Goal: Transaction & Acquisition: Purchase product/service

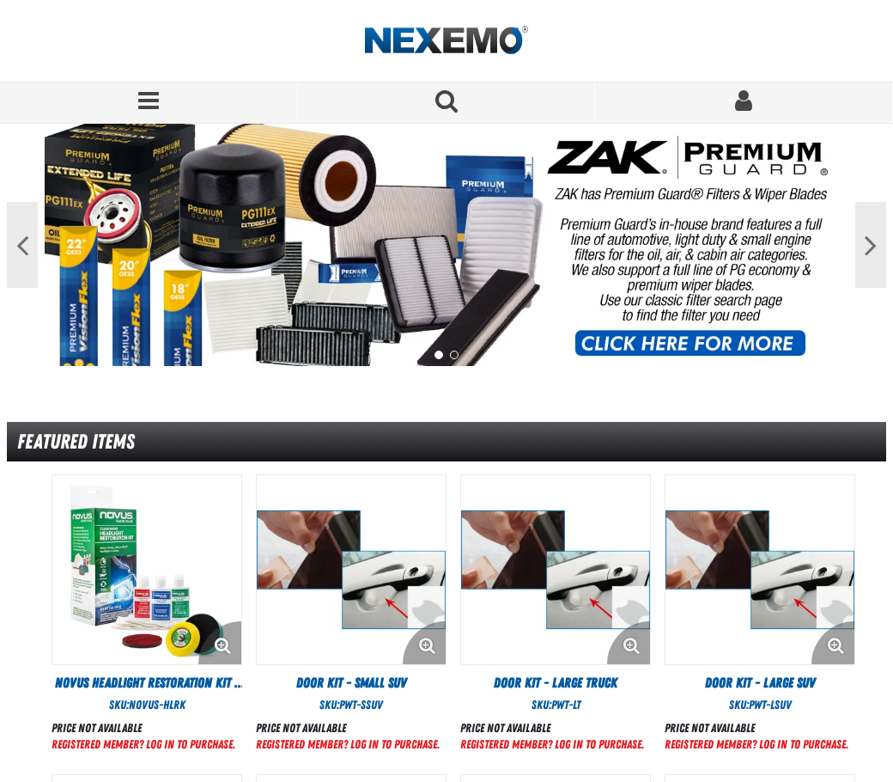
click at [773, 114] on link "Sign In" at bounding box center [744, 102] width 298 height 40
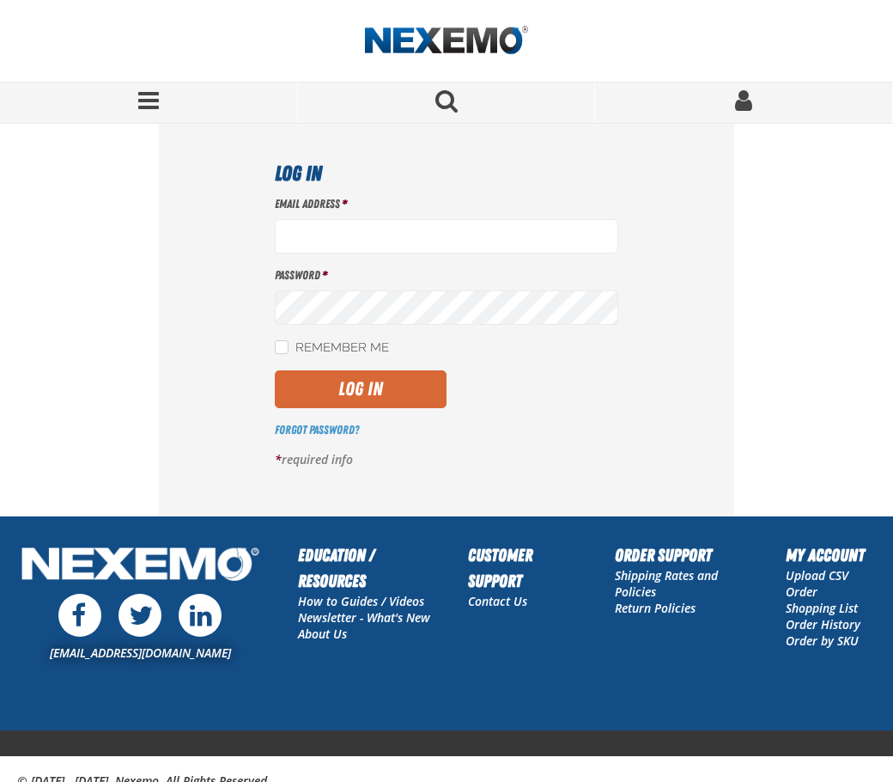
type input "[EMAIL_ADDRESS][DOMAIN_NAME]"
click at [326, 390] on button "Log In" at bounding box center [361, 389] width 172 height 38
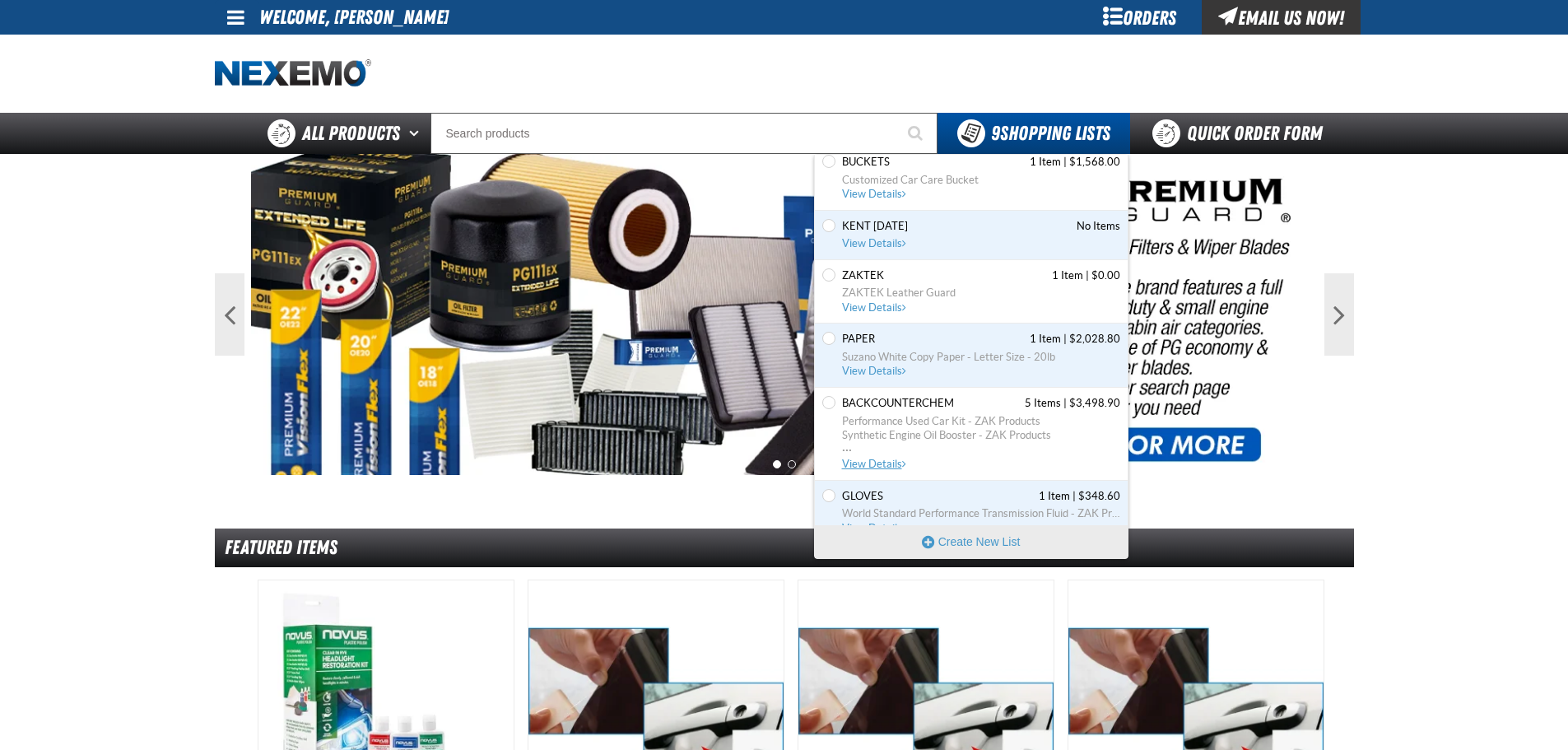
scroll to position [248, 0]
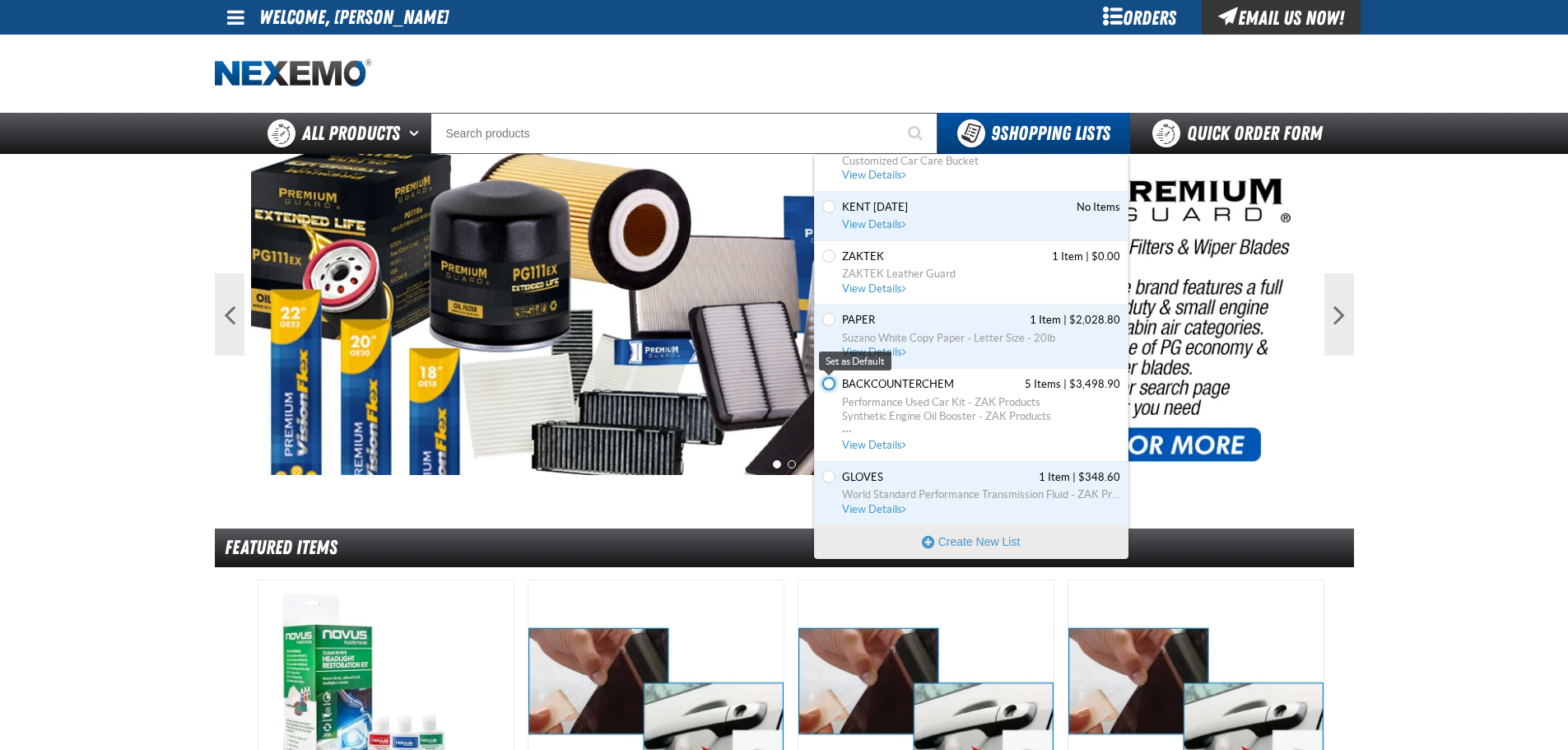
click at [828, 383] on input "Set the BACKCOUNTERCHEM as Default" at bounding box center [829, 383] width 13 height 13
radio input "true"
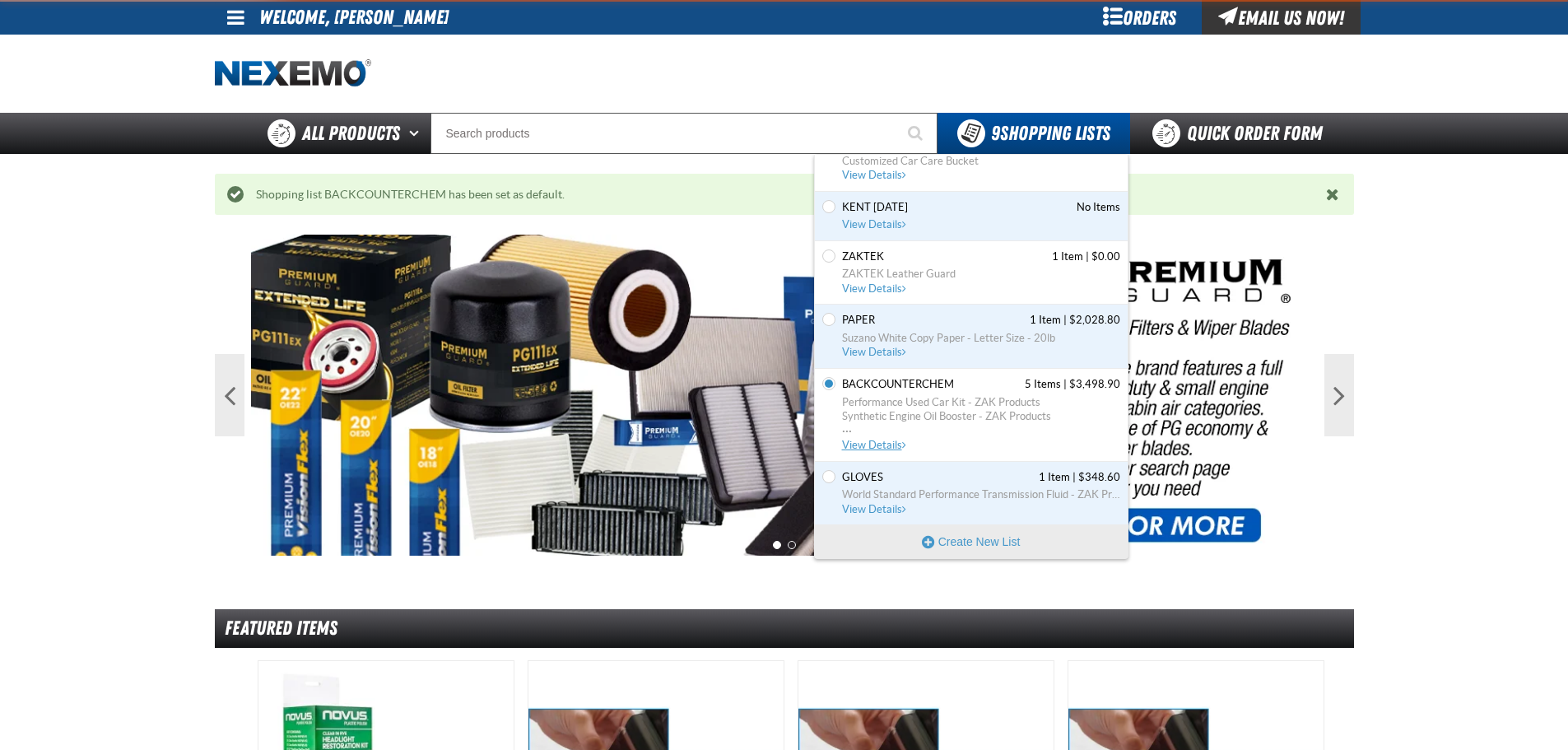
click at [855, 438] on link "BACKCOUNTERCHEM 5 Items | $3,498.90 Performance Used Car Kit - ZAK Products Syn…" at bounding box center [980, 414] width 282 height 76
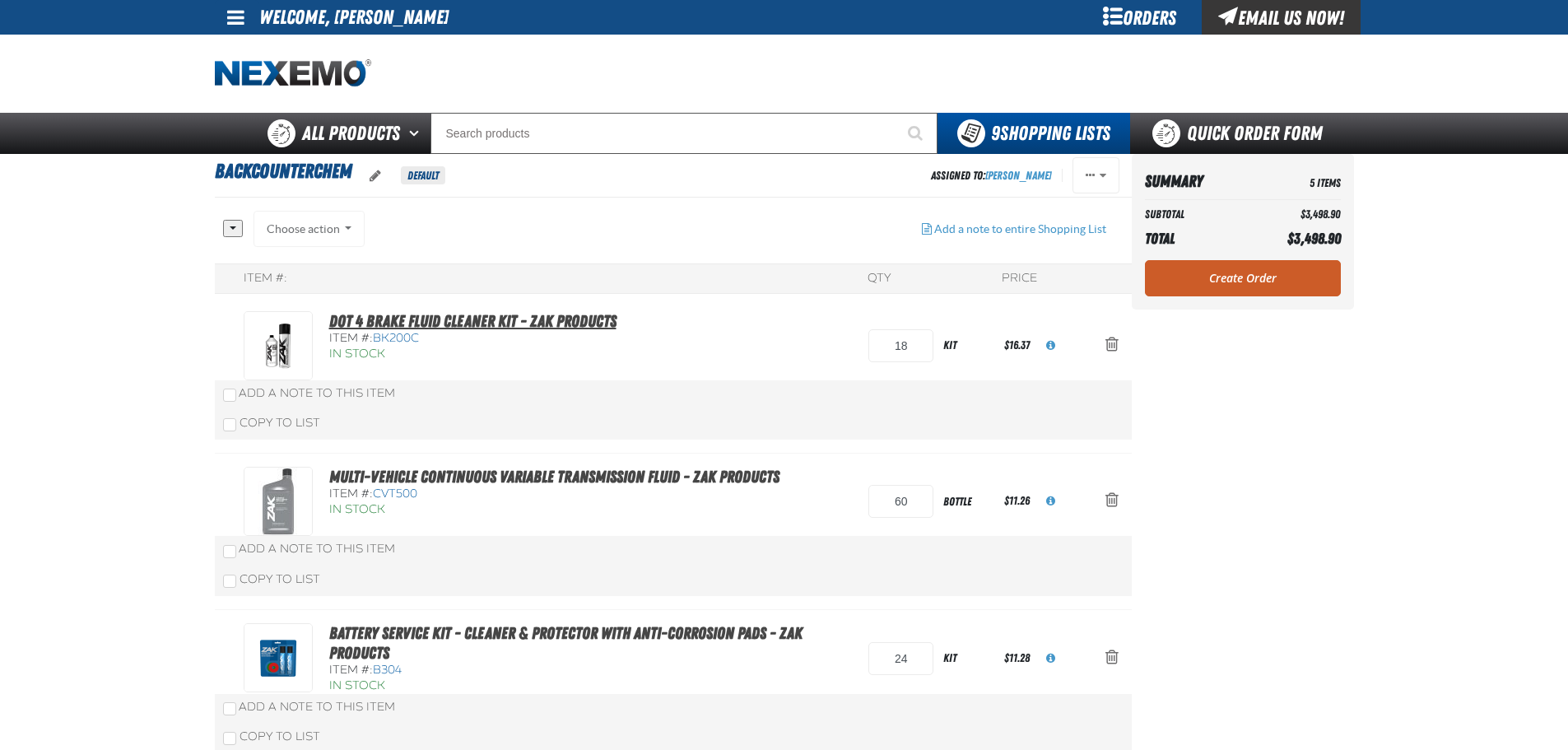
click at [477, 321] on link "DOT 4 Brake Fluid Cleaner Kit - ZAK Products" at bounding box center [473, 321] width 288 height 20
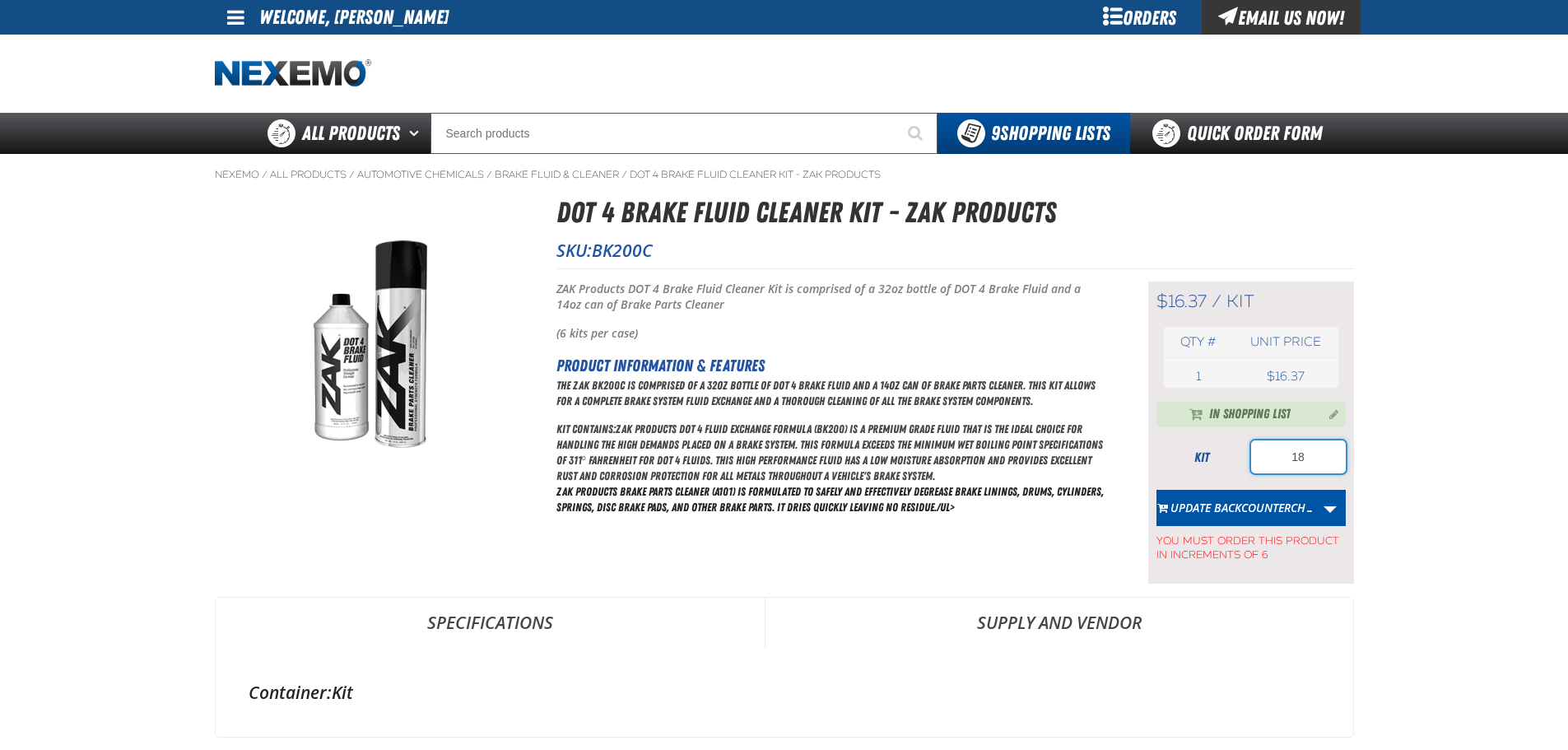
click at [1274, 473] on input "18" at bounding box center [1299, 457] width 95 height 33
click at [1270, 463] on input "18" at bounding box center [1299, 457] width 95 height 33
click at [1269, 463] on input "18" at bounding box center [1299, 457] width 95 height 33
type input "36"
click at [1254, 521] on button "Update BACKCOUNTERCH…" at bounding box center [1236, 508] width 159 height 36
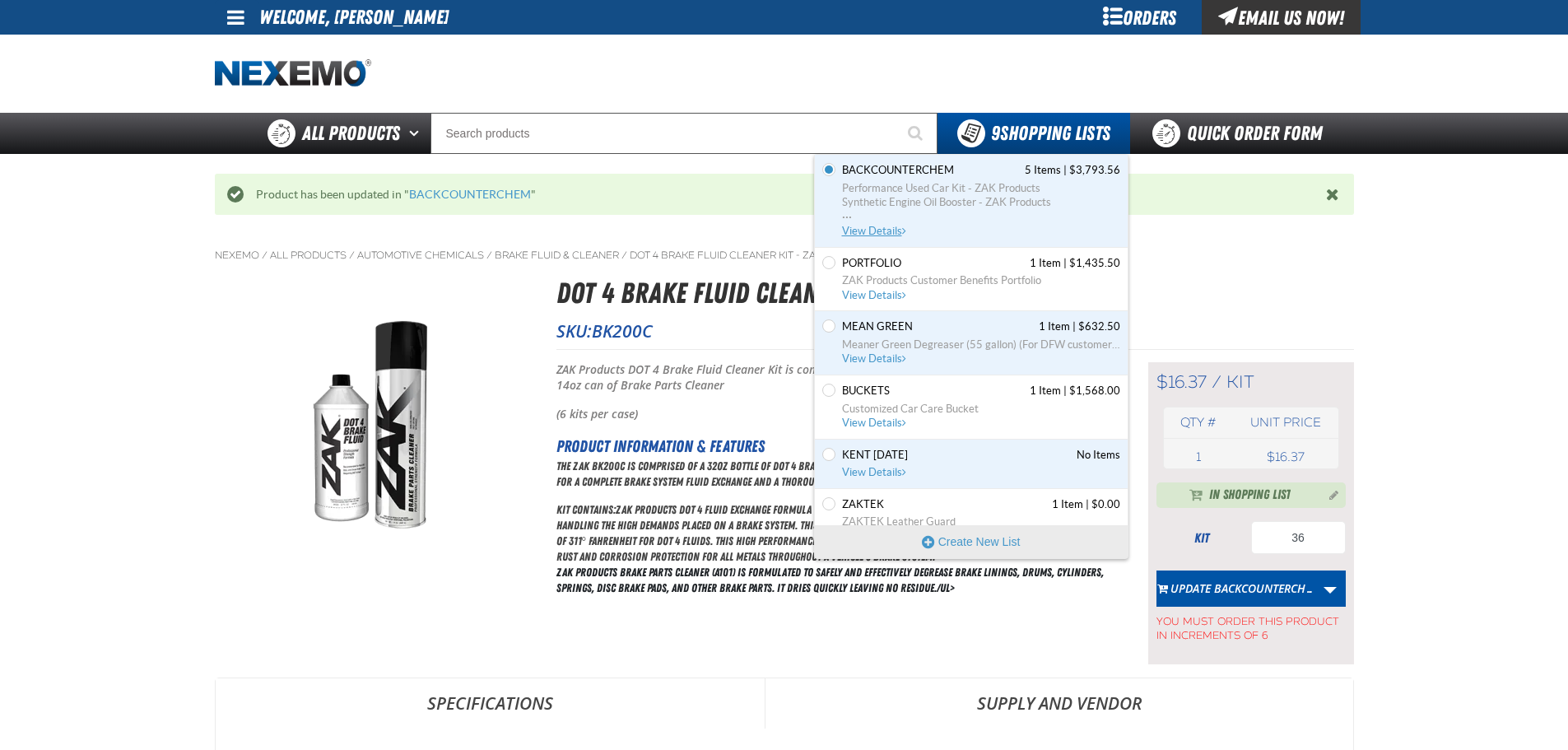
click at [884, 232] on span "View Details" at bounding box center [876, 230] width 67 height 12
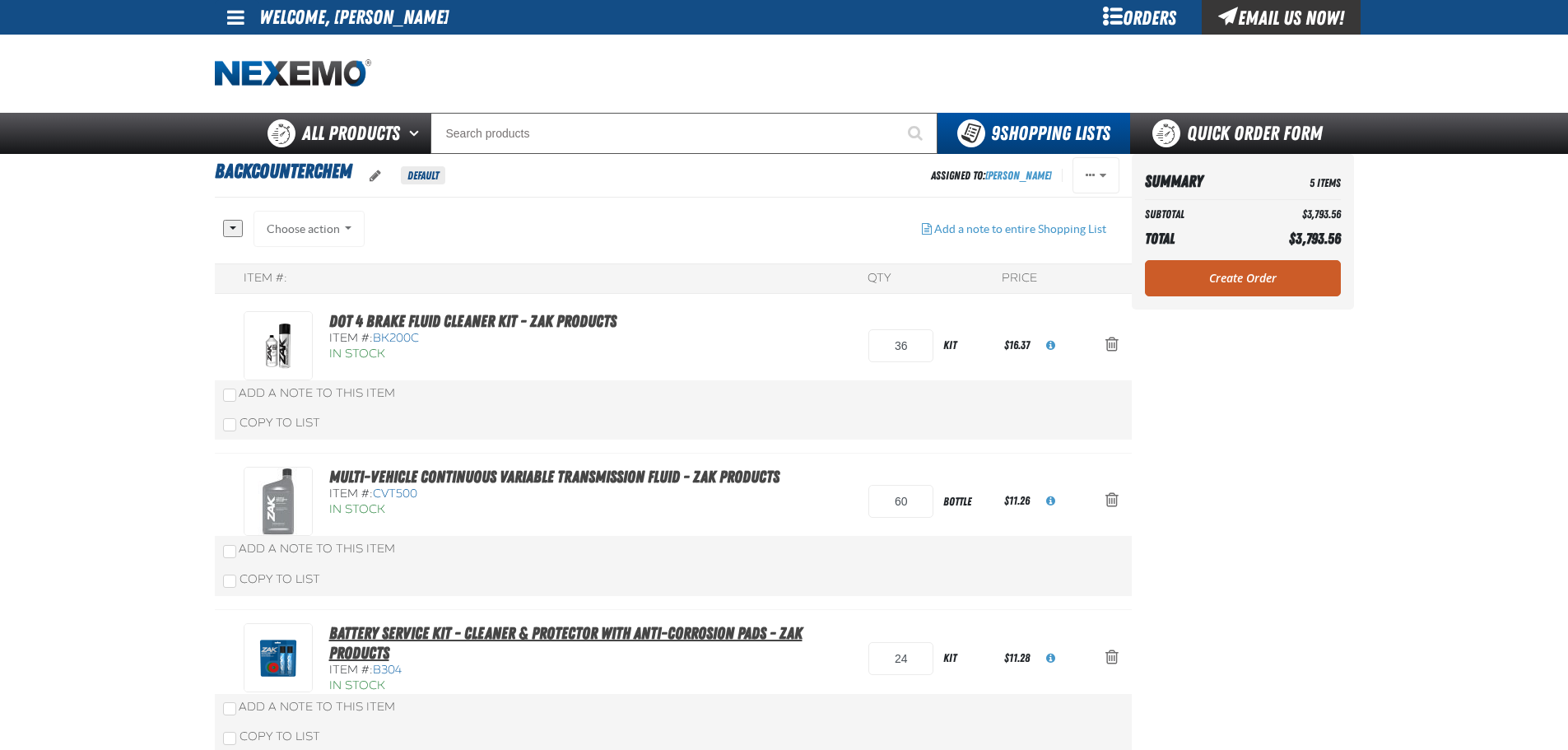
click at [752, 625] on link "Battery Service Kit - Cleaner & Protector with Anti-Corrosion Pads - ZAK Produc…" at bounding box center [566, 642] width 473 height 39
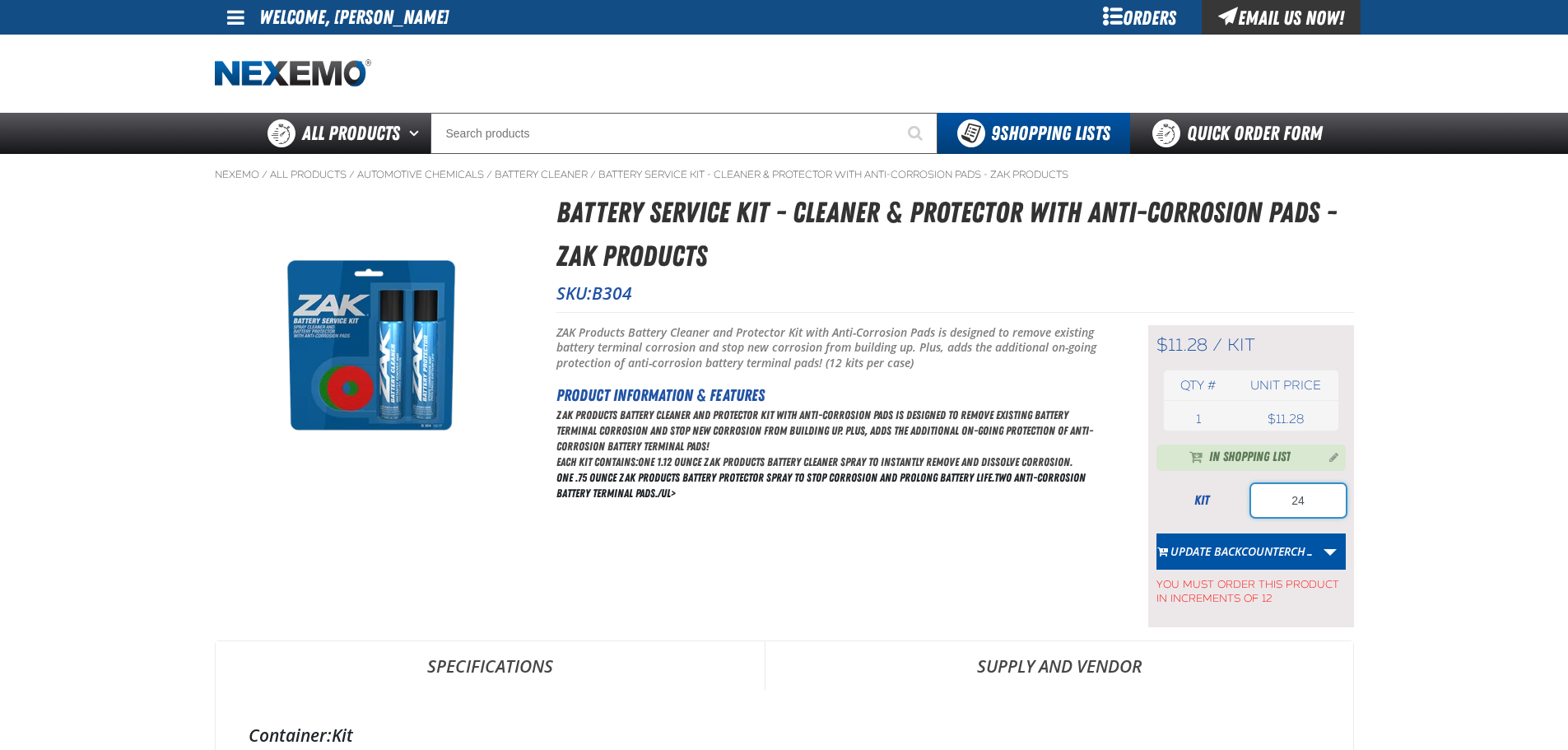
click at [1273, 494] on input "24" at bounding box center [1299, 500] width 95 height 33
type input "36"
click at [1239, 552] on button "Update BACKCOUNTERCH…" at bounding box center [1236, 552] width 159 height 36
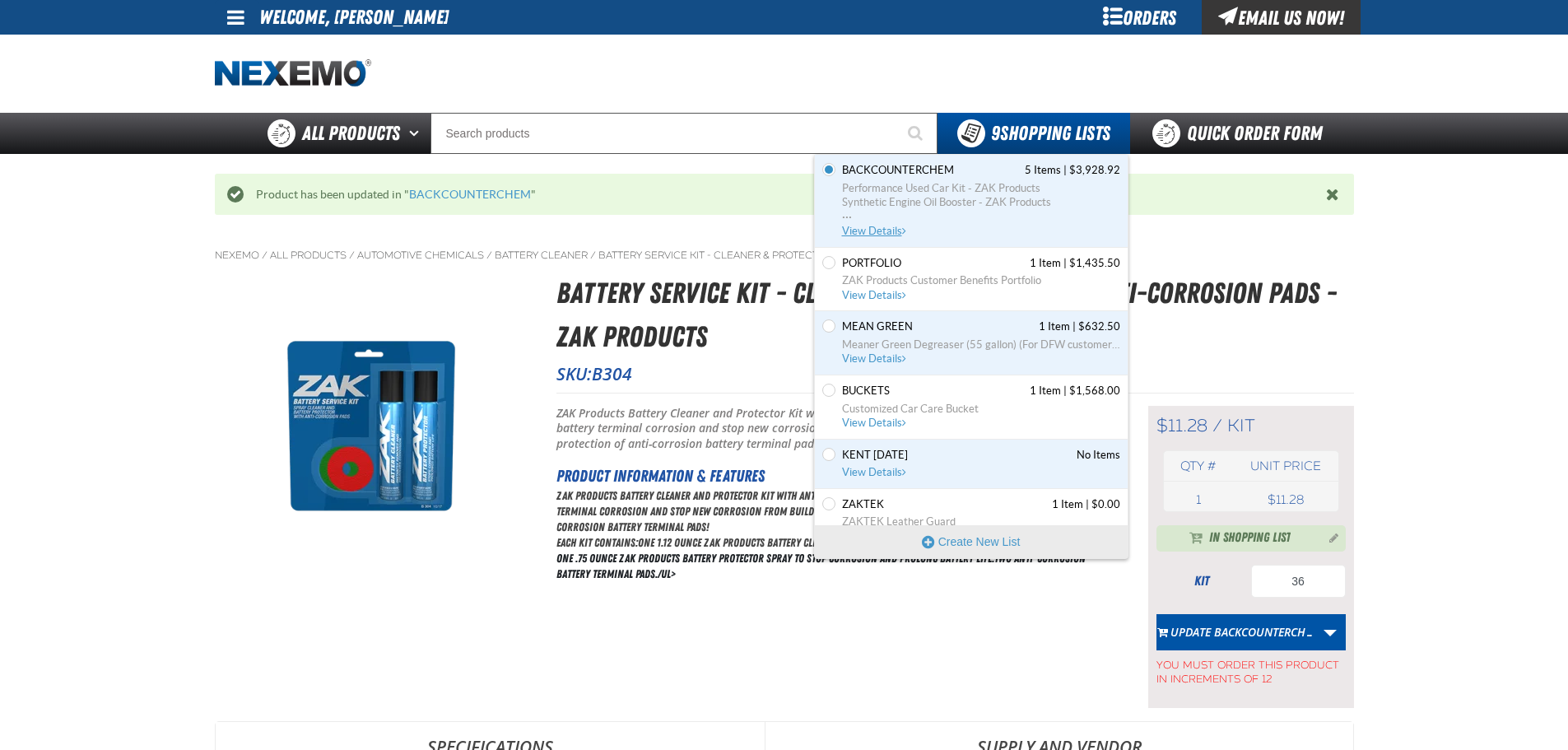
click at [881, 224] on link "BACKCOUNTERCHEM 5 Items | $3,928.92 Performance Used Car Kit - ZAK Products Syn…" at bounding box center [980, 200] width 282 height 76
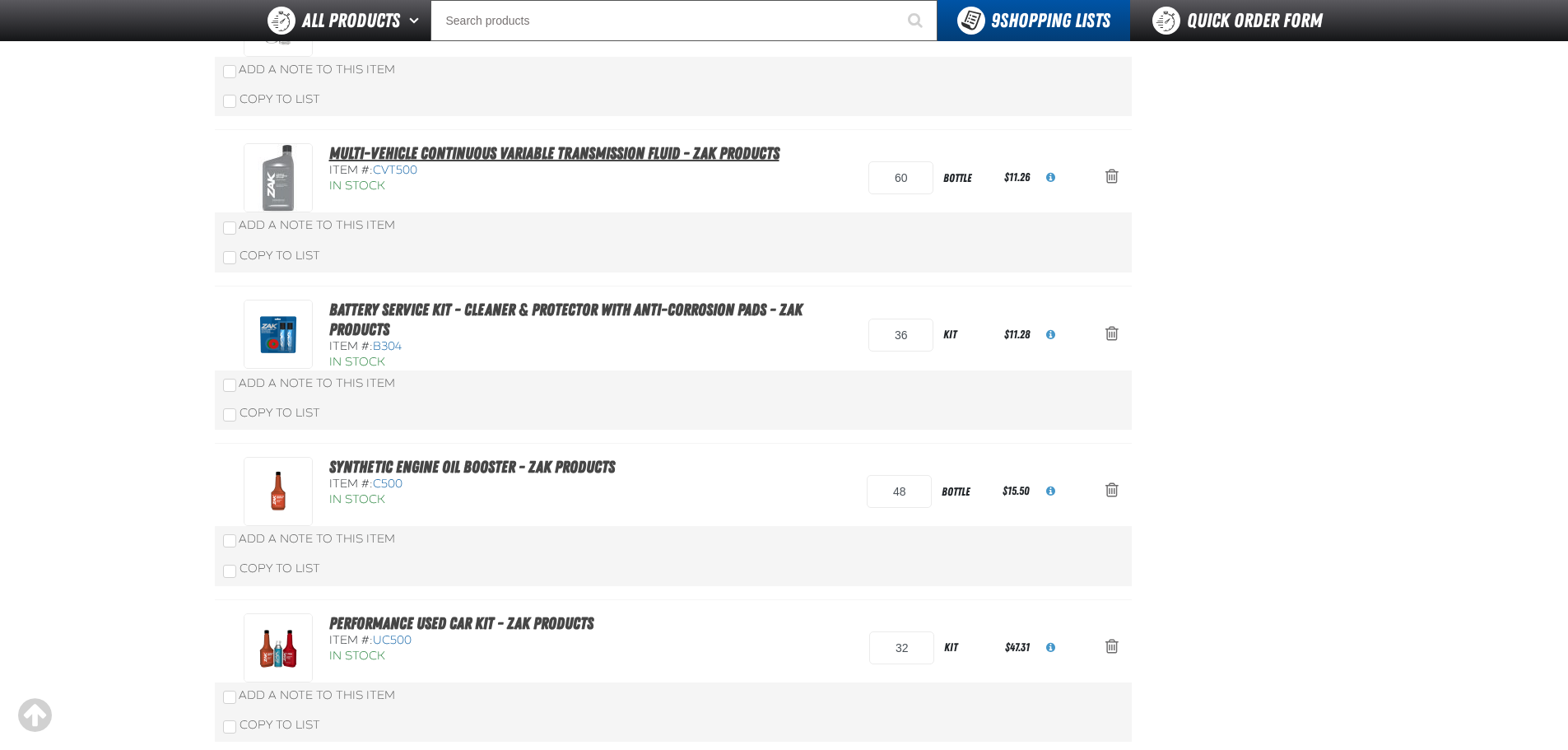
scroll to position [384, 0]
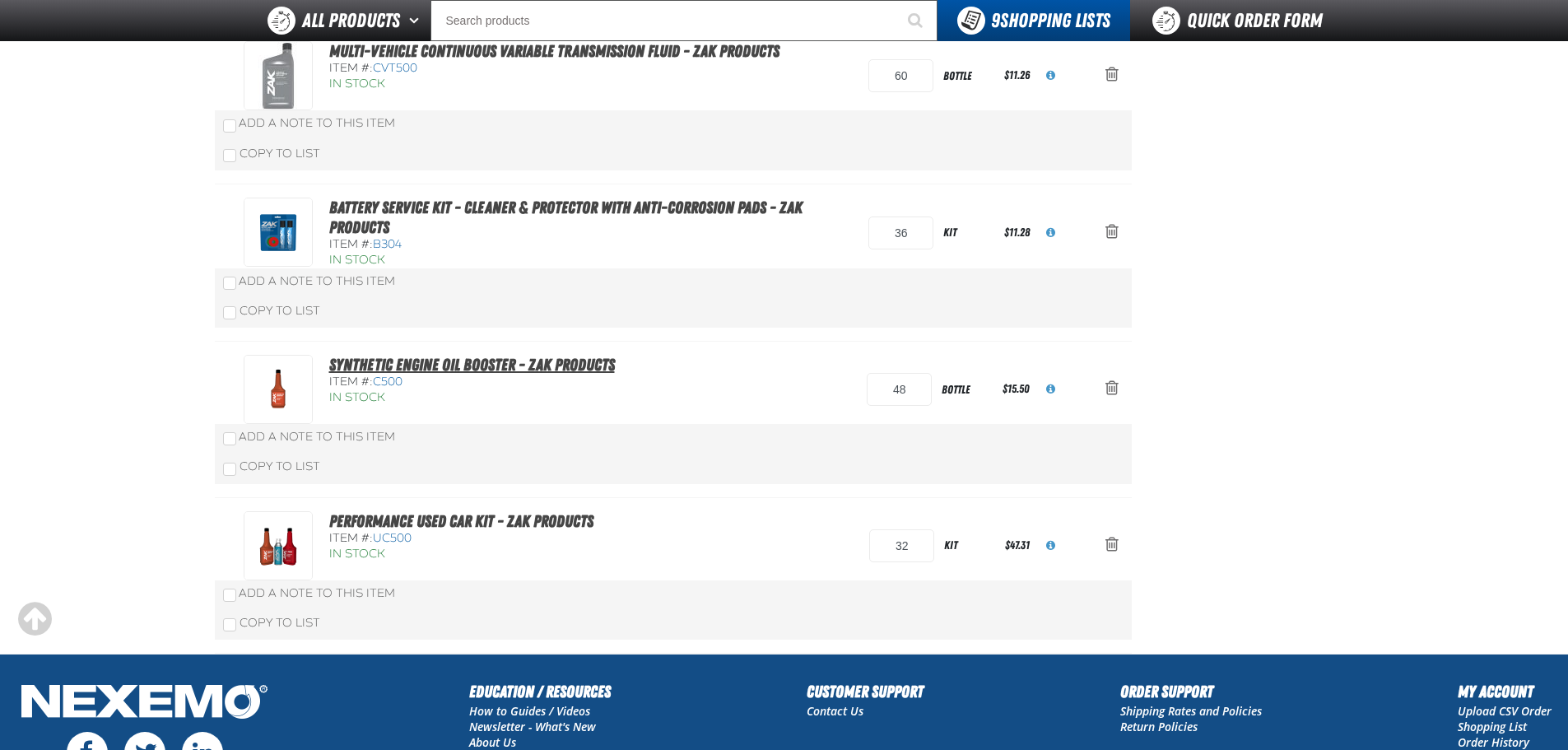
click at [530, 371] on link "Synthetic Engine Oil Booster - ZAK Products" at bounding box center [473, 364] width 286 height 20
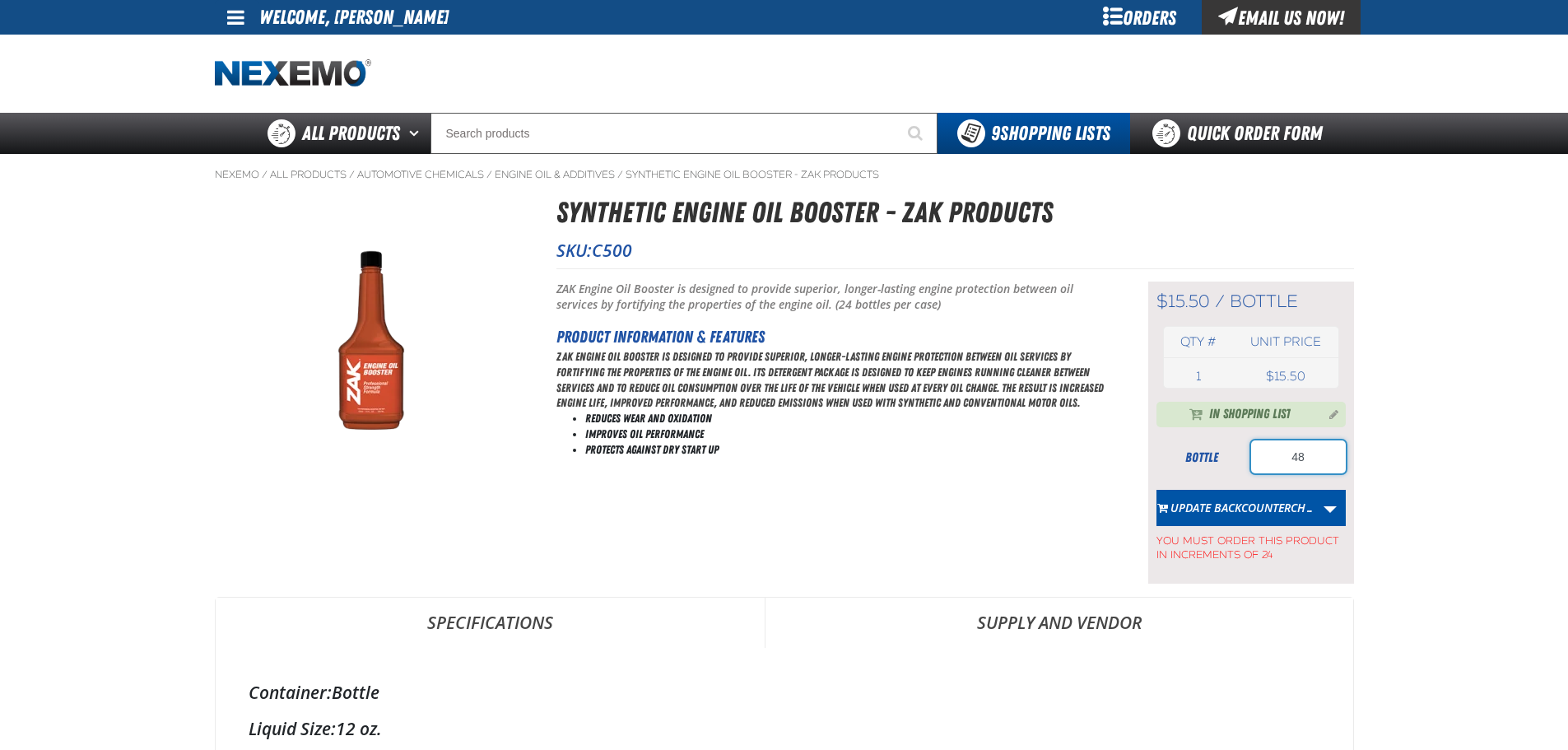
click at [1257, 451] on input "48" at bounding box center [1299, 457] width 95 height 33
type input "96"
click at [1421, 448] on main "Nexemo / All Products / / / C500 1" at bounding box center [784, 733] width 1568 height 1157
click at [1264, 503] on button "Update BACKCOUNTERCH…" at bounding box center [1236, 508] width 159 height 36
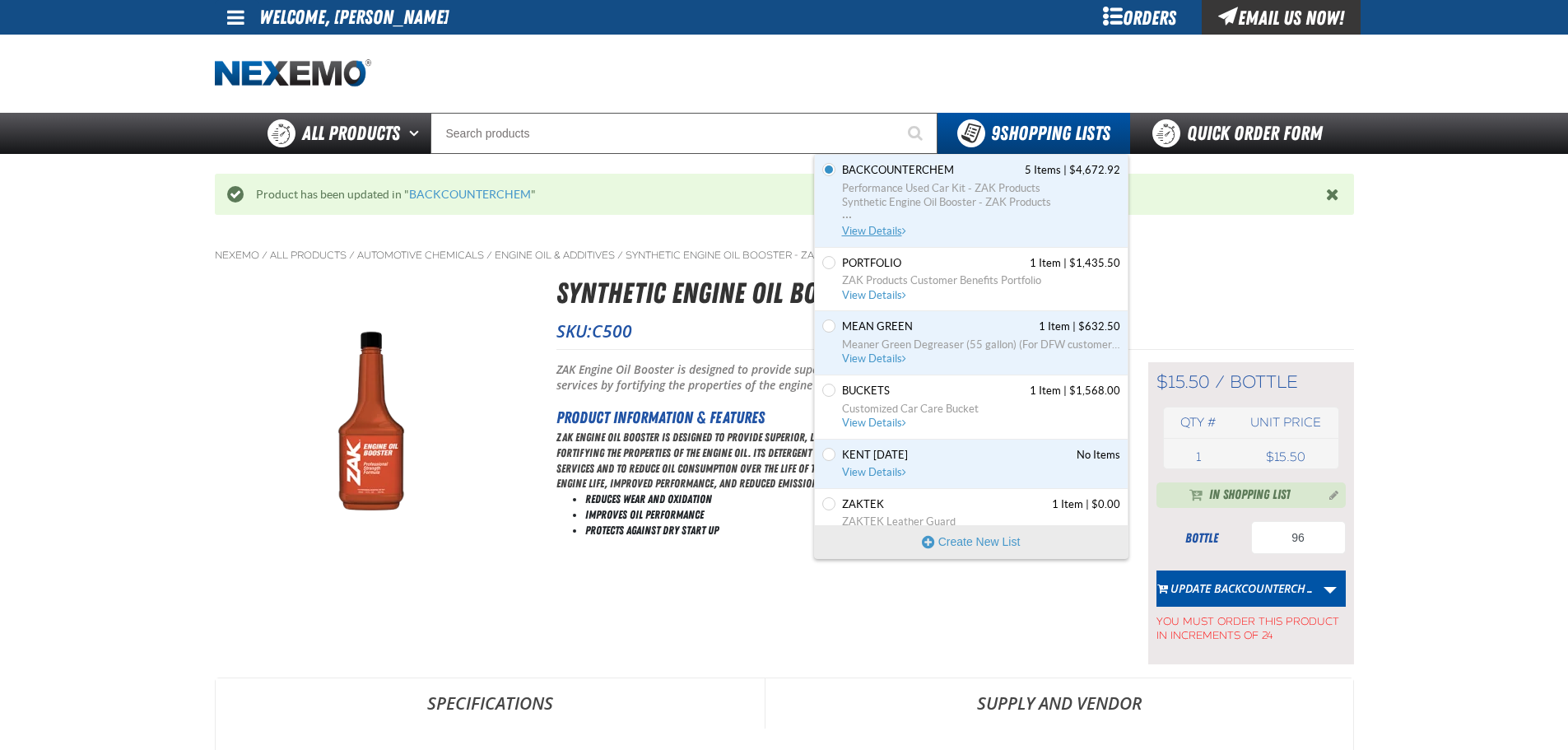
click at [861, 222] on span "Performance Used Car Kit - ZAK Products Synthetic Engine Oil Booster - ZAK Prod…" at bounding box center [981, 203] width 278 height 44
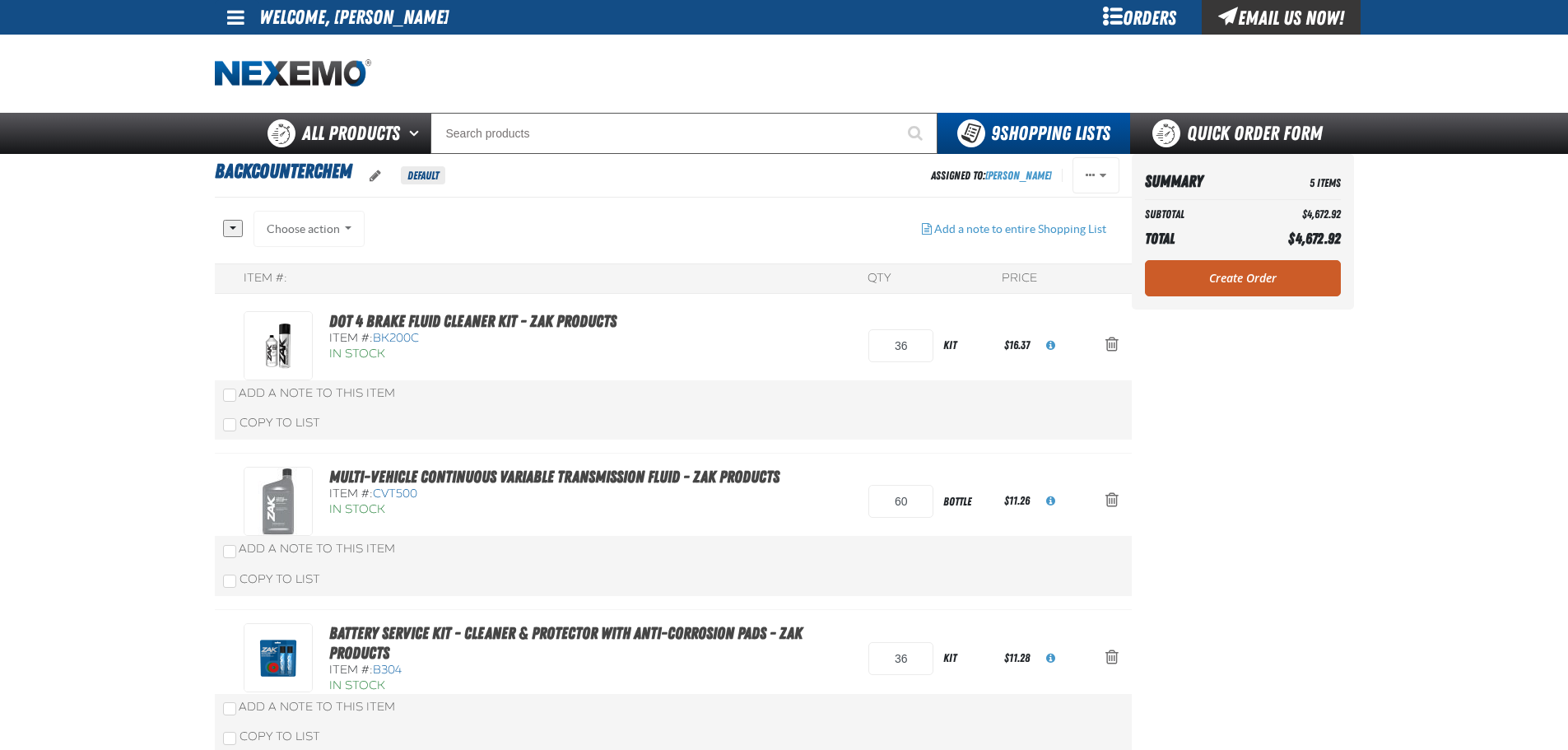
scroll to position [384, 0]
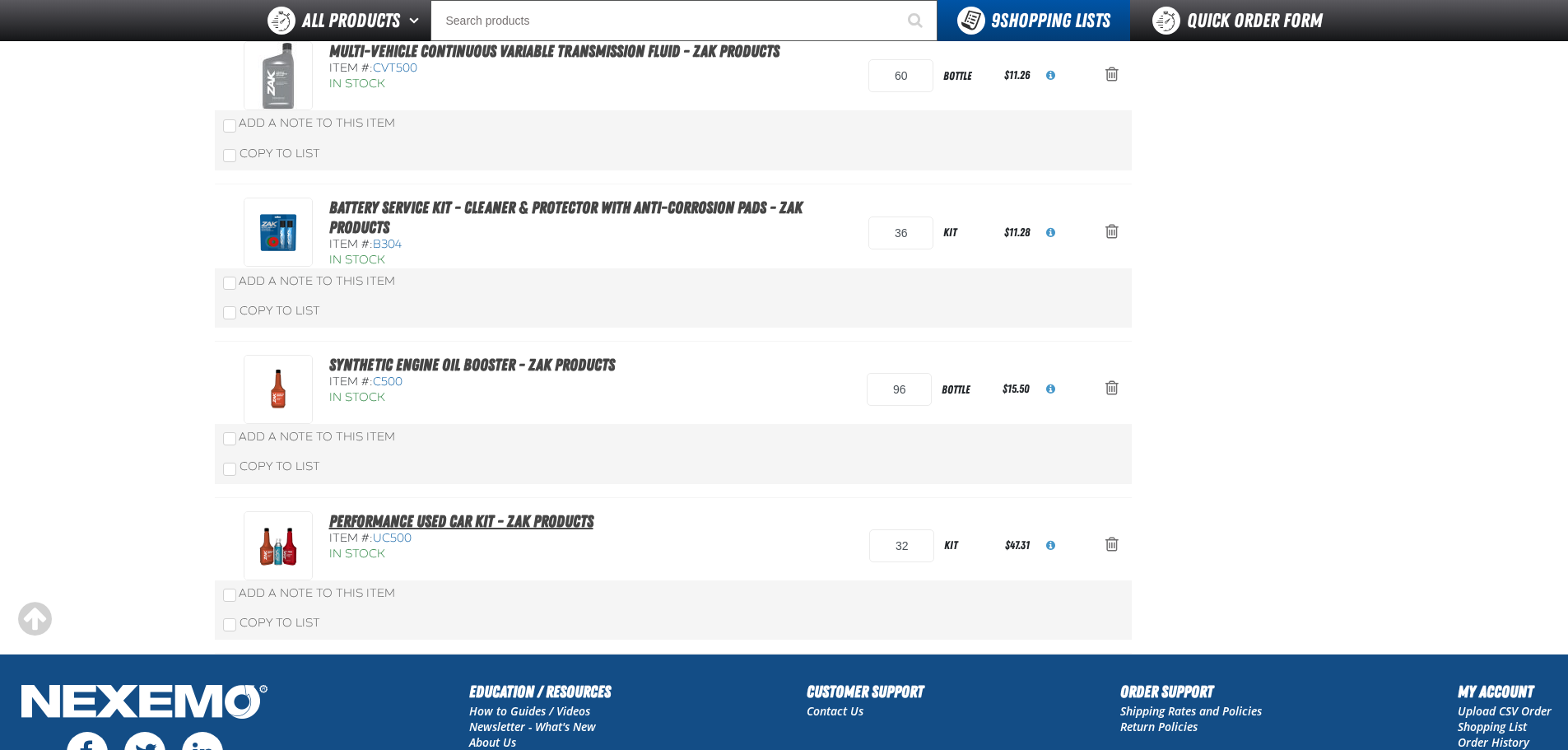
click at [511, 518] on link "Performance Used Car Kit - ZAK Products" at bounding box center [462, 520] width 265 height 20
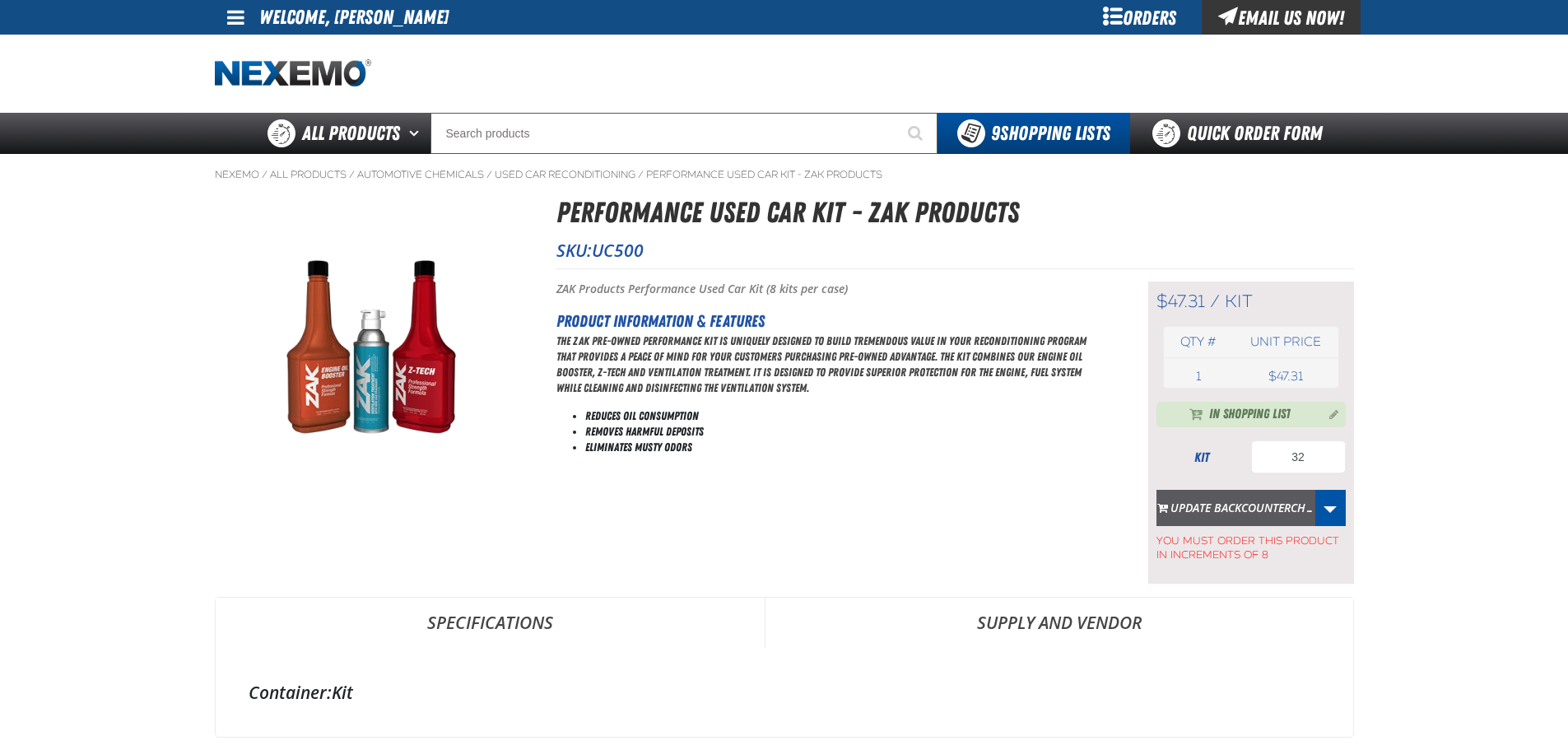
click at [1270, 499] on button "Update BACKCOUNTERCH…" at bounding box center [1236, 508] width 159 height 36
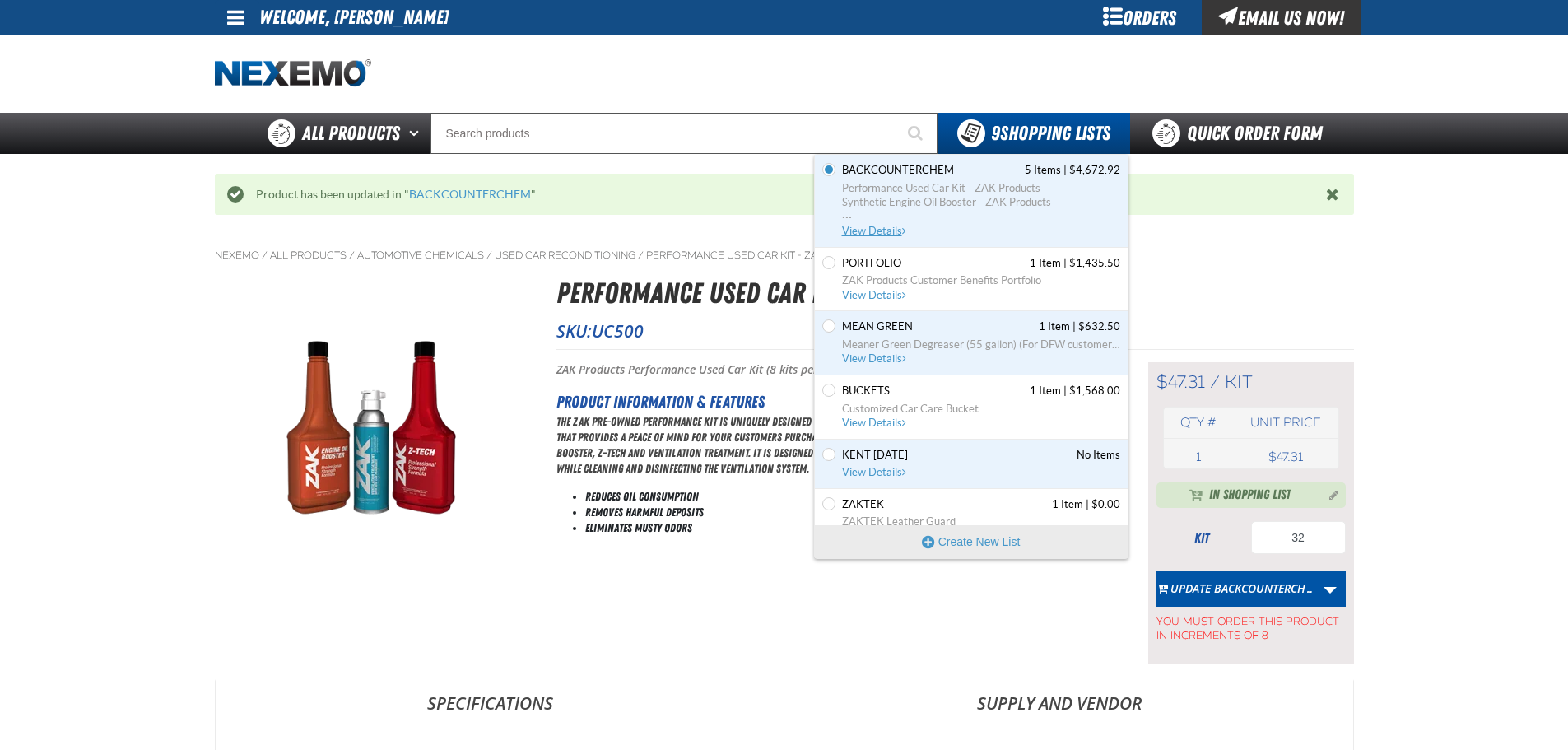
click at [870, 237] on span "View Details" at bounding box center [876, 230] width 67 height 12
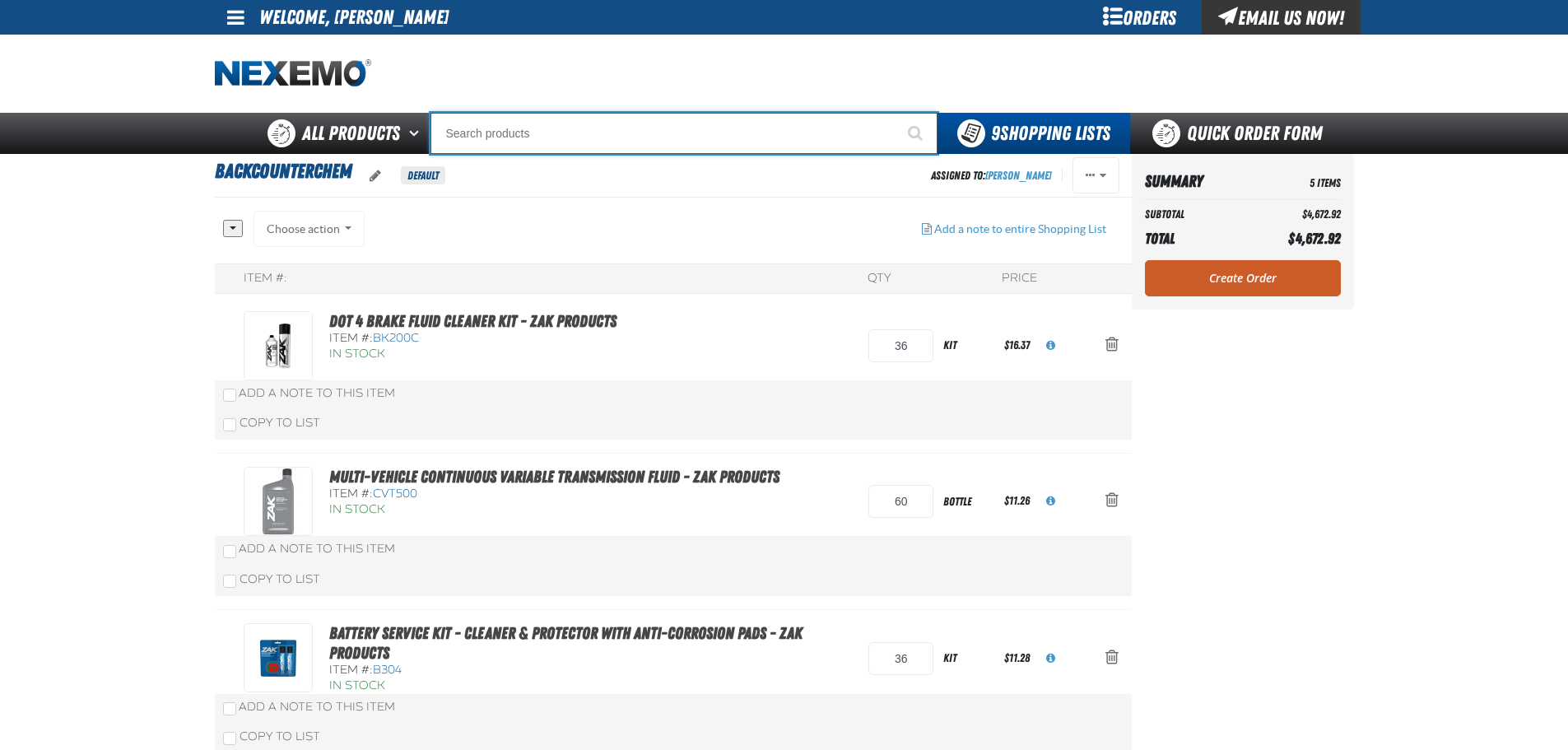
click at [623, 119] on input "Search" at bounding box center [683, 133] width 507 height 41
type input "R"
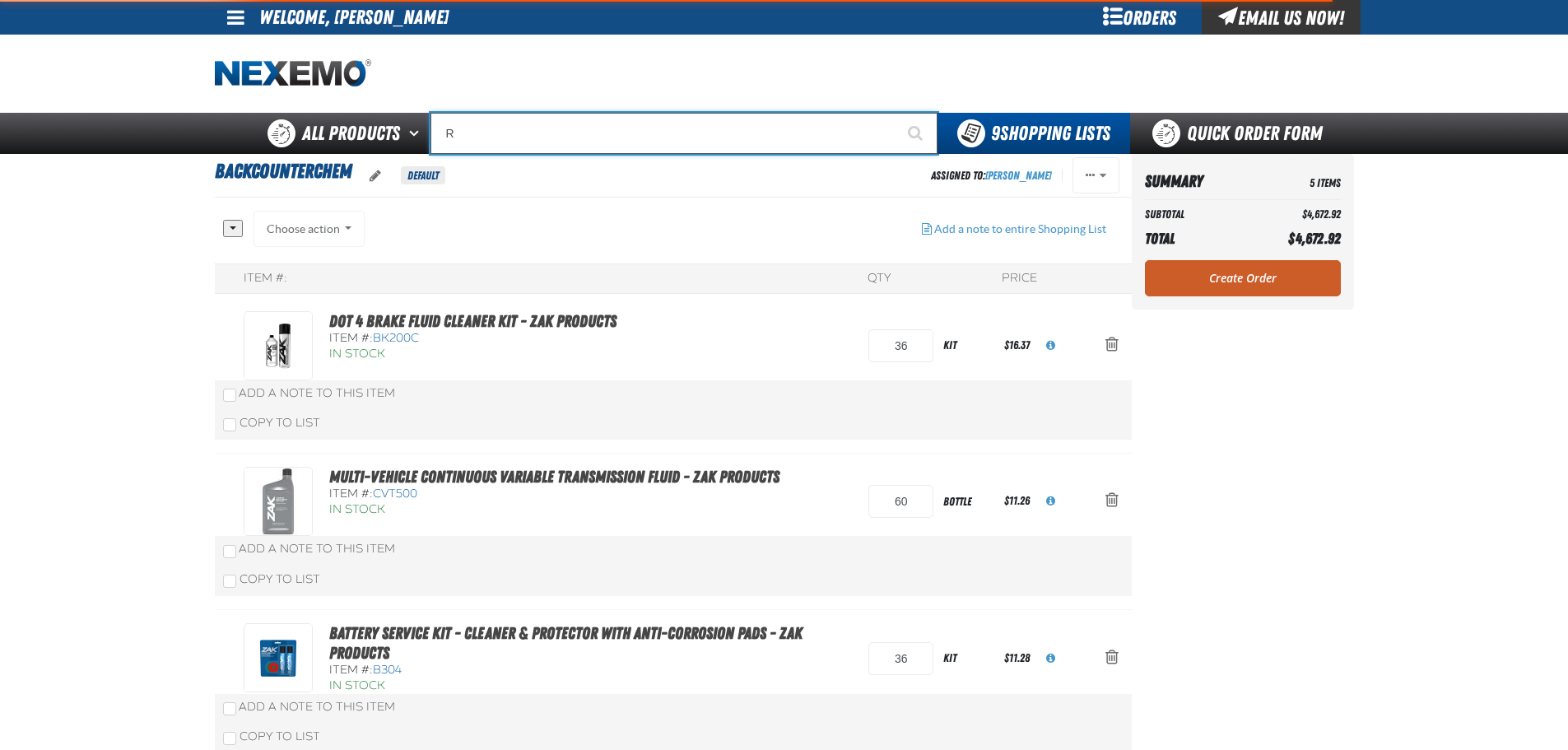
type input "ROADSIDE R"
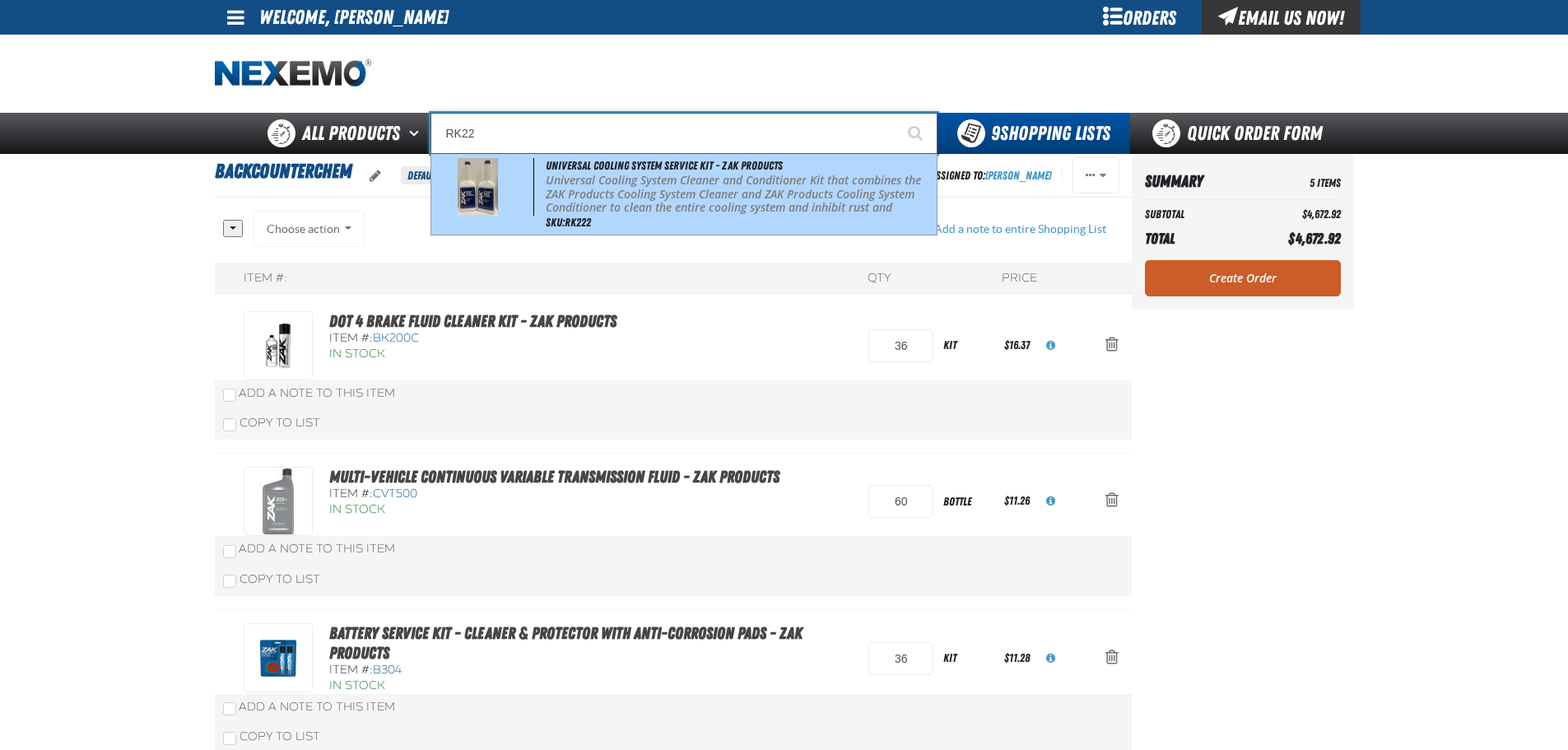
click at [661, 160] on span "Universal Cooling System Service Kit - ZAK Products" at bounding box center [663, 166] width 237 height 13
type input "Universal Cooling System Service Kit - ZAK Products"
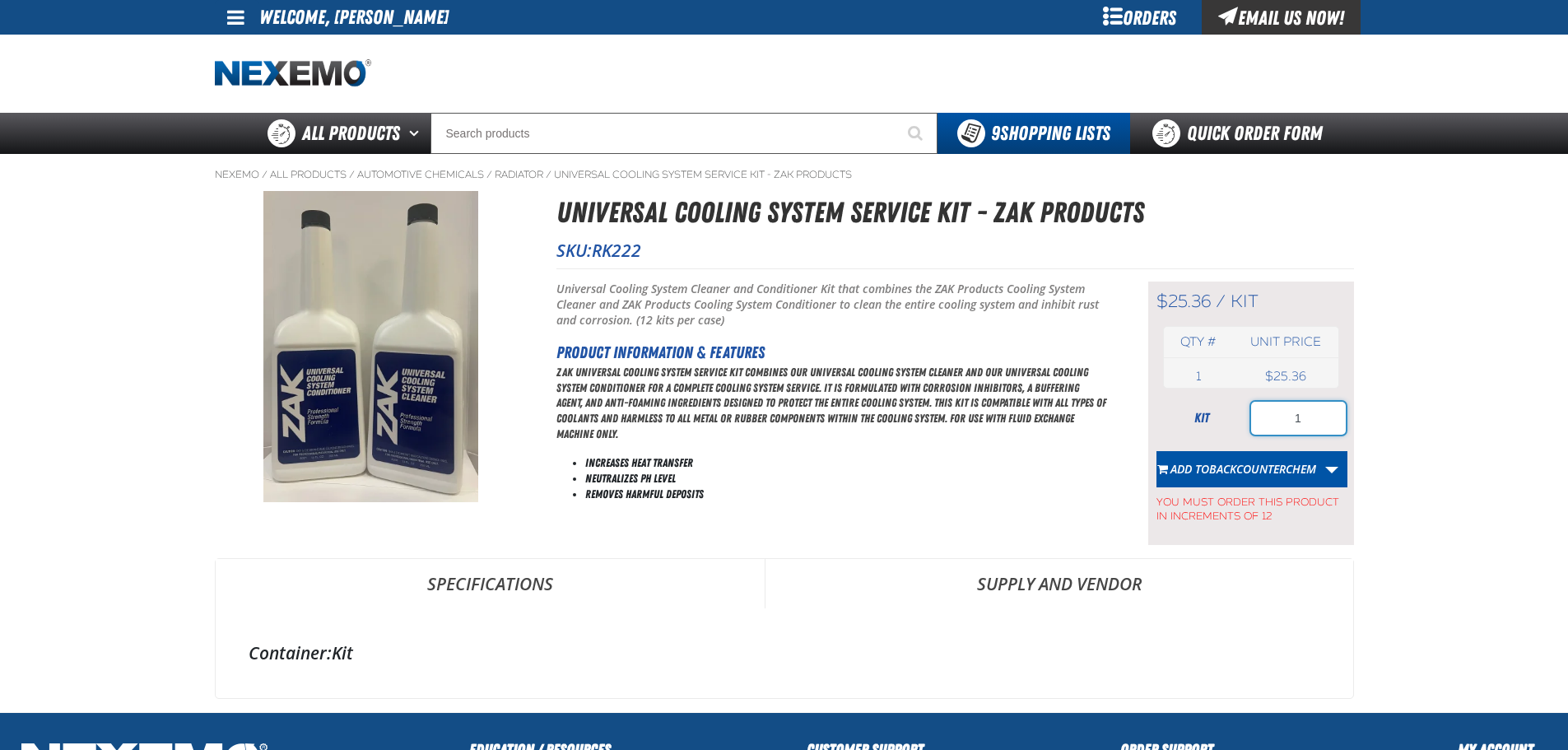
click at [1301, 424] on input "1" at bounding box center [1299, 418] width 95 height 33
type input "24"
click at [1284, 472] on span "BACKCOUNTERCHEM" at bounding box center [1263, 468] width 107 height 15
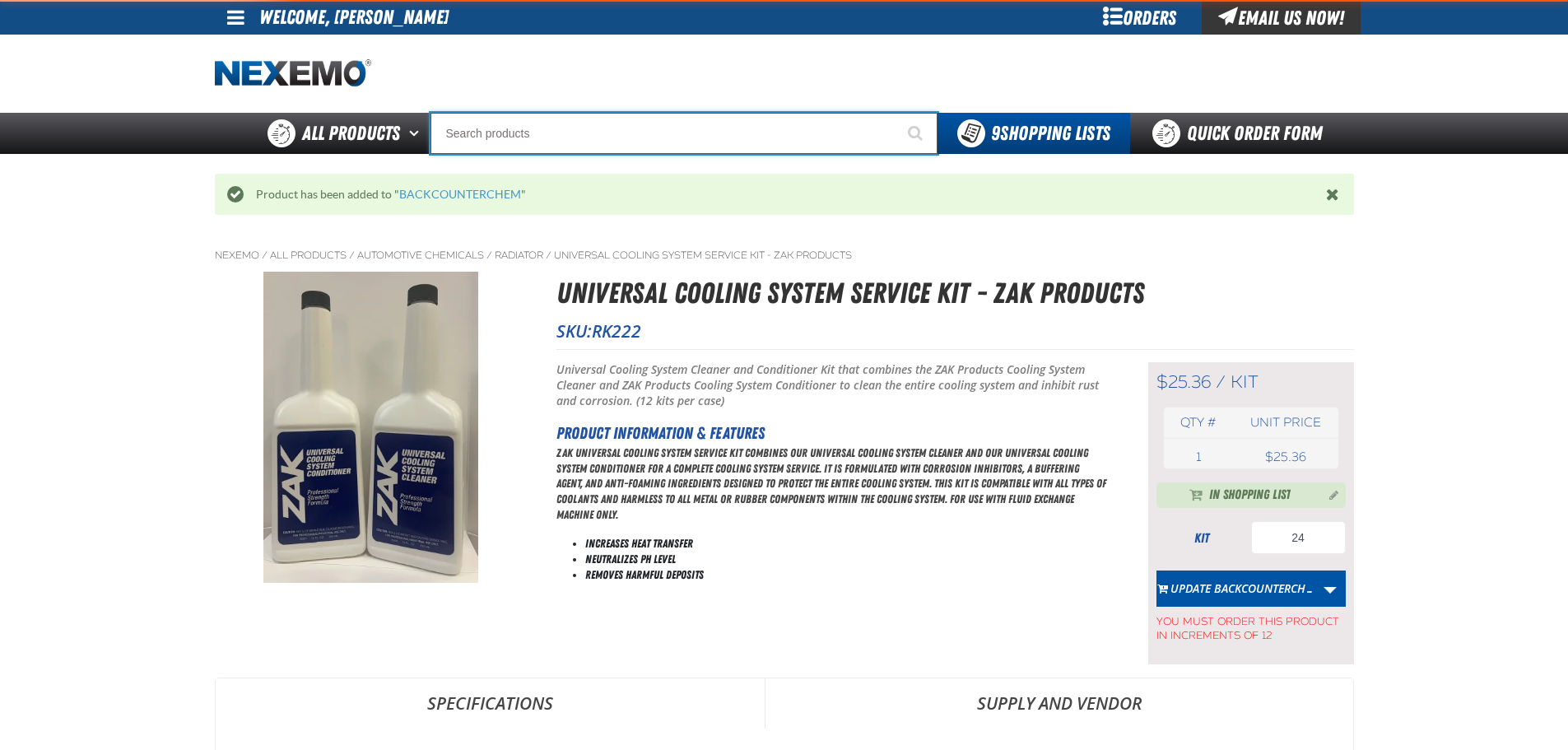
click at [713, 129] on input "Search" at bounding box center [683, 133] width 507 height 41
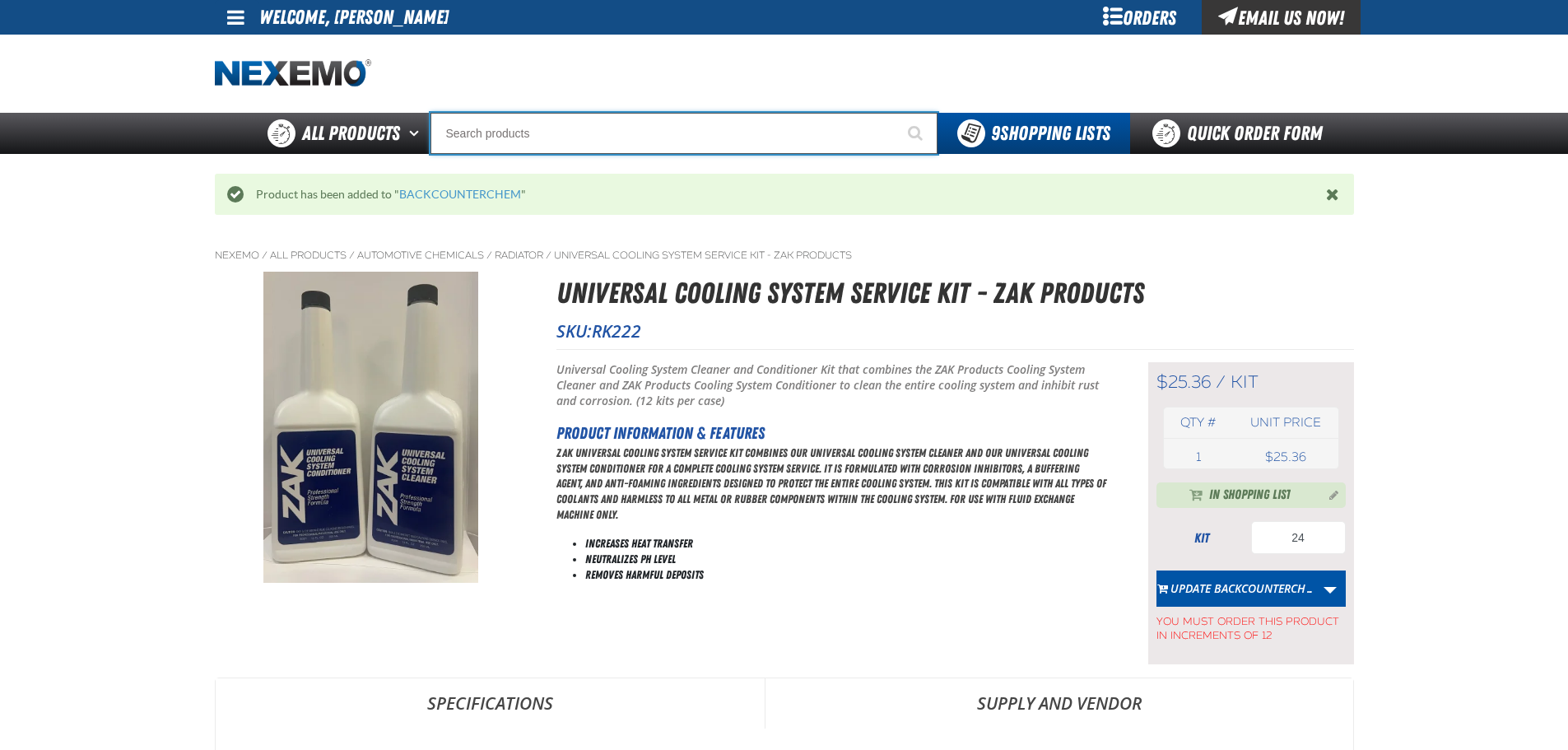
type input "R"
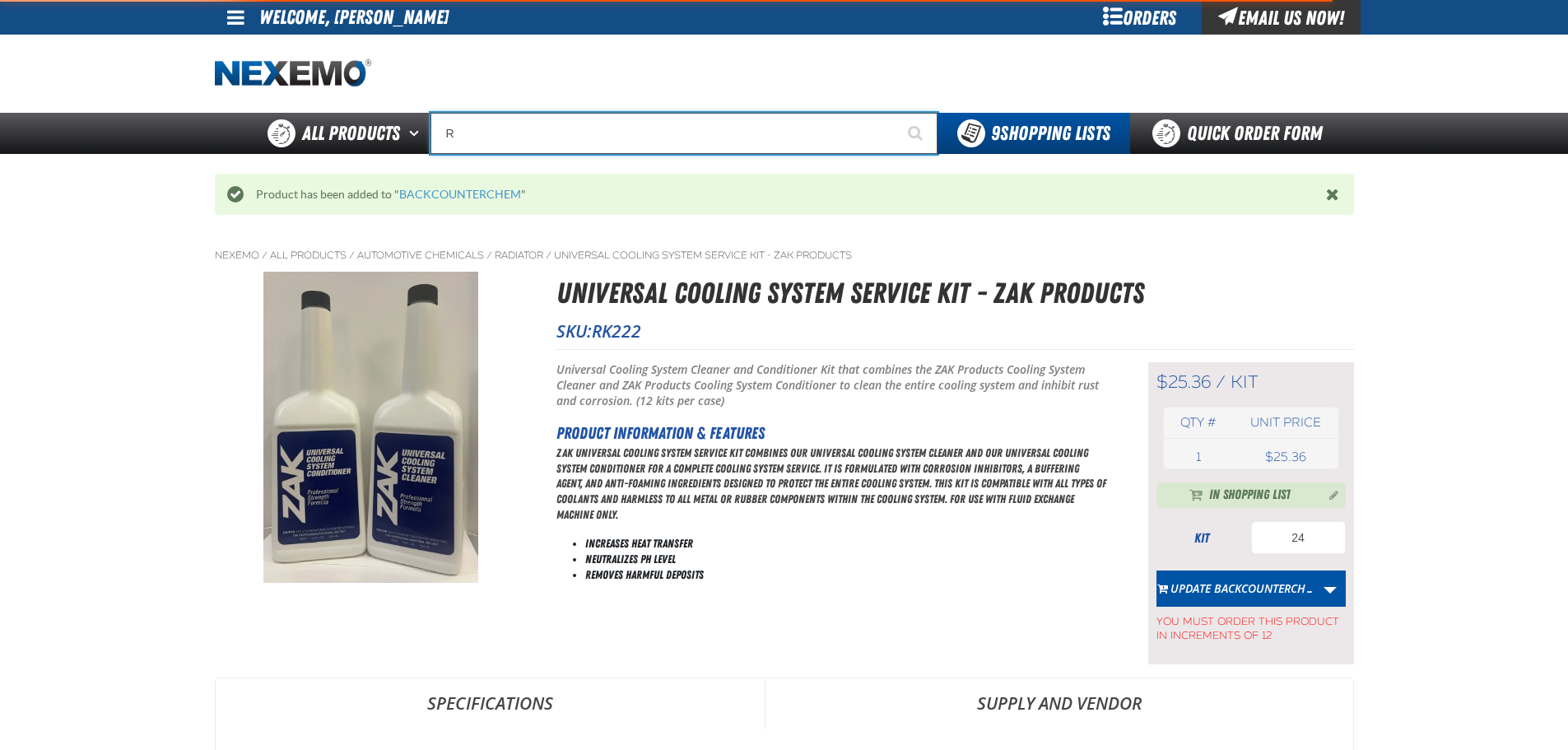
type input "ROADSIDE R"
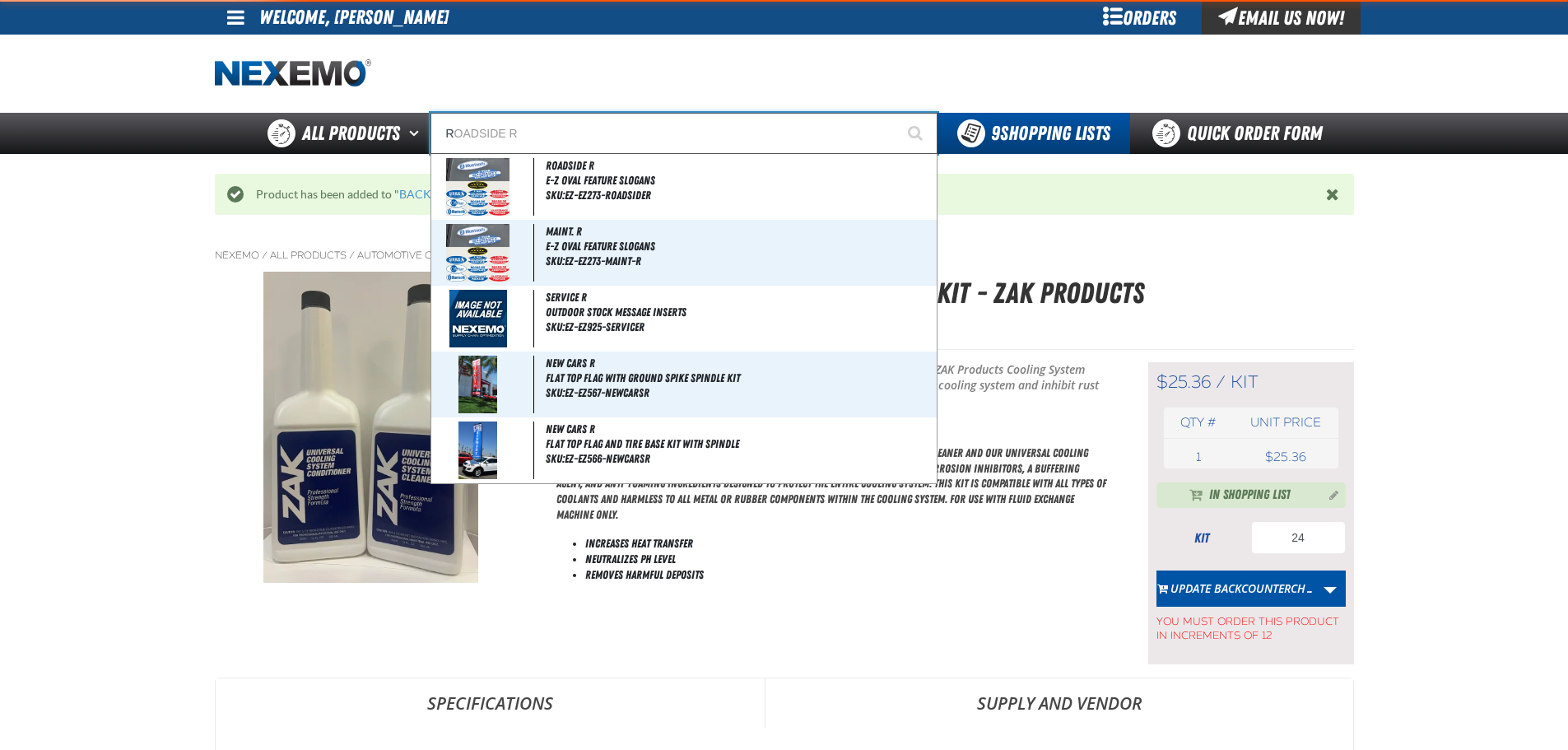
type input "R="
type input "ROADSIDE R"
type input "R"
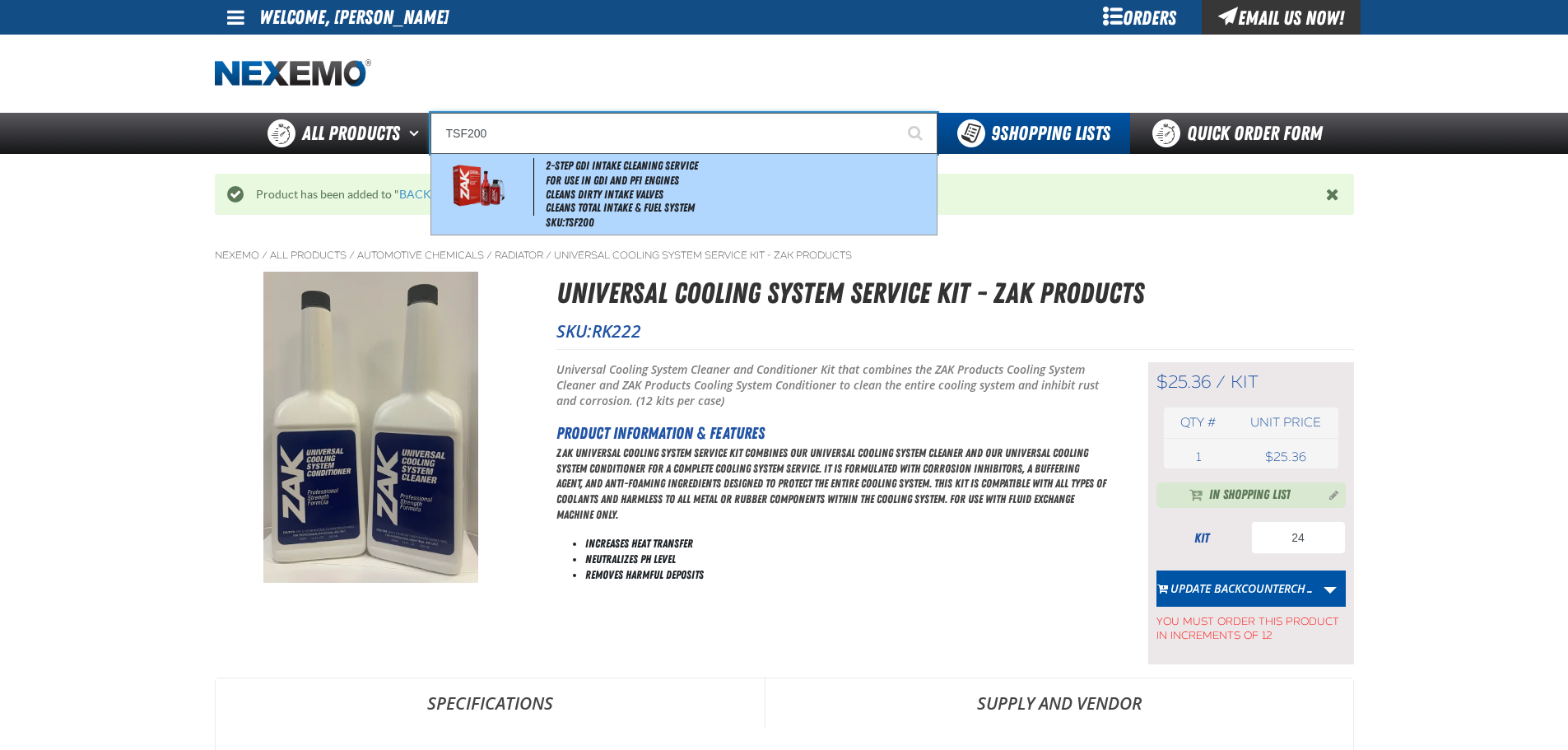
click at [747, 170] on div "2-Step GDI Intake Cleaning Service For Use in GDI and PFI Engines Cleans Dirty …" at bounding box center [683, 194] width 505 height 80
type input "2-Step GDI Intake Cleaning Service"
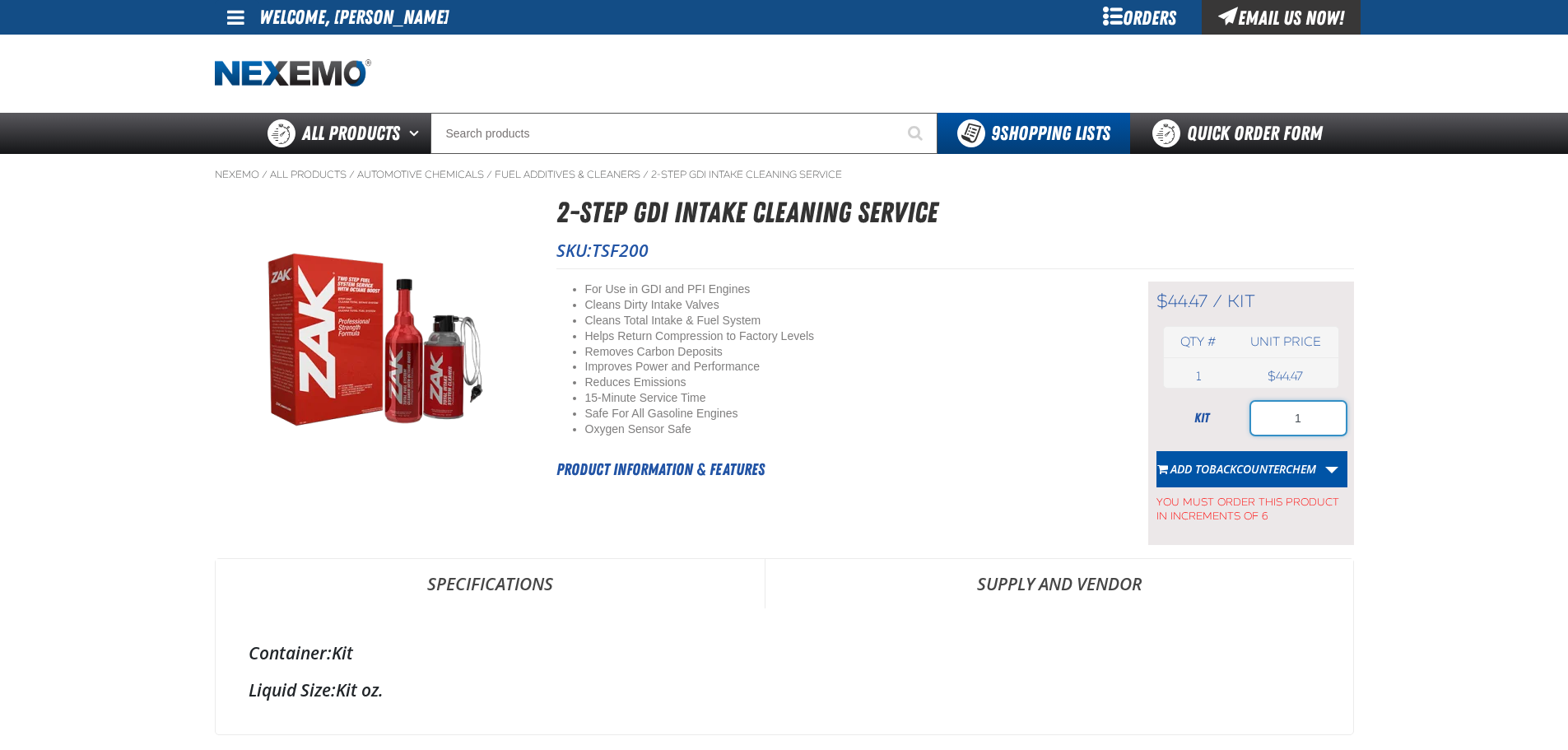
click at [1273, 415] on input "1" at bounding box center [1299, 418] width 95 height 33
type input "12"
click at [1248, 465] on span "BACKCOUNTERCHEM" at bounding box center [1263, 468] width 107 height 15
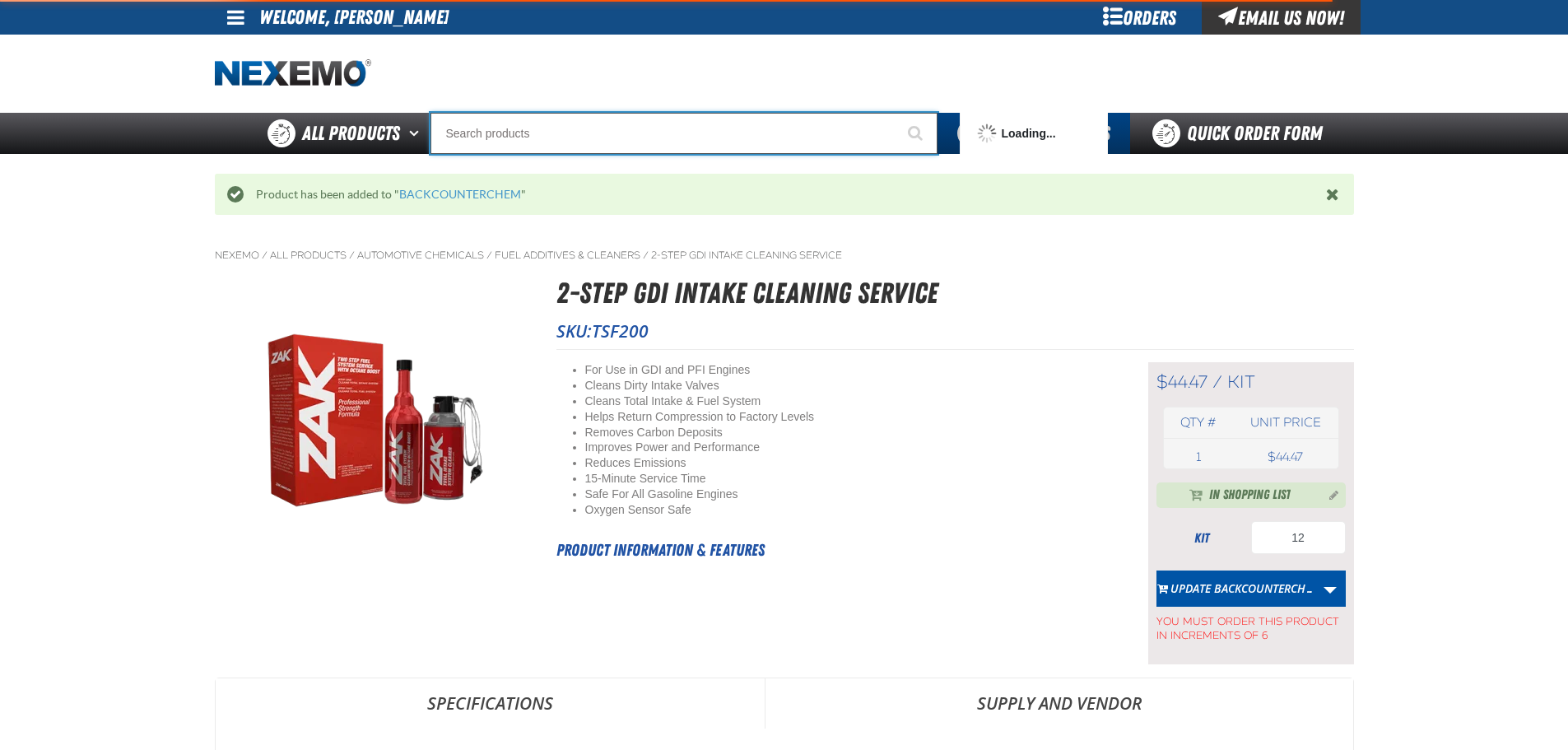
click at [598, 129] on input "Search" at bounding box center [683, 133] width 507 height 41
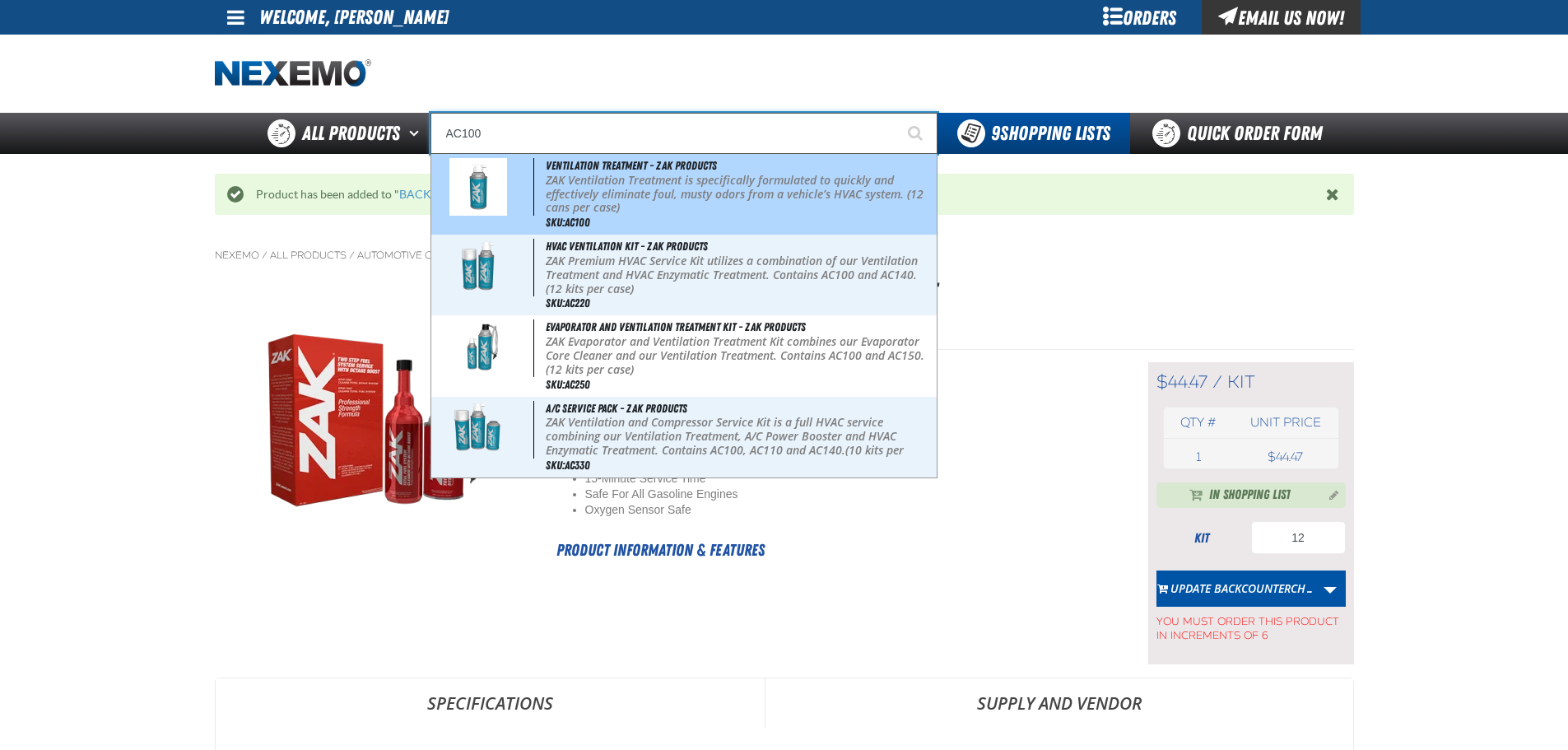
click at [607, 192] on p "ZAK Ventilation Treatment is specifically formulated to quickly and effectively…" at bounding box center [739, 193] width 388 height 41
type input "Ventilation Treatment - ZAK Products"
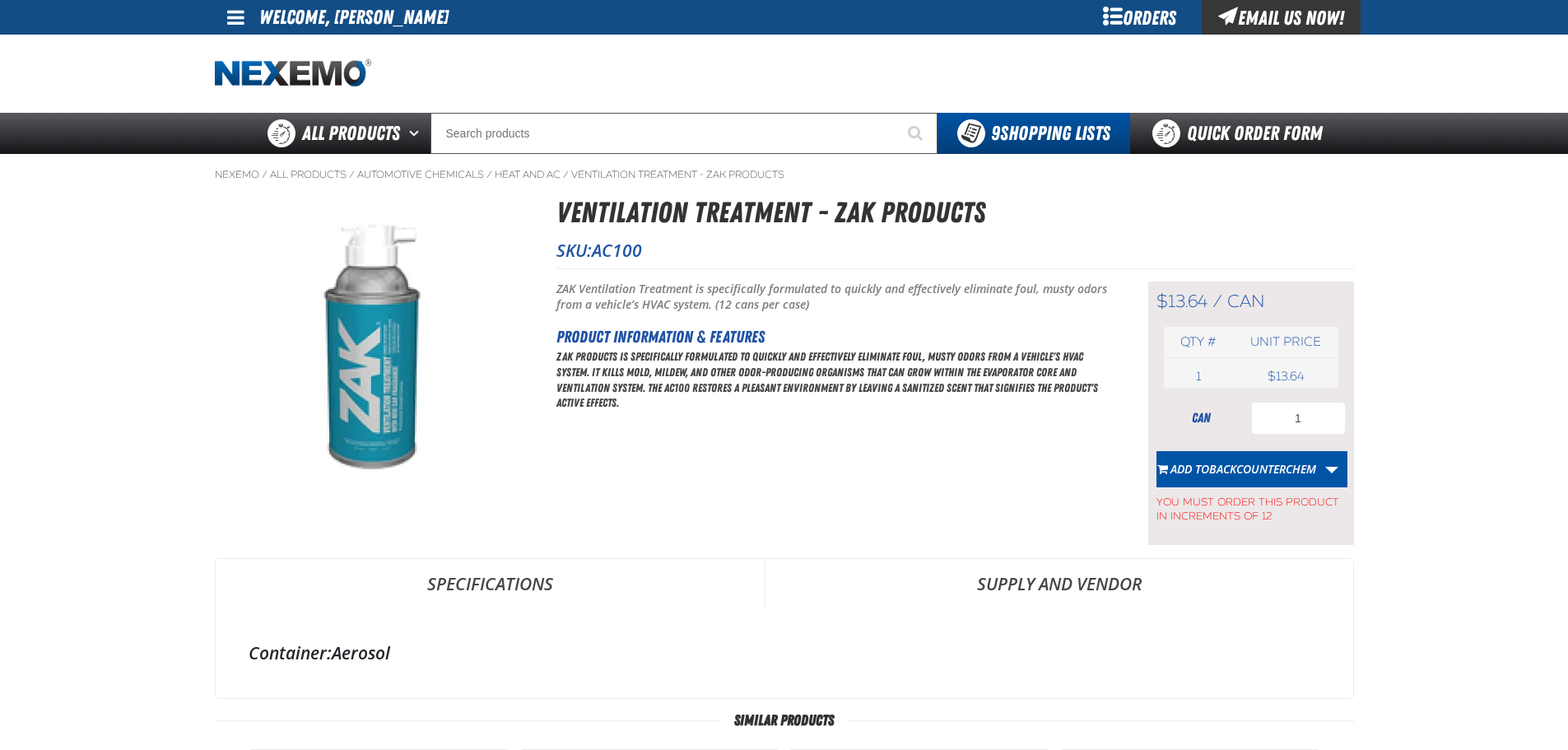
click at [1306, 442] on form "can 1 Add to BACKCOUNTERCHEM Create New Shopping List Add to BACKCOUNTERCHEM Ad…" at bounding box center [1252, 462] width 190 height 122
drag, startPoint x: 1306, startPoint y: 442, endPoint x: 1303, endPoint y: 434, distance: 8.5
click at [1306, 441] on form "can 1 Add to BACKCOUNTERCHEM Create New Shopping List Add to BACKCOUNTERCHEM Ad…" at bounding box center [1252, 462] width 190 height 122
click at [1302, 428] on input "1" at bounding box center [1299, 418] width 95 height 33
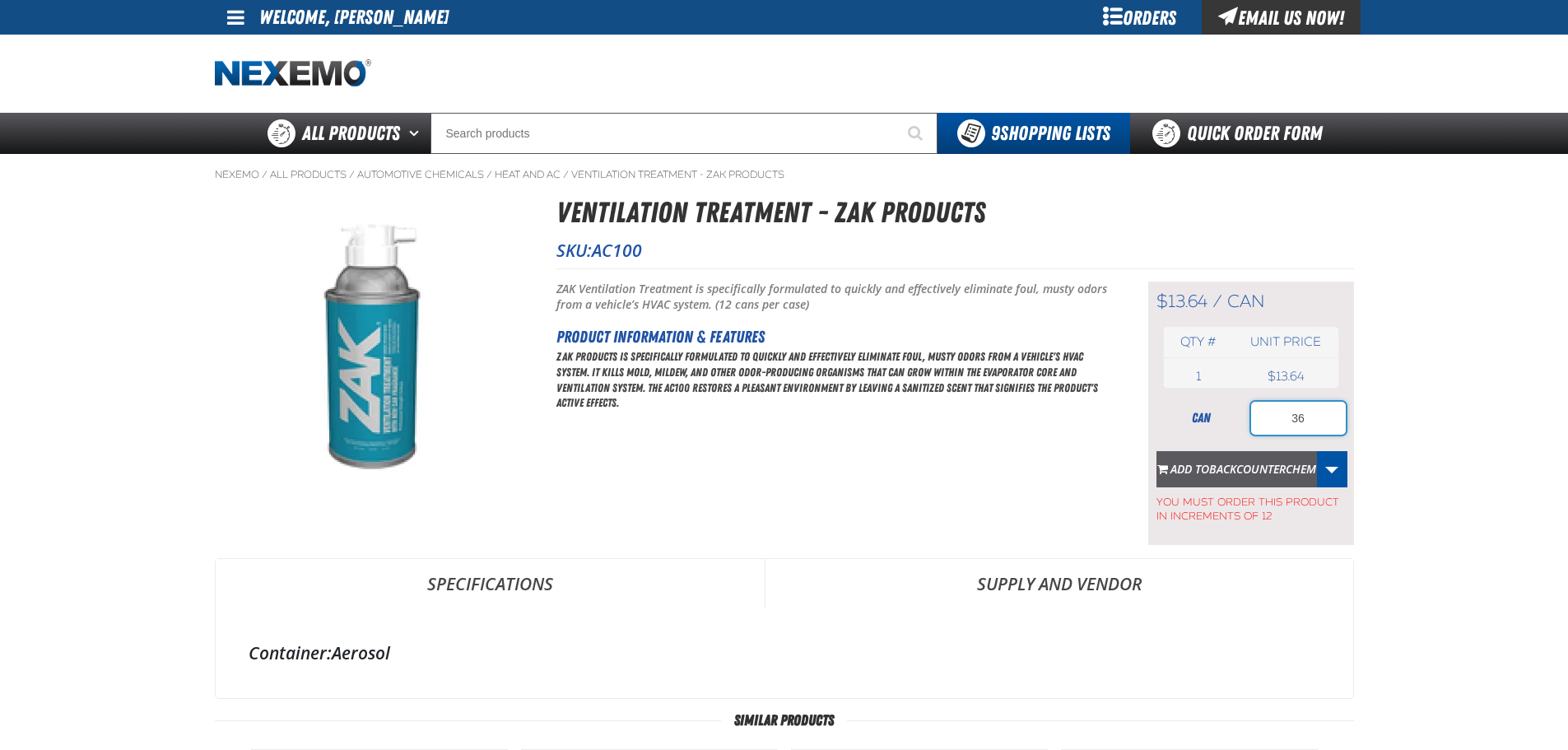
type input "36"
click at [1269, 468] on span "BACKCOUNTERCHEM" at bounding box center [1263, 468] width 107 height 15
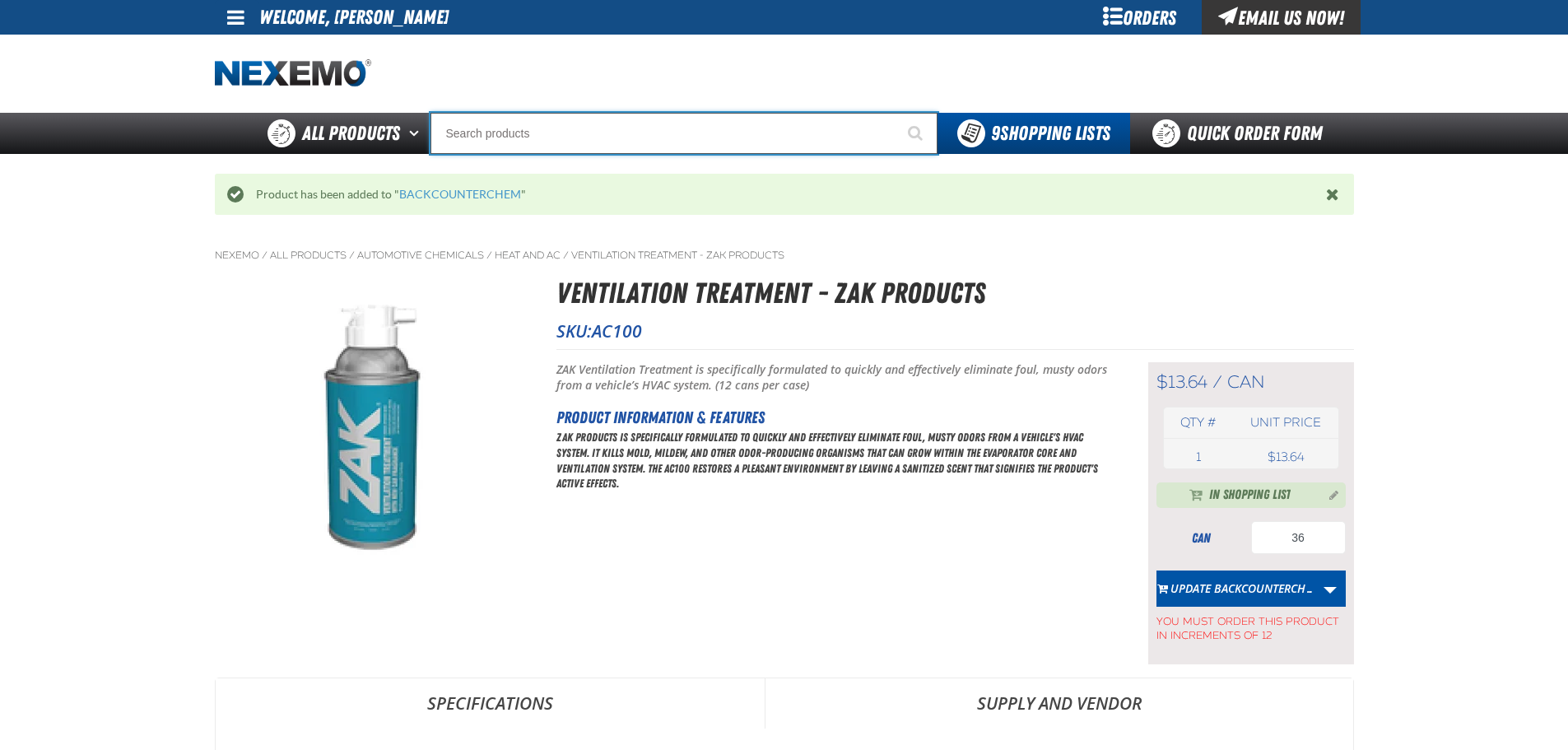
click at [508, 131] on input "Search" at bounding box center [683, 133] width 507 height 41
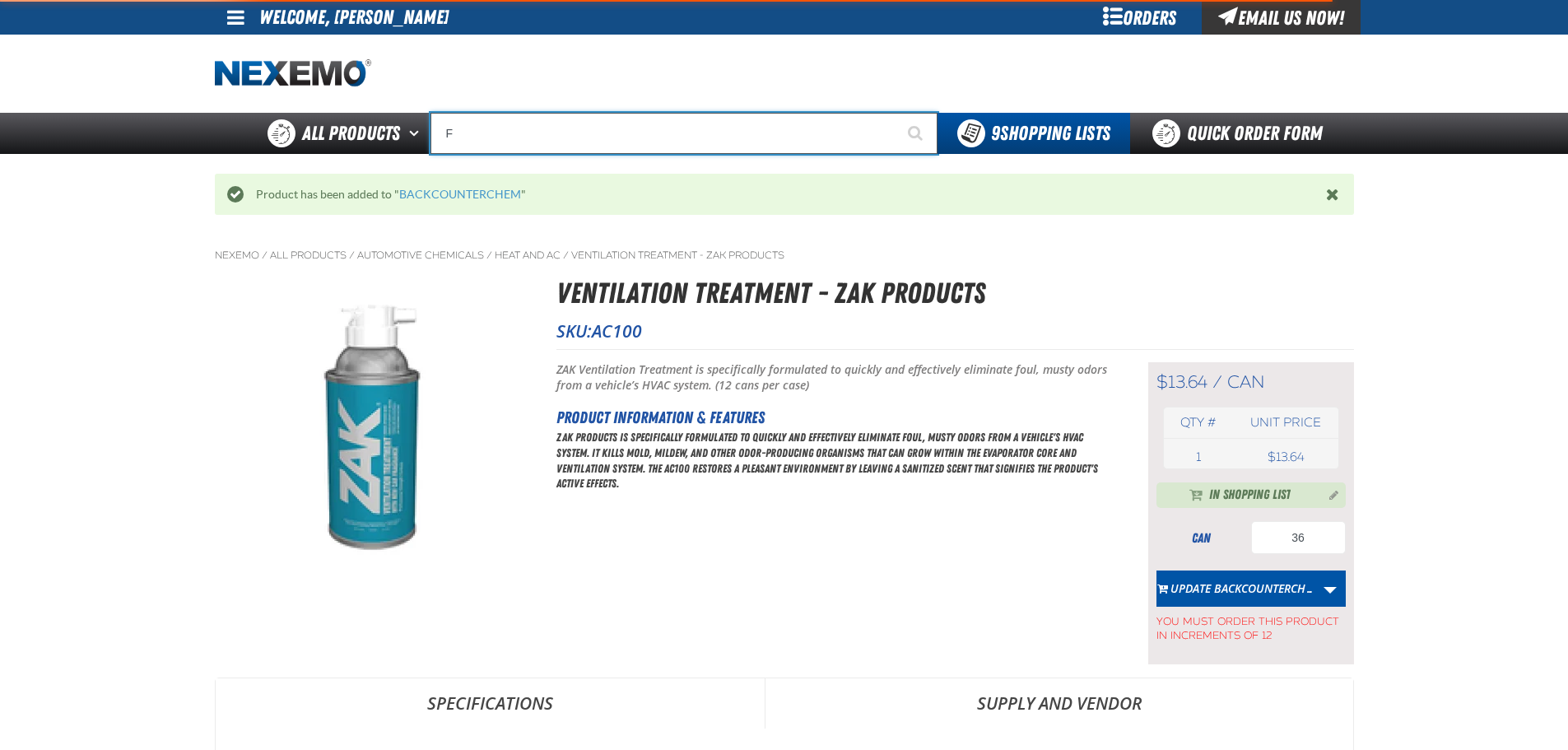
type input "FR"
type input "FROM"
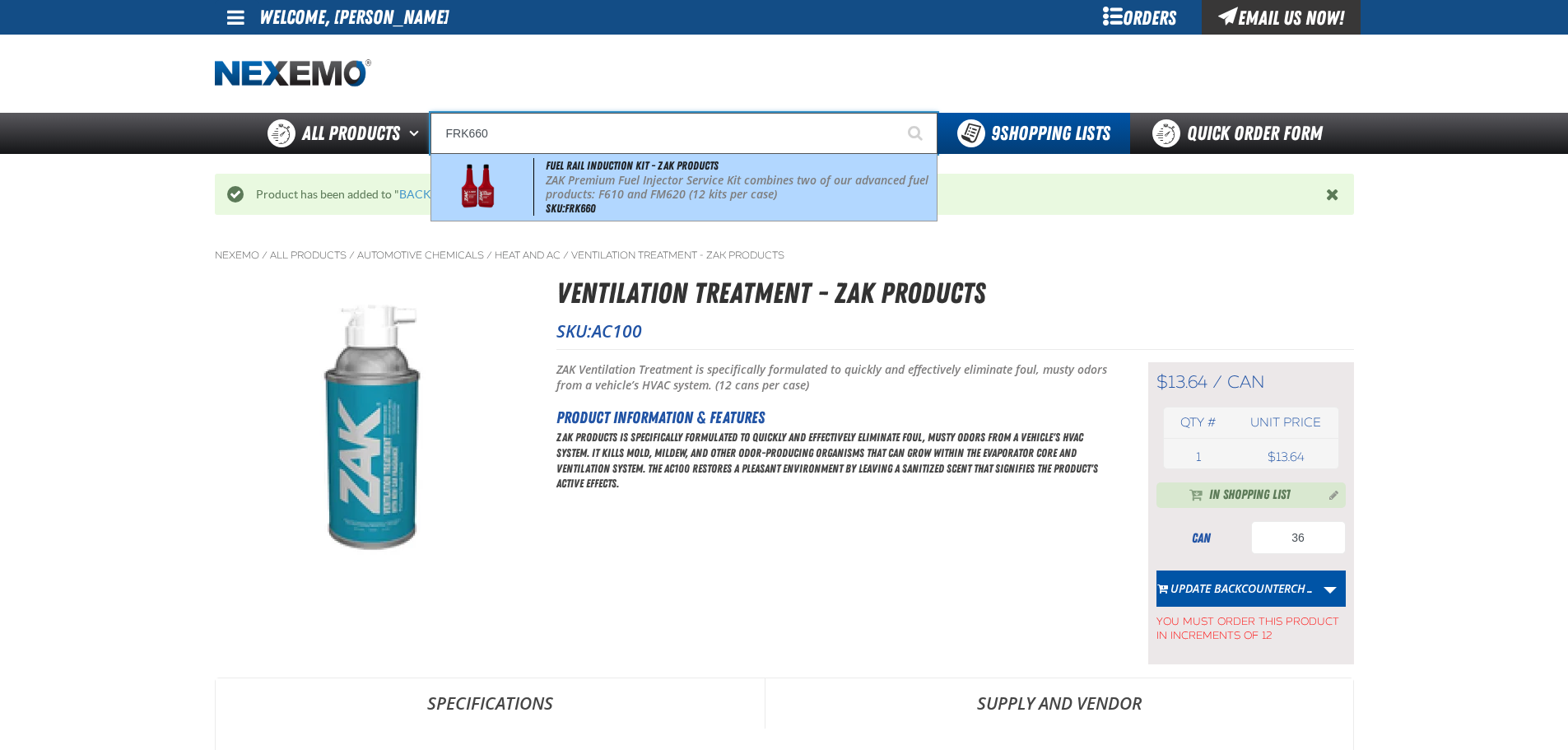
click at [598, 181] on p "ZAK Premium Fuel Injector Service Kit combines two of our advanced fuel product…" at bounding box center [739, 187] width 388 height 28
type input "Fuel Rail Induction Kit - ZAK Products"
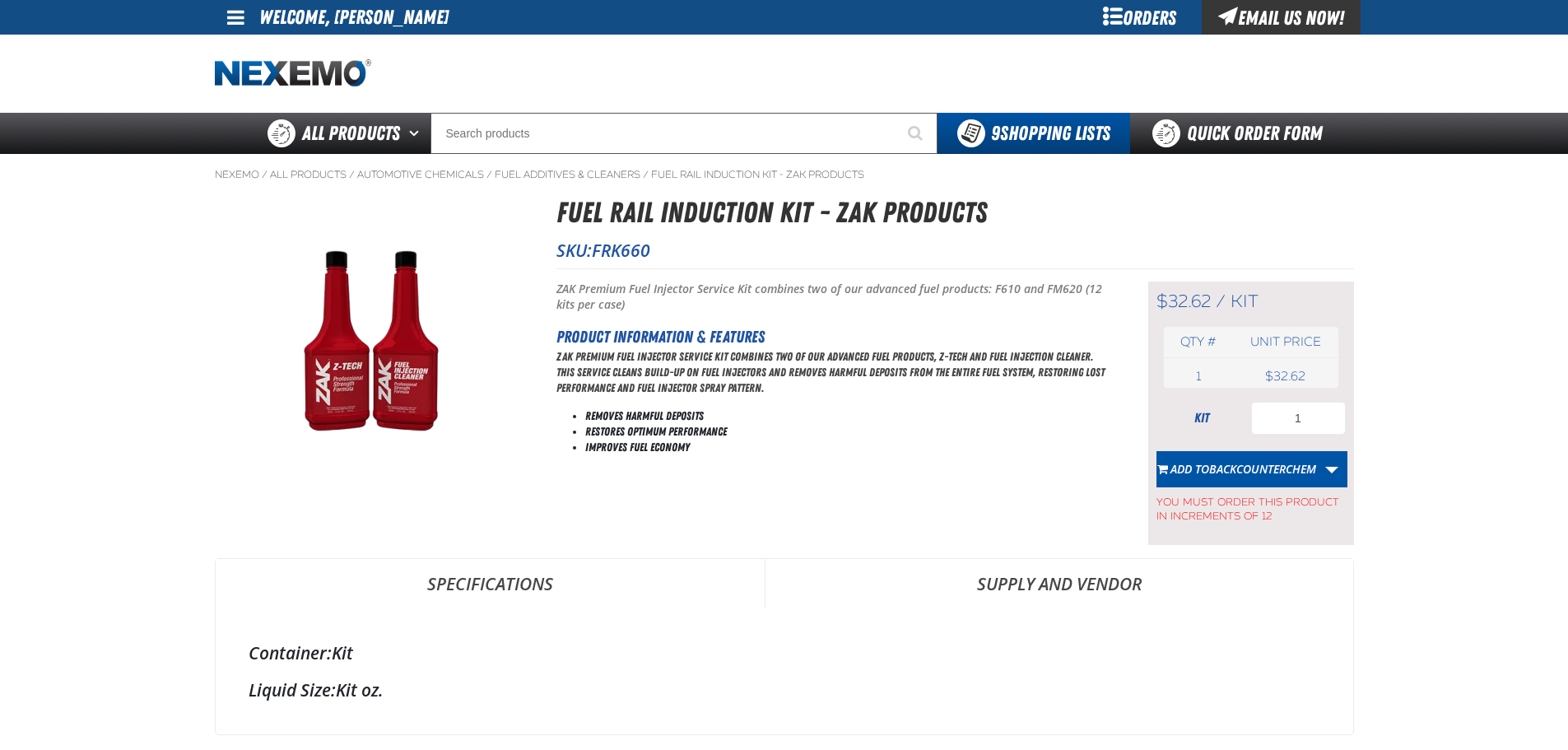
click at [1309, 448] on form "kit 1 Add to BACKCOUNTERCHEM Create New Shopping List Add to BACKCOUNTERCHEM Ad…" at bounding box center [1252, 462] width 190 height 122
click at [1304, 426] on input "1" at bounding box center [1299, 418] width 95 height 33
click at [1304, 425] on input "1" at bounding box center [1299, 418] width 95 height 33
type input "24"
click at [1185, 478] on button "Add to BACKCOUNTERCHEM" at bounding box center [1236, 469] width 160 height 36
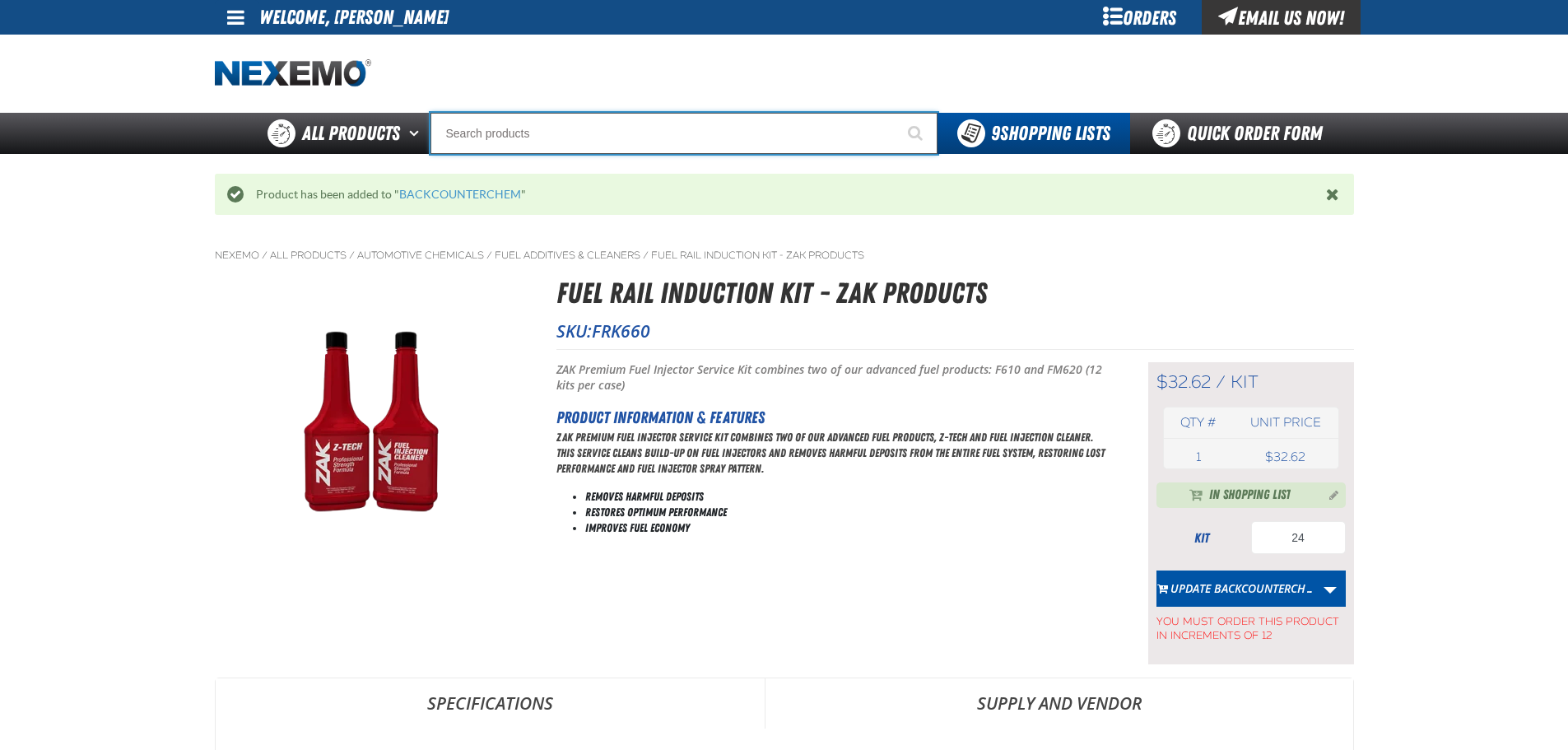
click at [477, 133] on input "Search" at bounding box center [683, 133] width 507 height 41
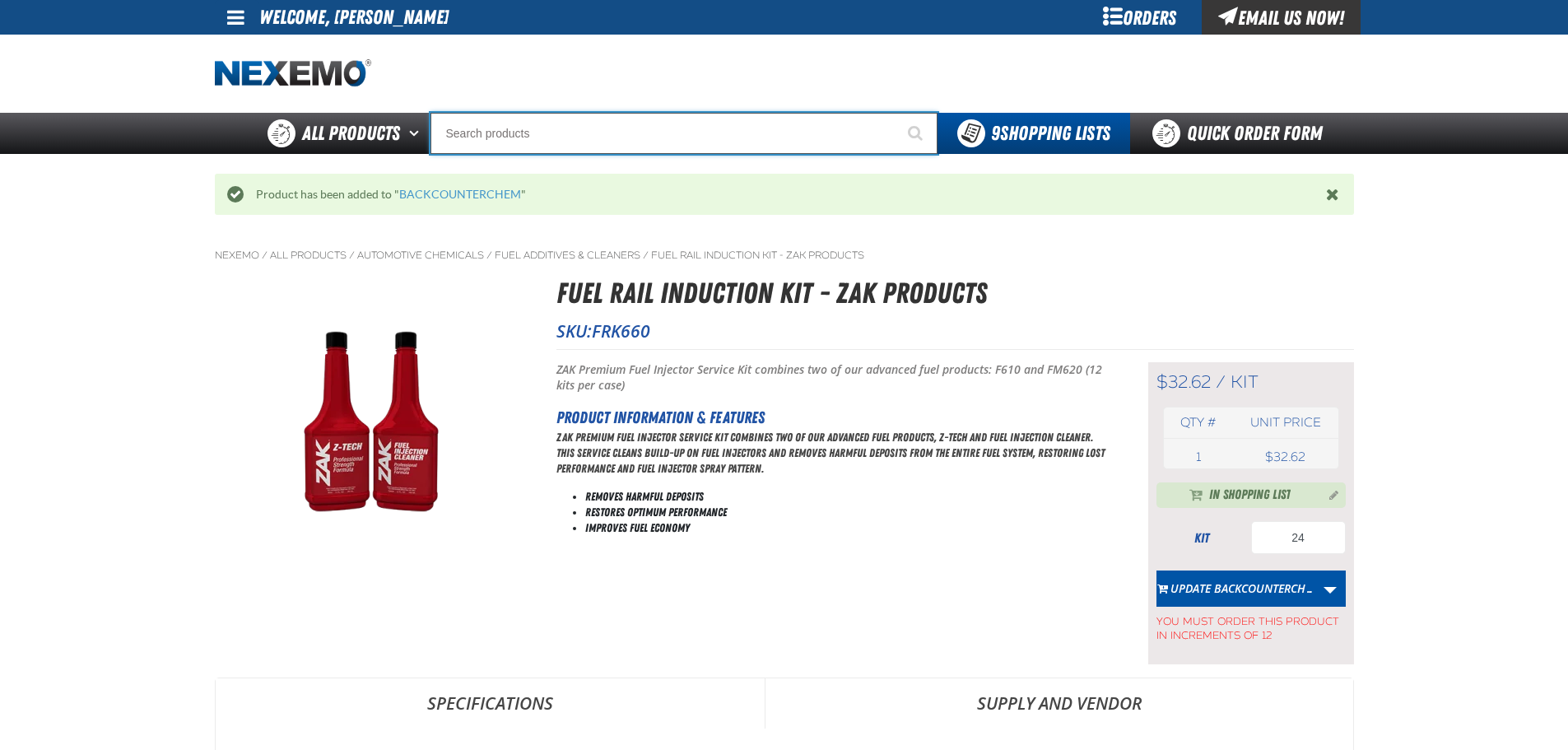
click at [772, 140] on input "Search" at bounding box center [683, 133] width 507 height 41
type input "N2"
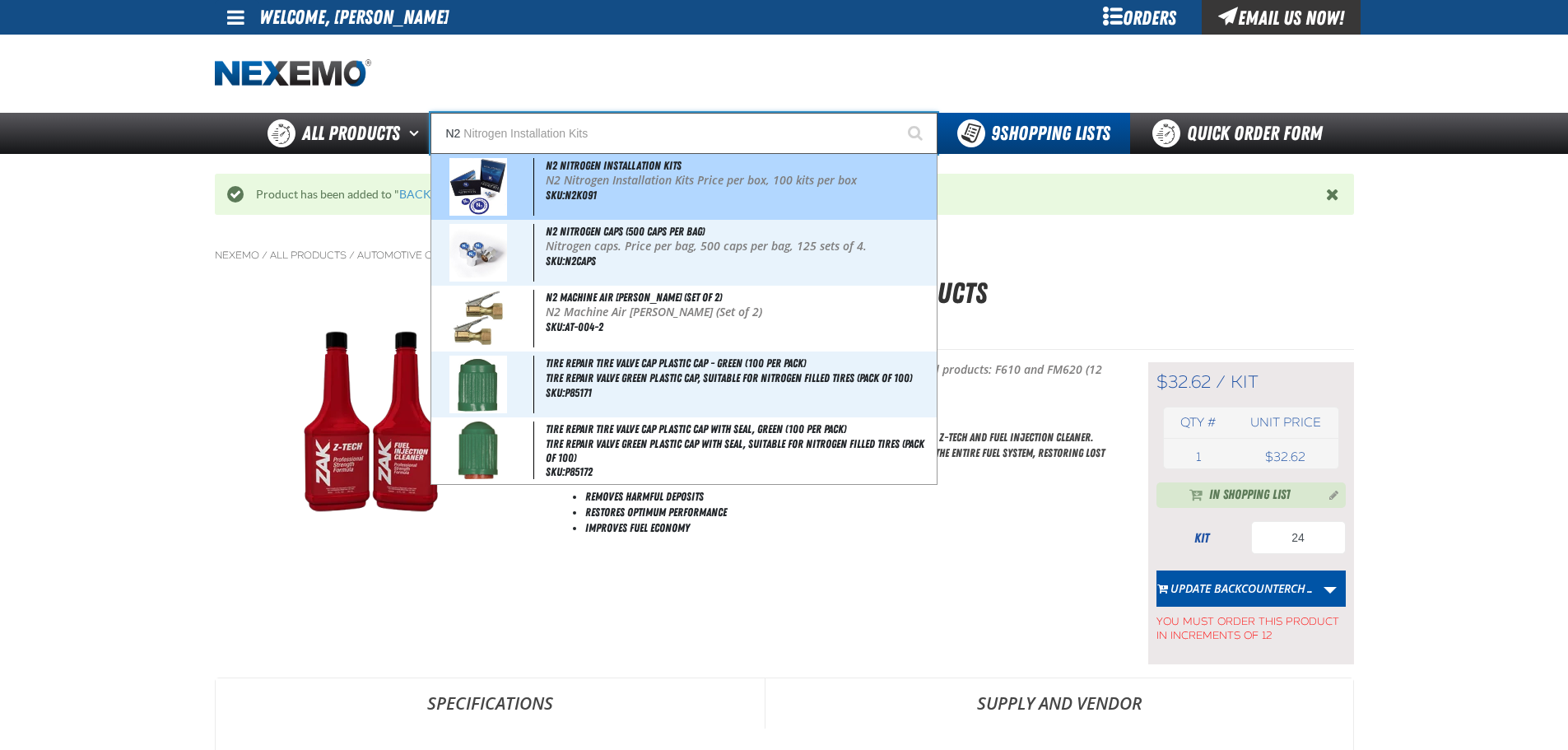
type input "N2 Nitrogen Installation Kits"
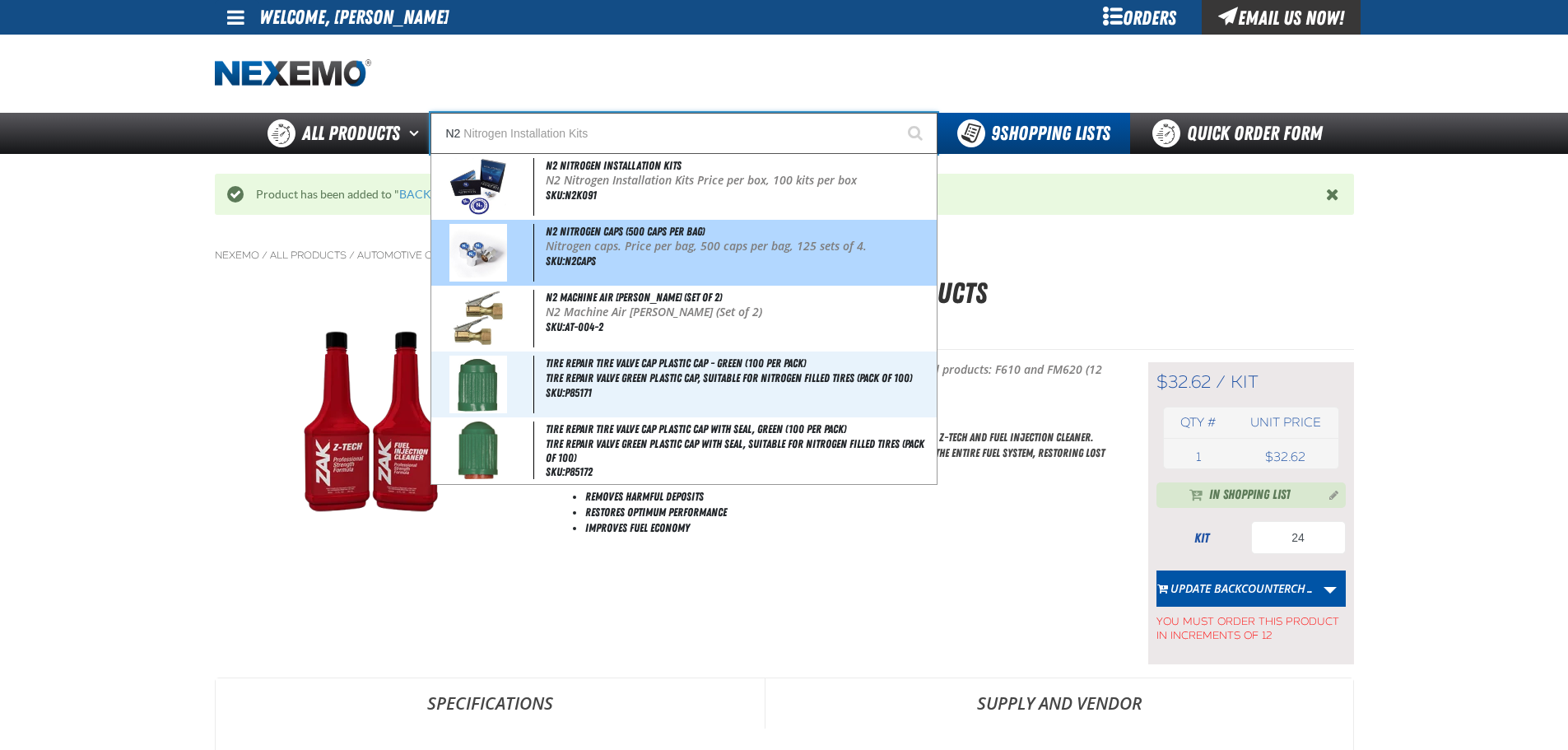
click at [719, 242] on p "Nitrogen caps. Price per bag, 500 caps per bag, 125 sets of 4." at bounding box center [739, 246] width 388 height 14
type input "N2 Nitrogen Caps (500 caps per bag)"
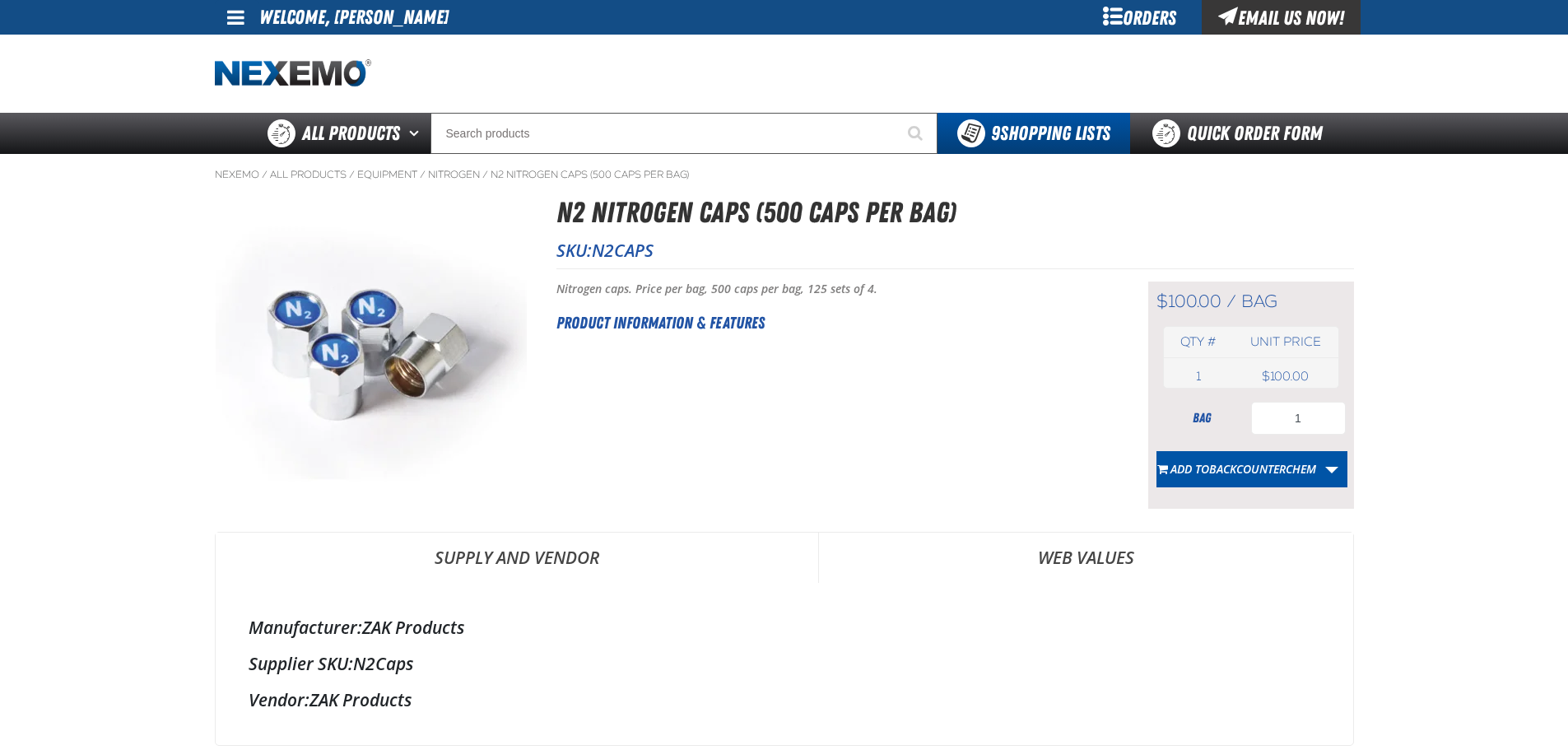
click at [1258, 451] on button "Add to BACKCOUNTERCHEM" at bounding box center [1236, 469] width 160 height 36
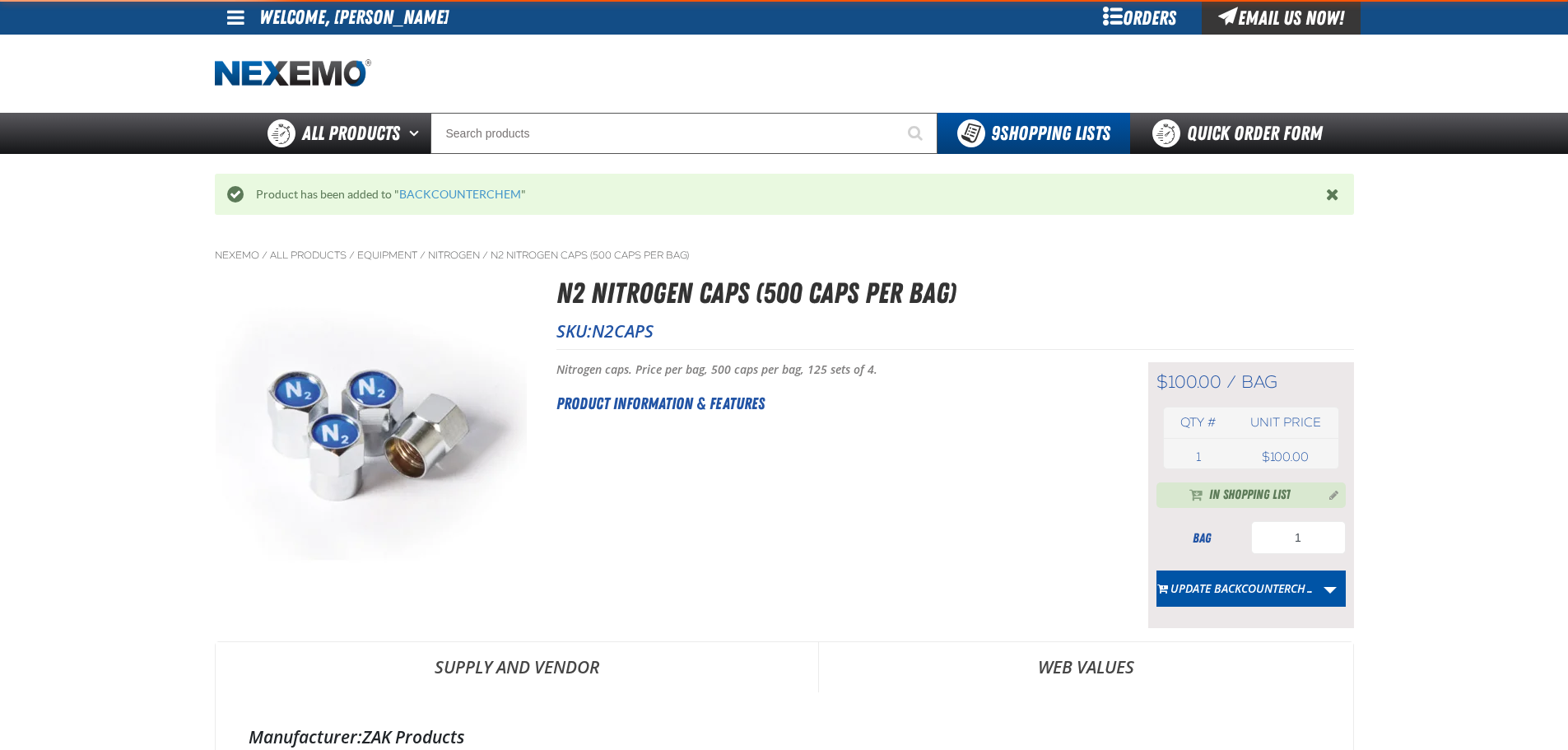
click at [627, 103] on div at bounding box center [784, 74] width 1140 height 79
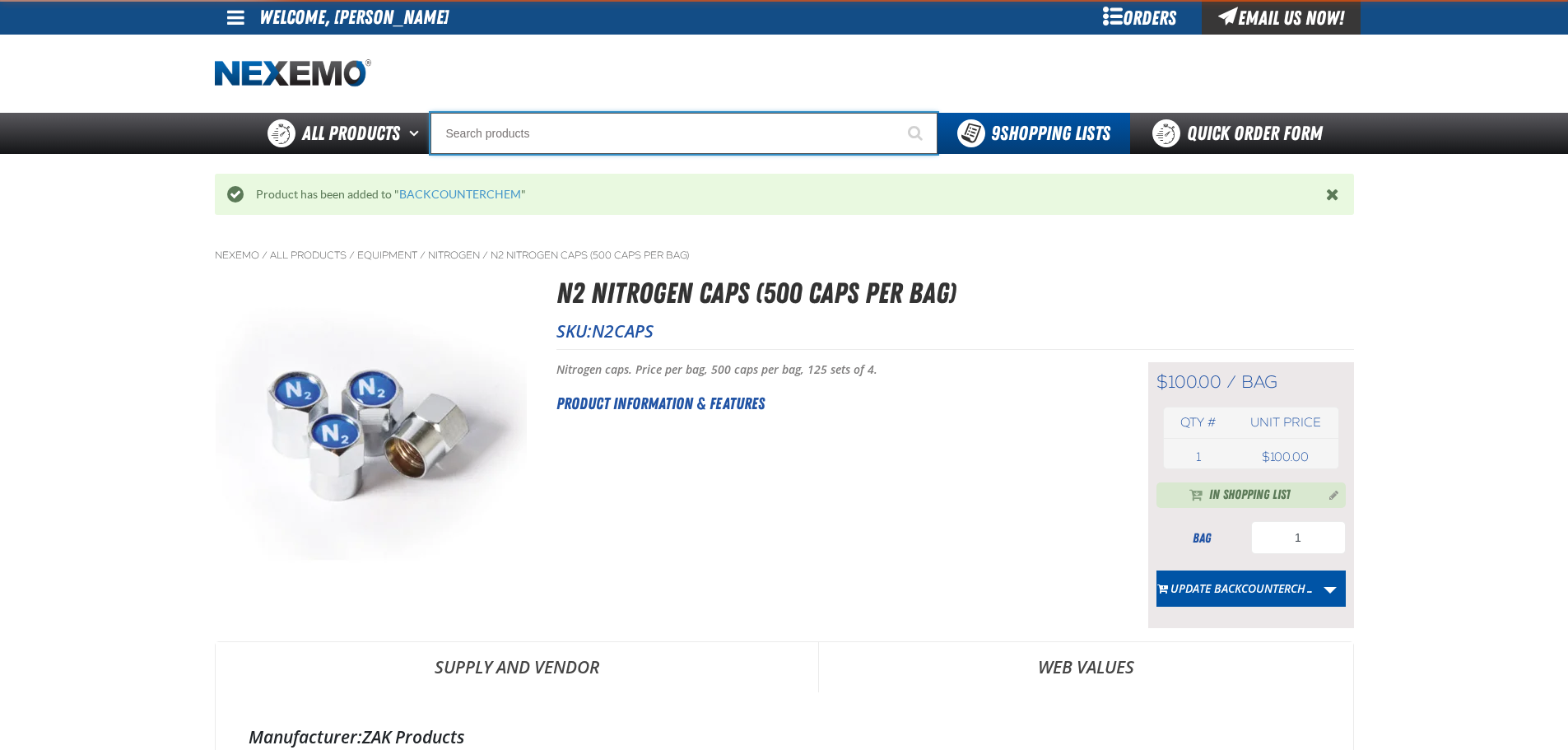
click at [623, 124] on input "Search" at bounding box center [683, 133] width 507 height 41
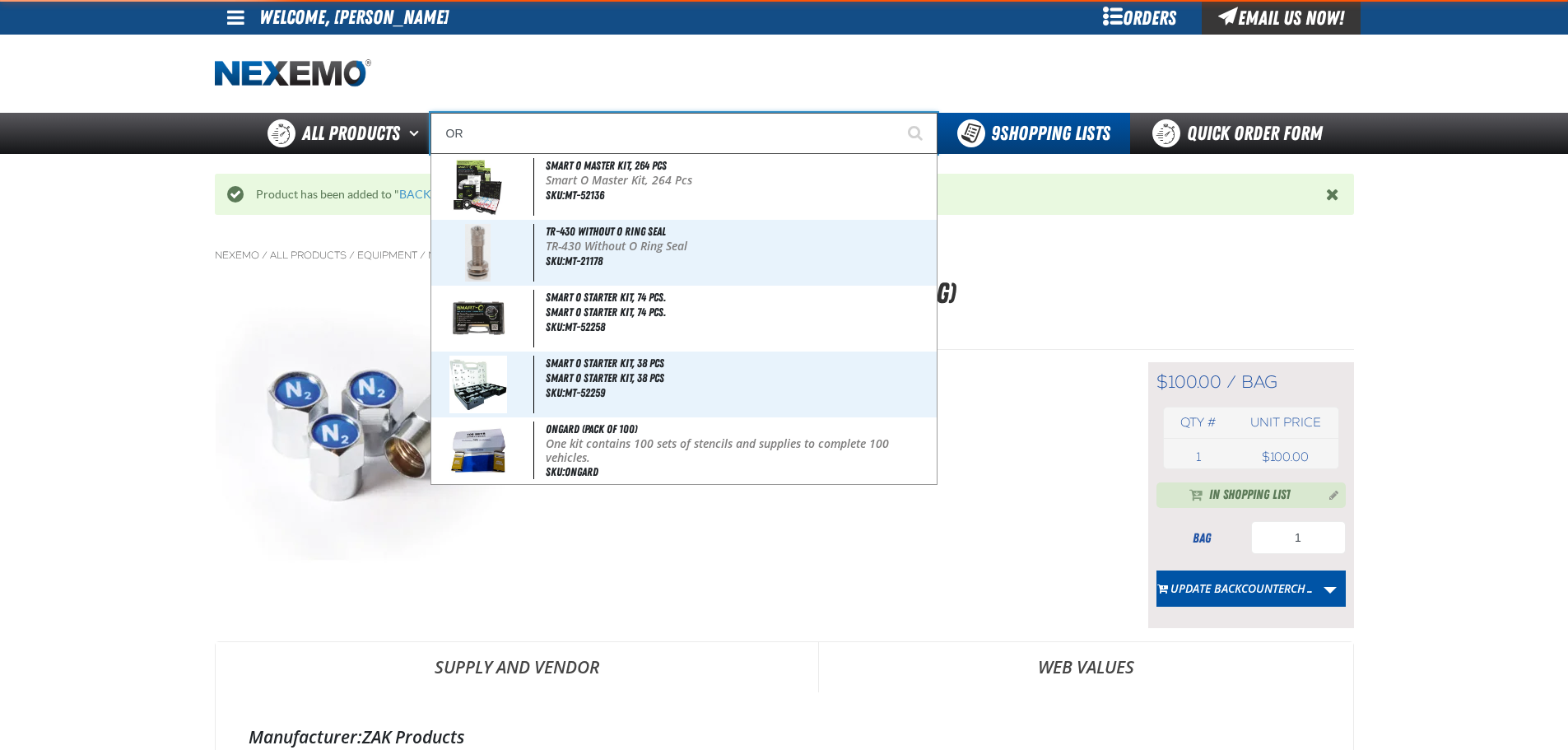
type input "ORA"
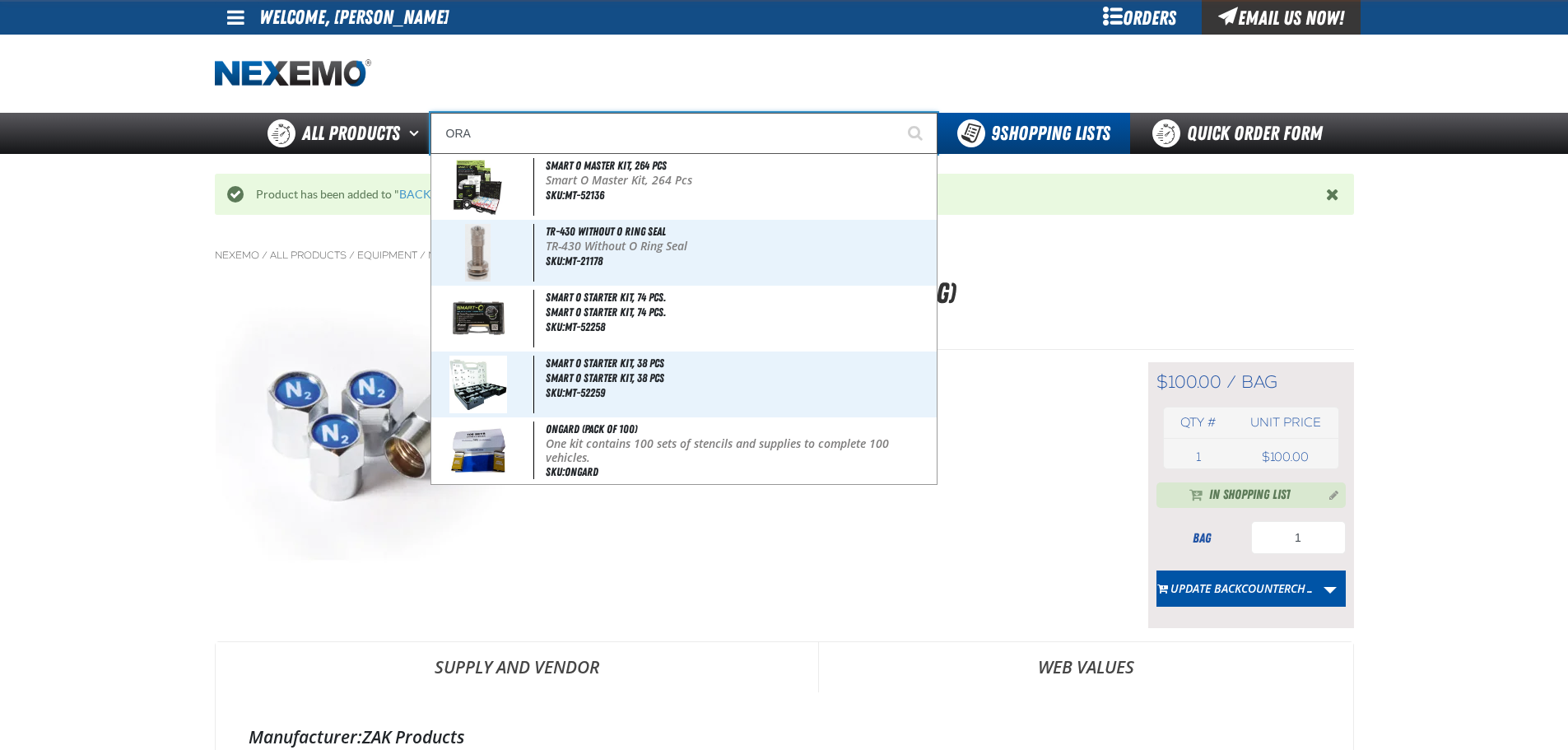
type input "ORANGE"
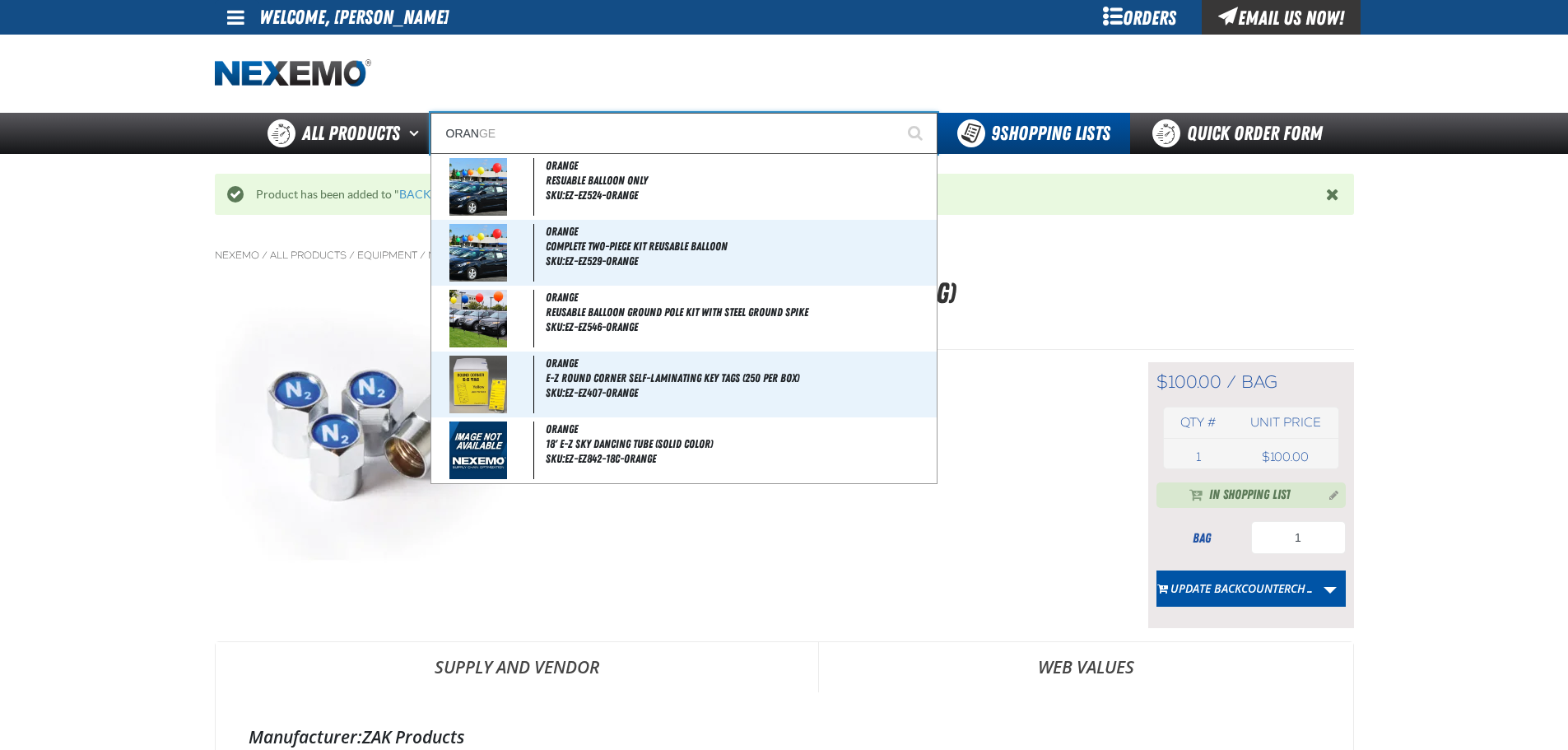
type input "ORANG"
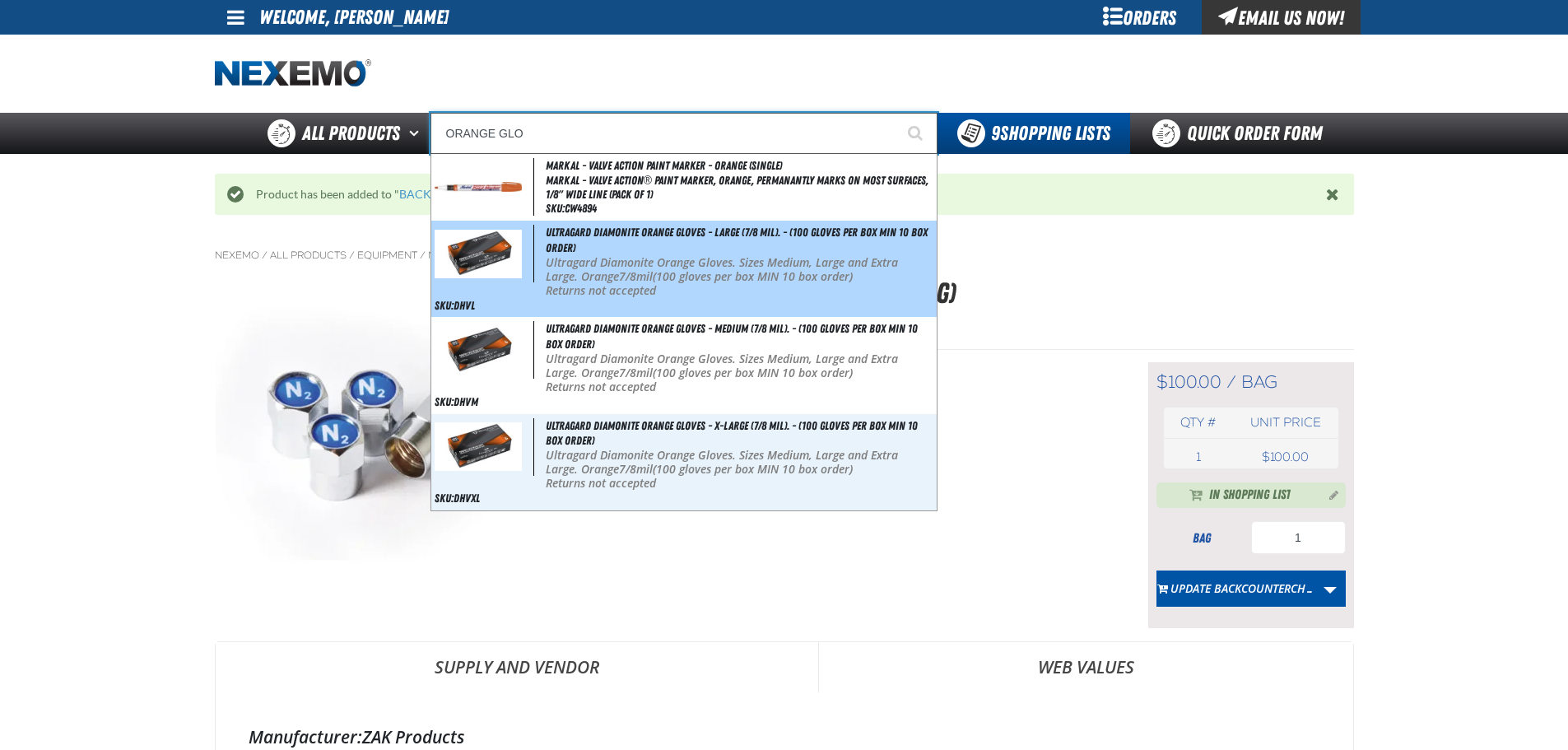
click at [738, 249] on div "Ultragard Diamonite Orange Gloves - Large (7/8 mil). - (100 gloves per box MIN …" at bounding box center [683, 268] width 505 height 96
type input "Ultragard Diamonite Orange Gloves - Large (7/8 mil). - (100 gloves per box MIN …"
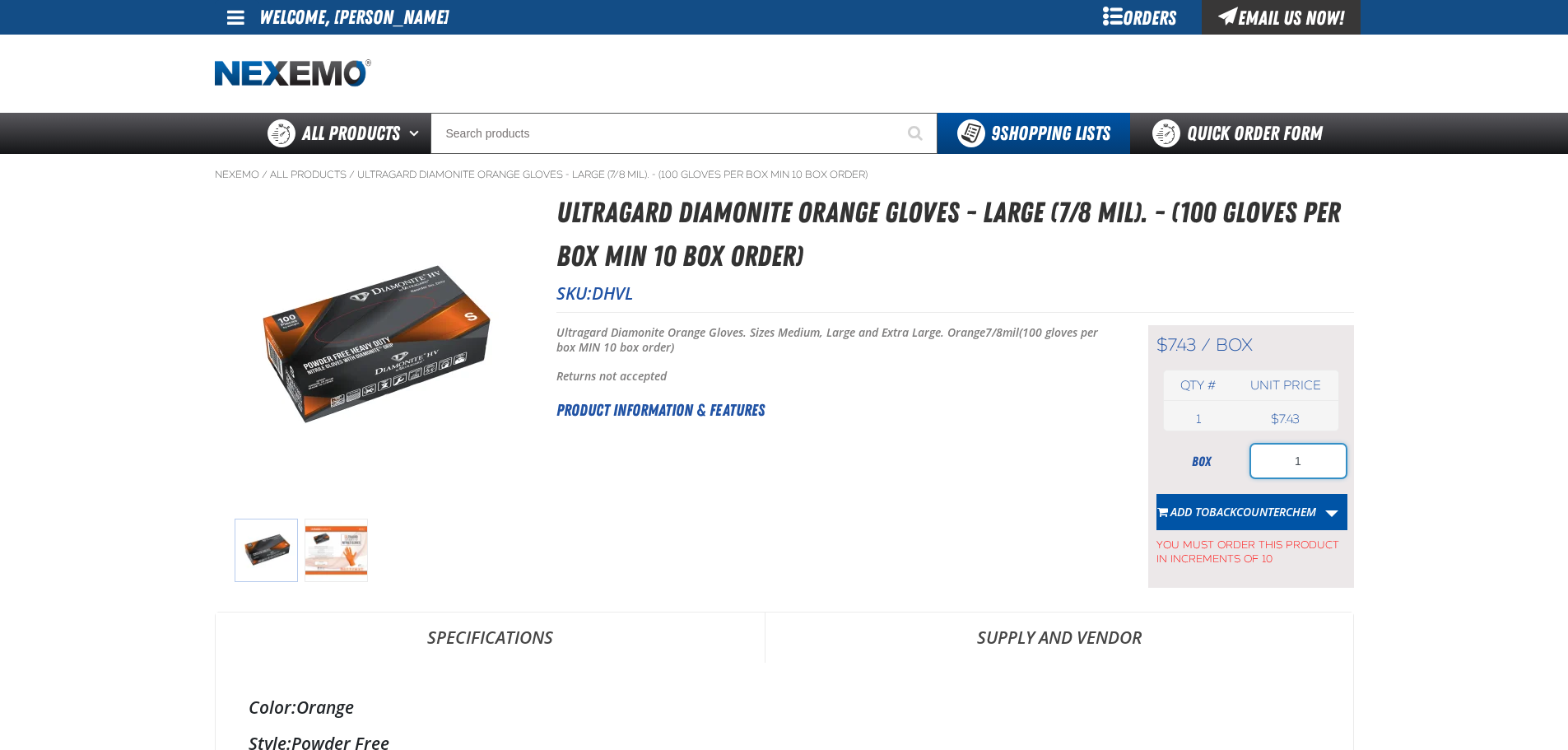
click at [1316, 452] on input "1" at bounding box center [1299, 461] width 95 height 33
type input "20"
click at [1302, 496] on button "Add to BACKCOUNTERCHEM" at bounding box center [1236, 511] width 160 height 36
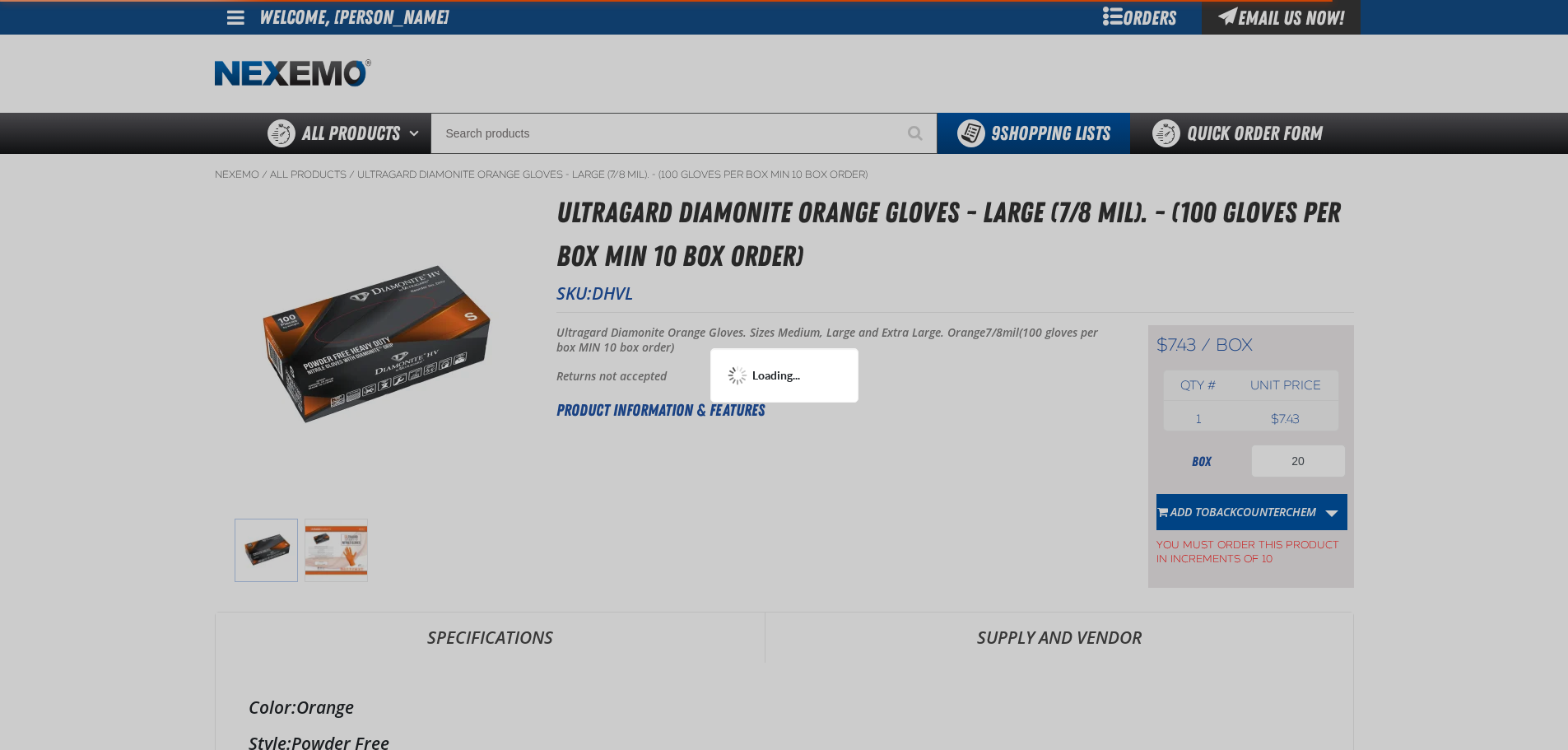
click at [1299, 499] on div at bounding box center [784, 375] width 1568 height 750
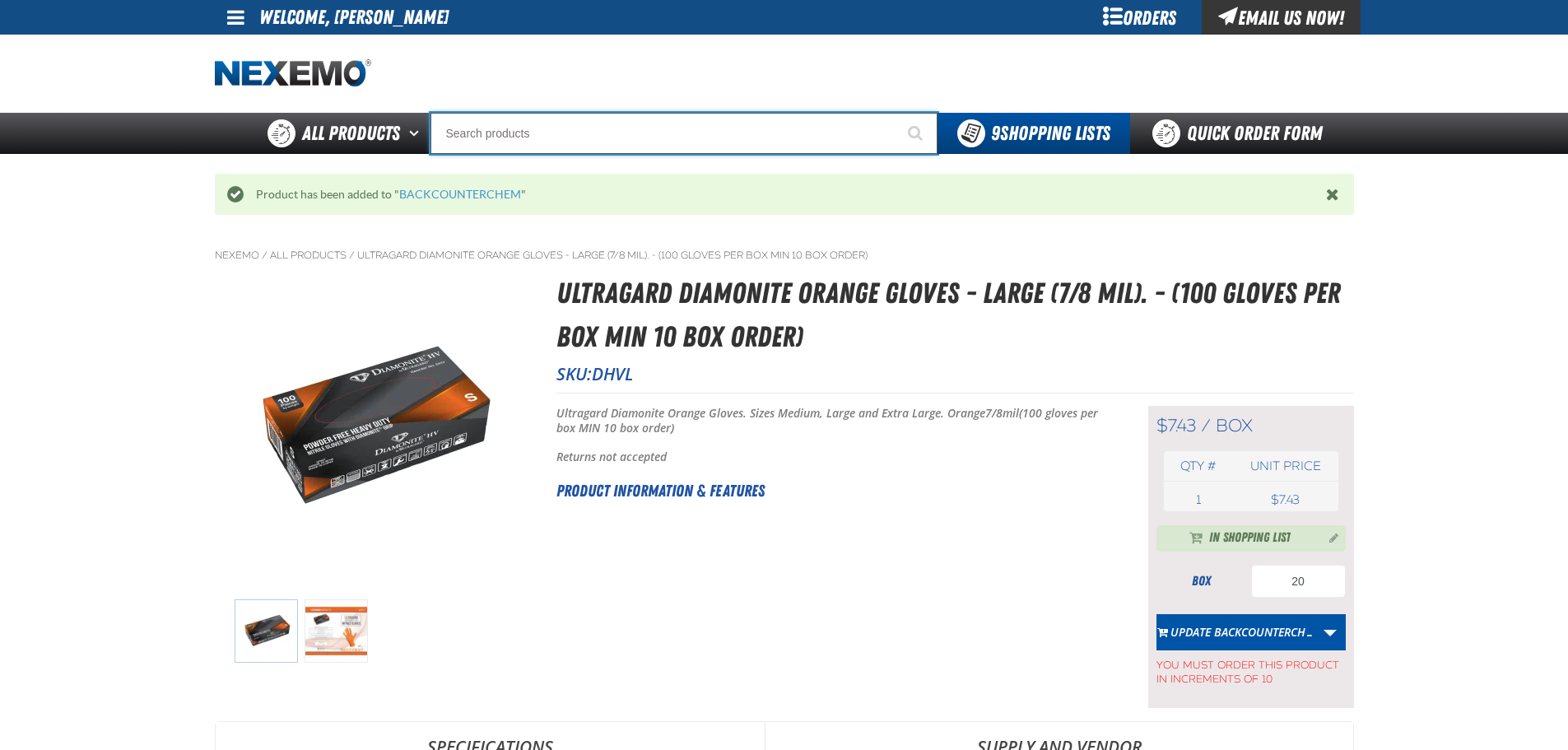
click at [597, 136] on input "Search" at bounding box center [683, 133] width 507 height 41
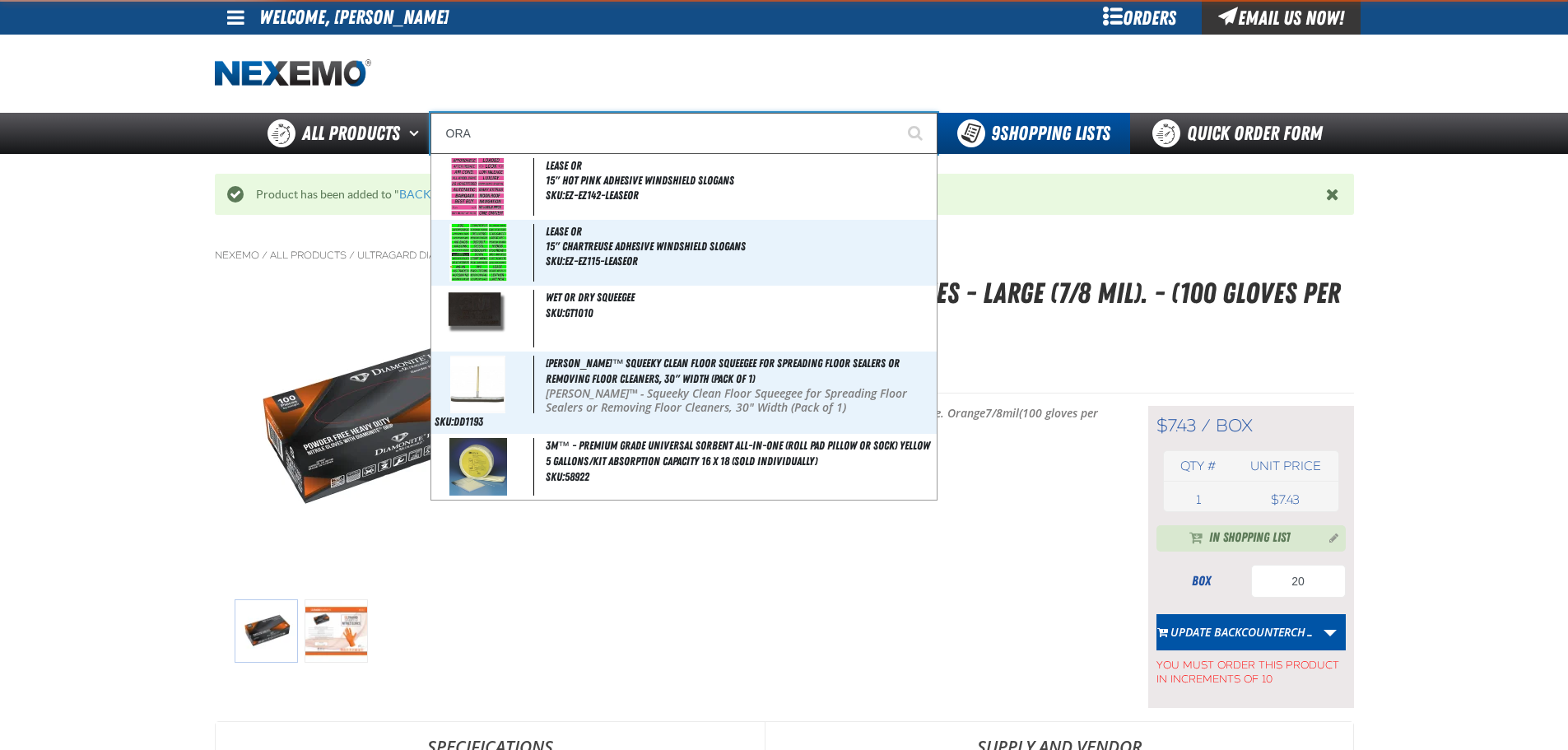
type input "ORAN"
type input "ORANGE"
type input "ORANG"
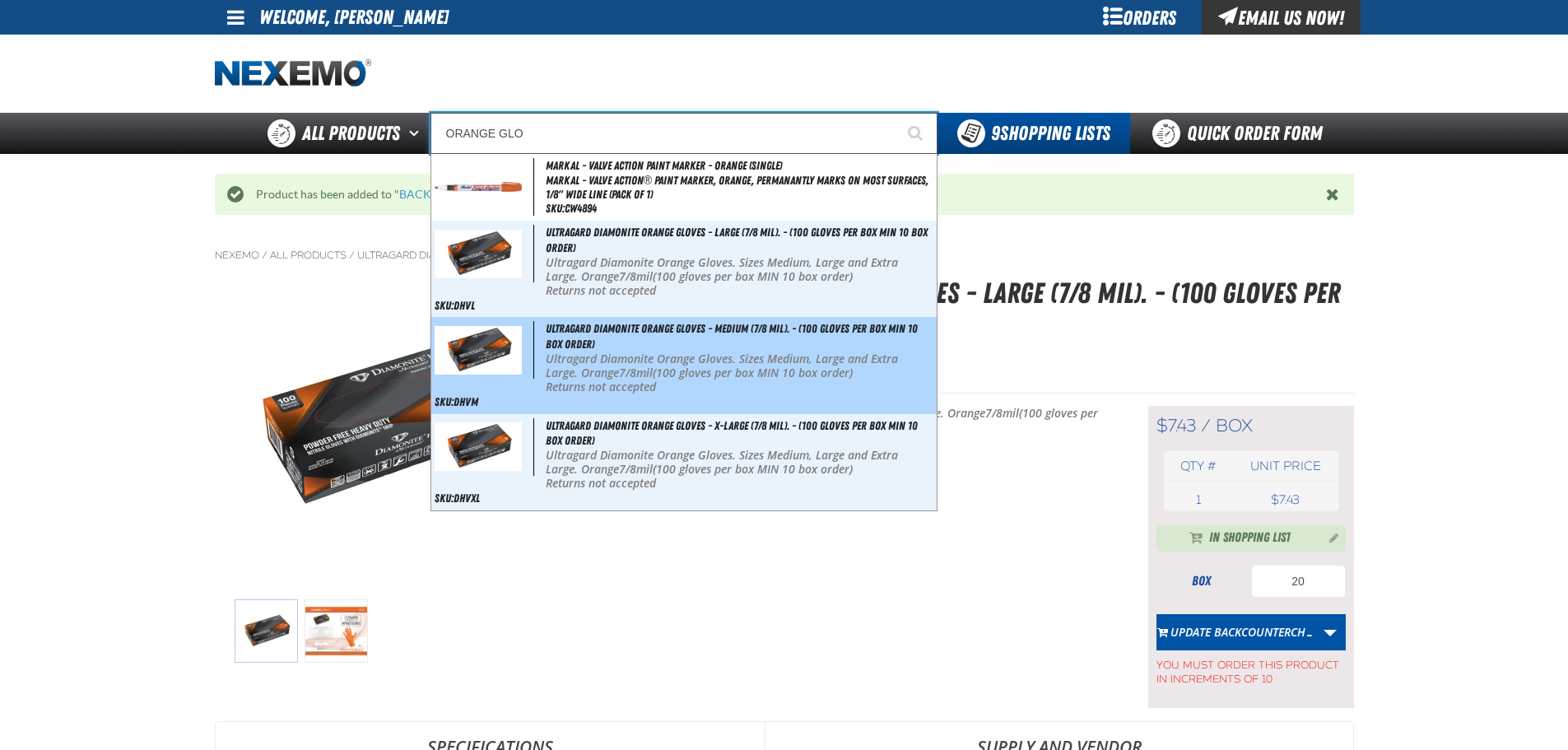
click at [777, 352] on p "Ultragard Diamonite Orange Gloves. Sizes Medium, Large and Extra Large. Orange …" at bounding box center [739, 366] width 388 height 28
type input "Ultragard Diamonite Orange Gloves - Medium (7/8 mil). - (100 gloves per box MIN…"
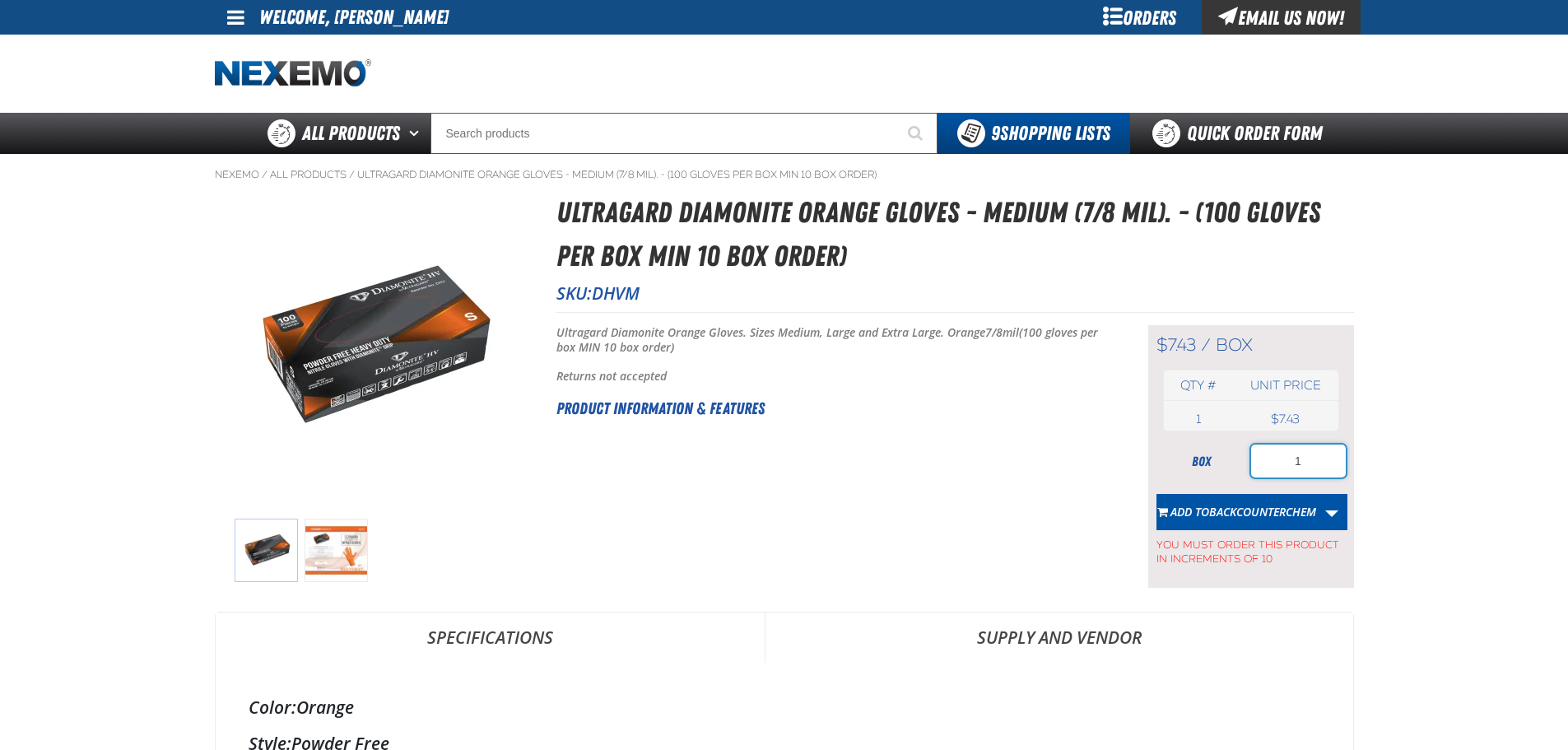
click at [1304, 463] on input "1" at bounding box center [1299, 461] width 95 height 33
click at [1303, 464] on input "1" at bounding box center [1299, 461] width 95 height 33
type input "20"
click at [1317, 501] on button "Add to BACKCOUNTERCHEM" at bounding box center [1236, 511] width 160 height 36
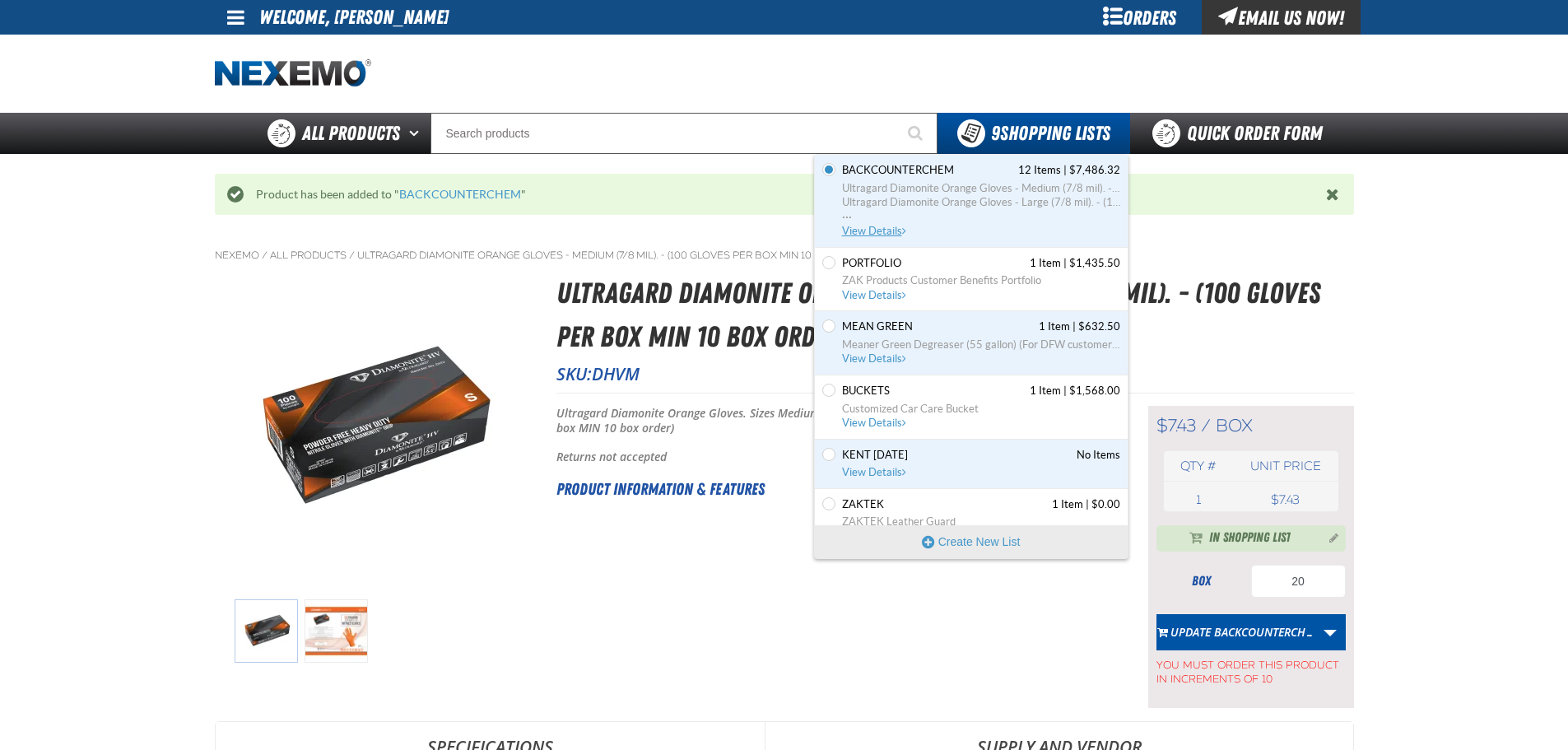
click at [873, 225] on span "View Details" at bounding box center [876, 230] width 67 height 12
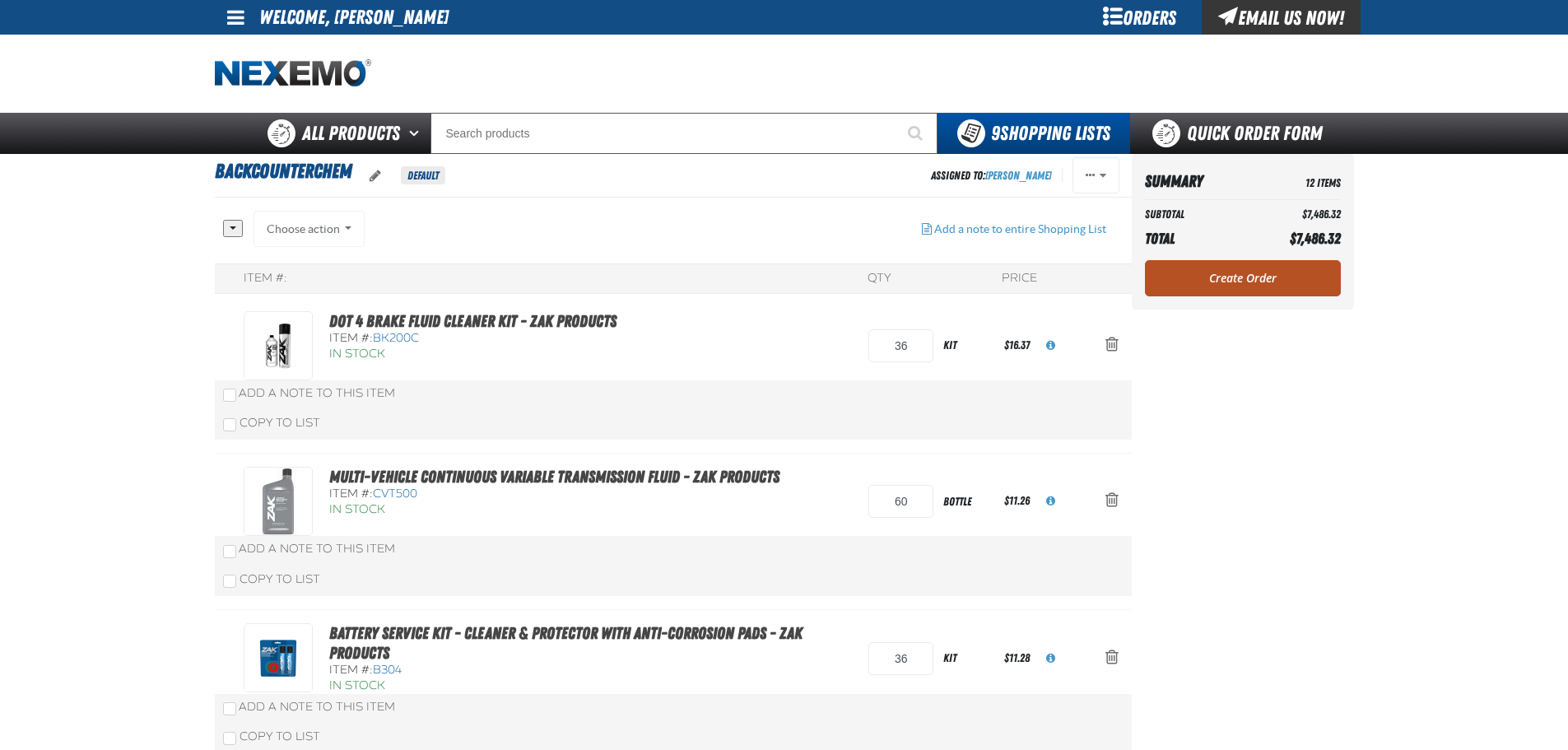
click at [1244, 280] on link "Create Order" at bounding box center [1243, 278] width 196 height 36
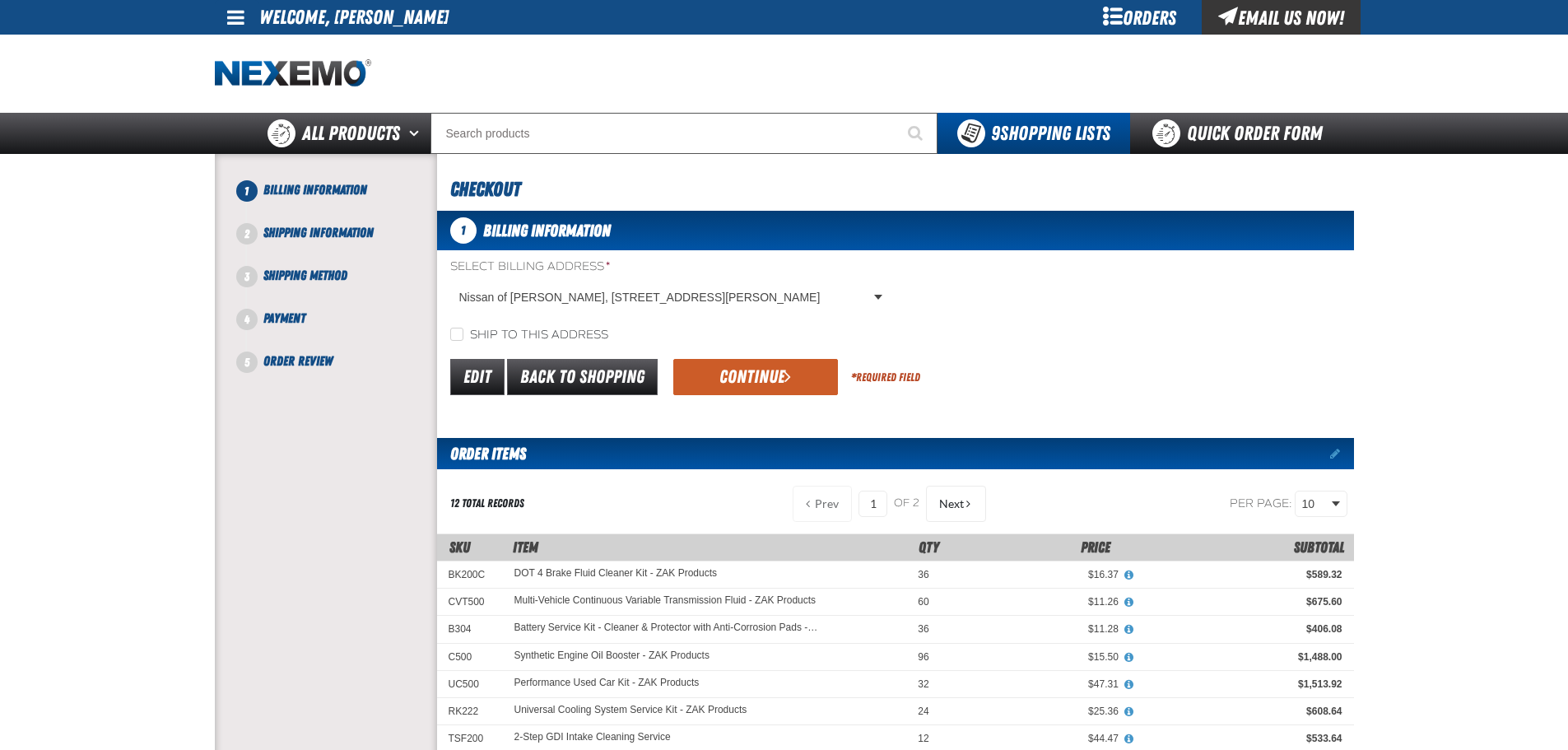
click at [526, 323] on div "Select Billing Address * Nissan of McKinney, 3800 South Highway 75, MCKINNEY TX…" at bounding box center [895, 301] width 917 height 84
click at [542, 330] on label "Ship to this address" at bounding box center [529, 335] width 158 height 15
click at [464, 330] on input "Ship to this address" at bounding box center [457, 334] width 13 height 13
checkbox input "true"
click at [789, 365] on button "Continue" at bounding box center [756, 377] width 165 height 36
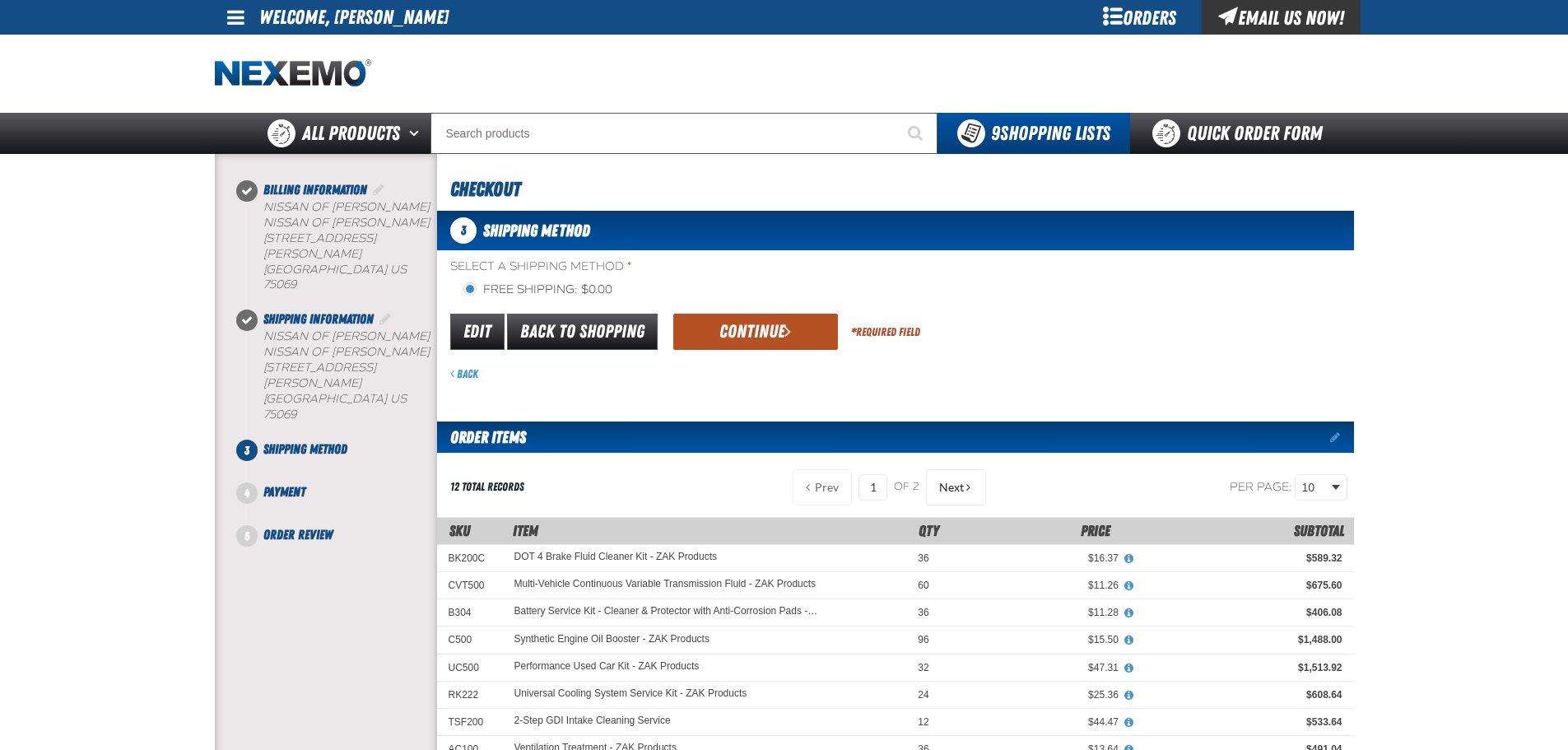
drag, startPoint x: 782, startPoint y: 365, endPoint x: 762, endPoint y: 341, distance: 31.2
click at [775, 358] on form "flat_rate_2 primary Edit Back to Shopping Continue * Required Field Back" at bounding box center [895, 347] width 917 height 71
click at [762, 340] on button "Continue" at bounding box center [756, 331] width 165 height 36
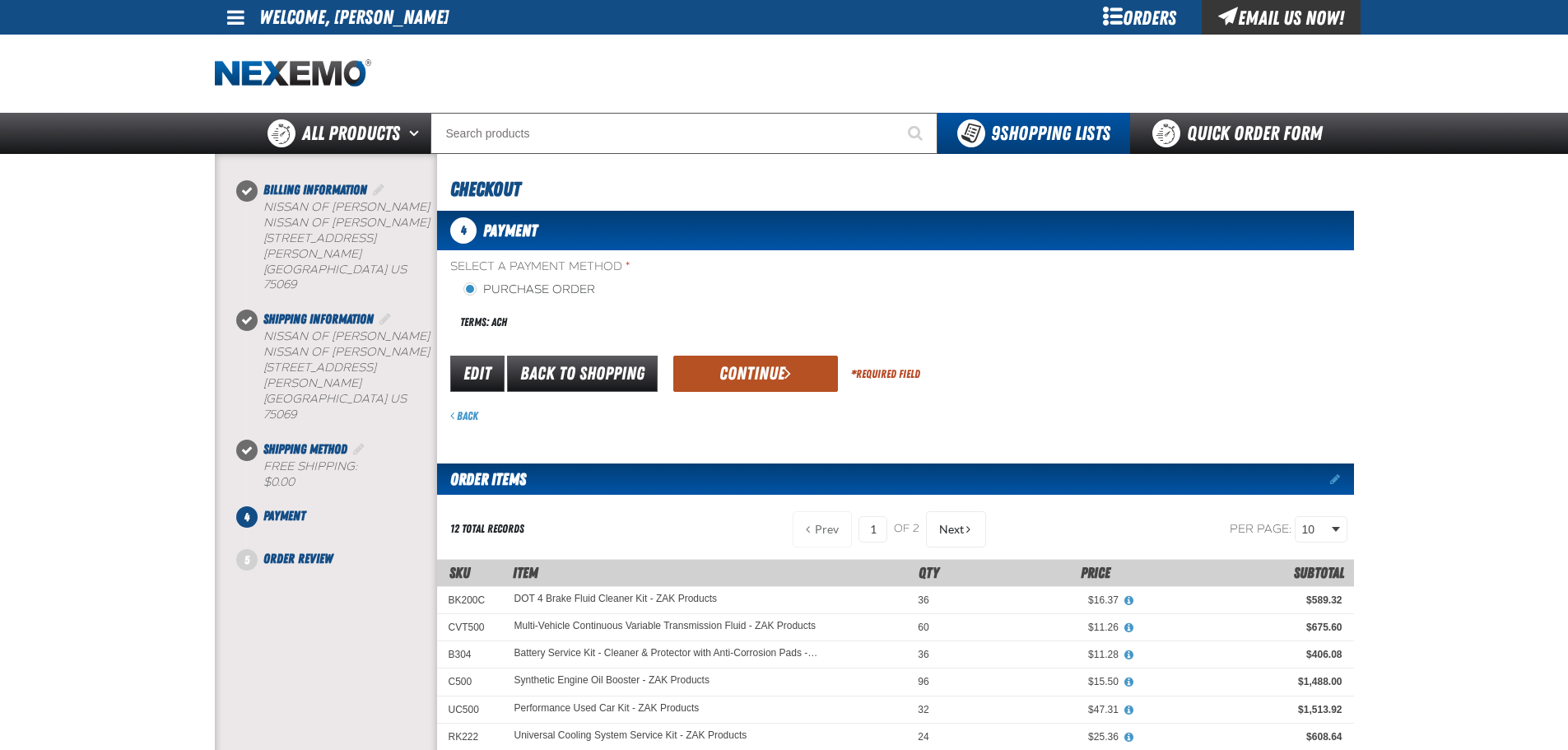
click at [751, 367] on button "Continue" at bounding box center [756, 374] width 165 height 36
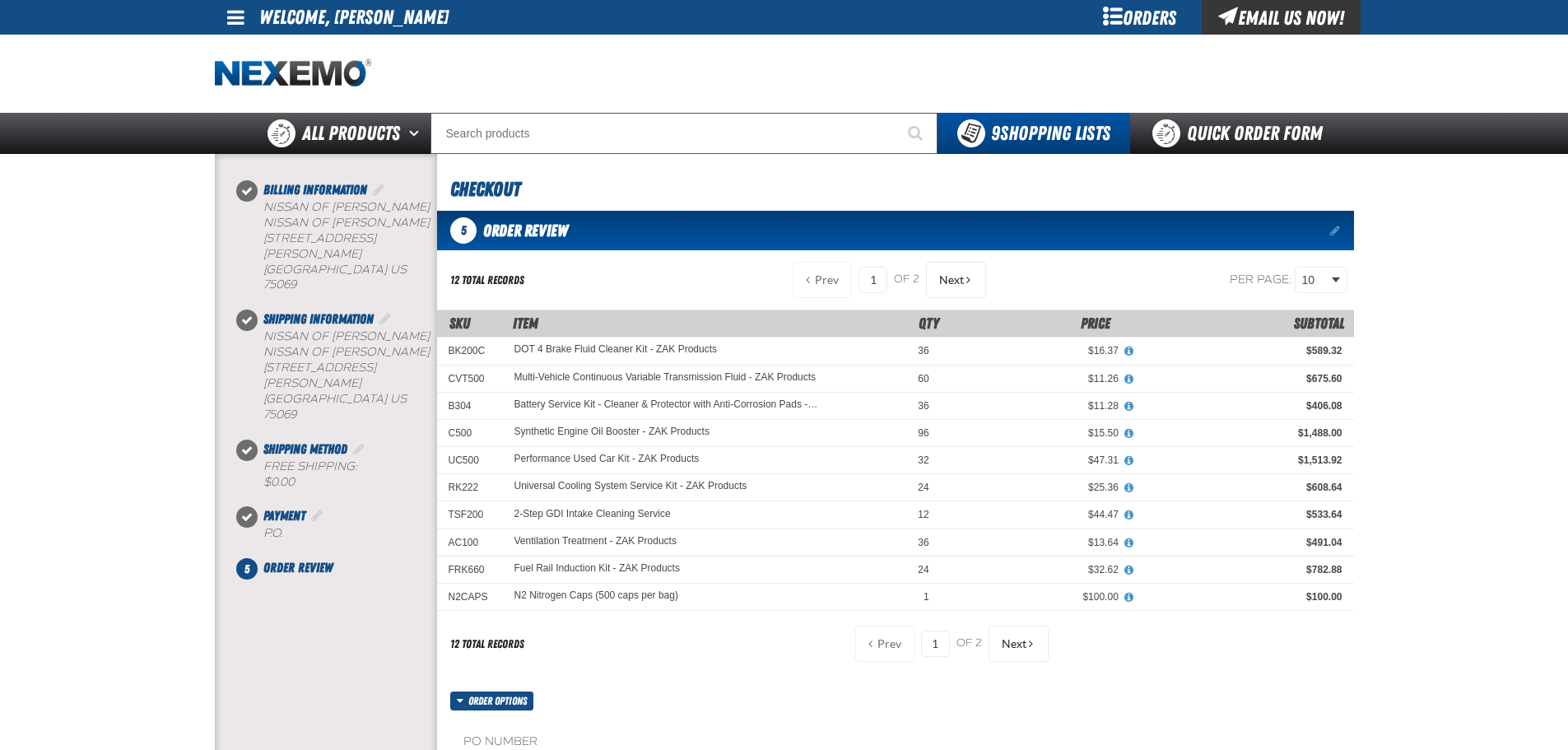
scroll to position [384, 0]
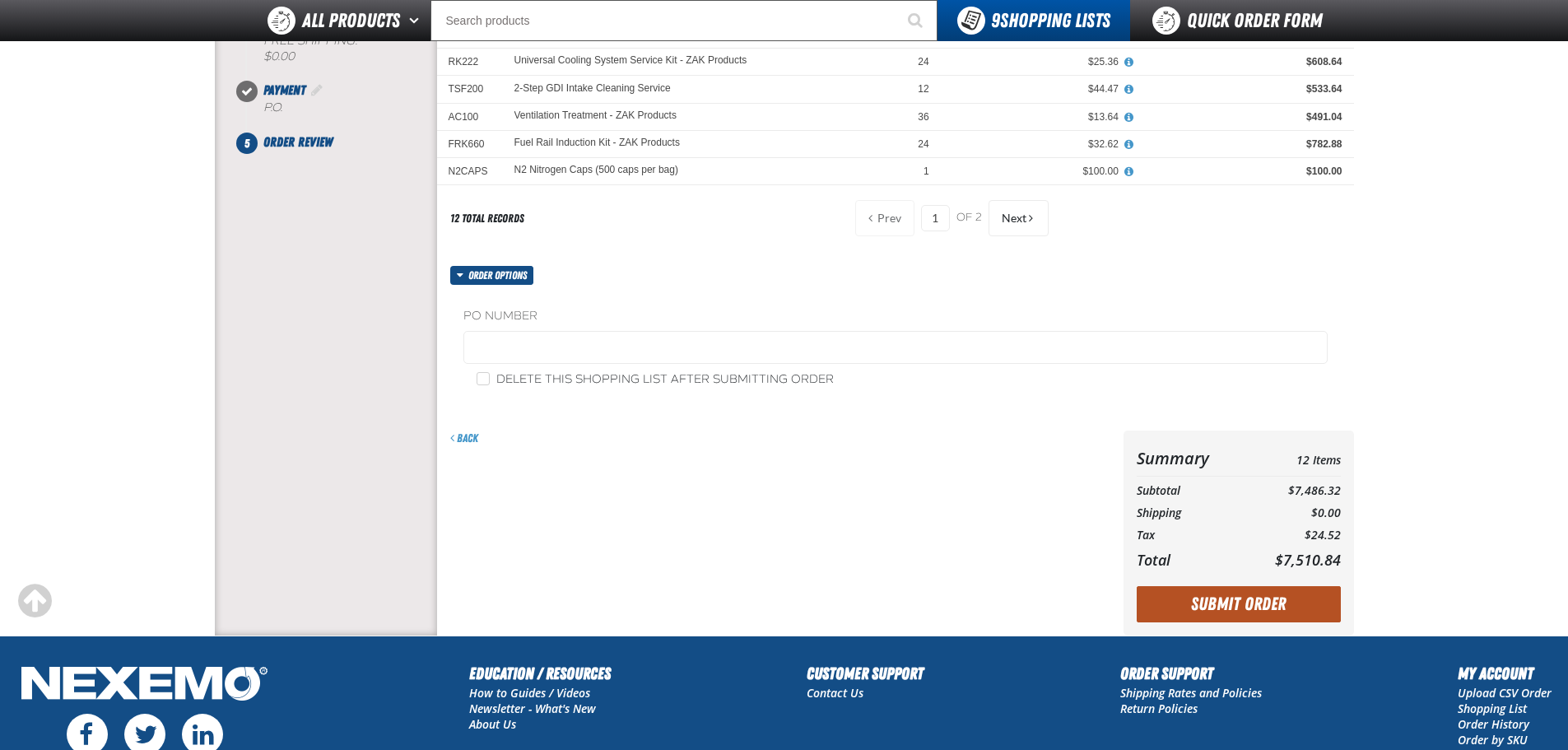
click at [1265, 586] on button "Submit Order" at bounding box center [1238, 604] width 204 height 36
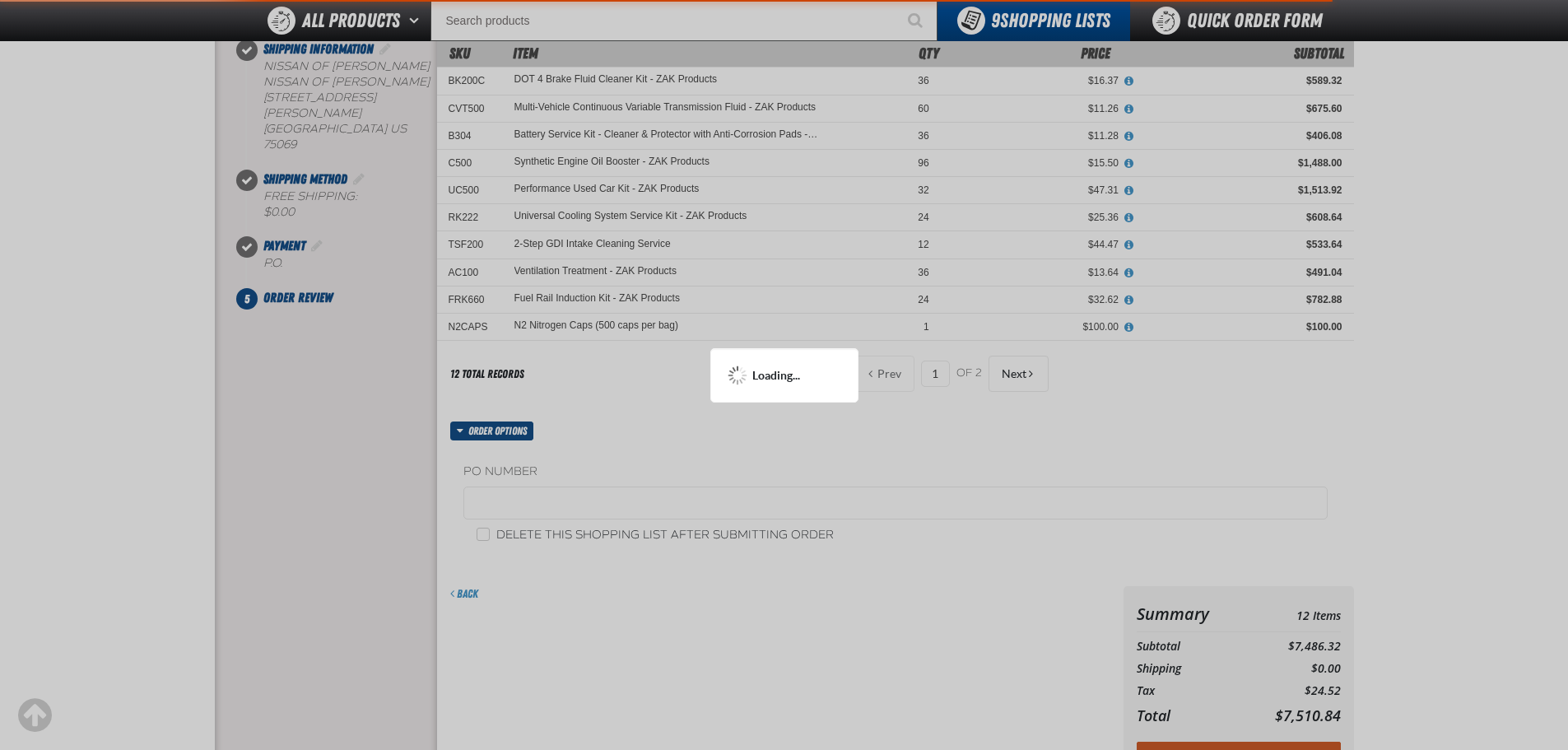
scroll to position [192, 0]
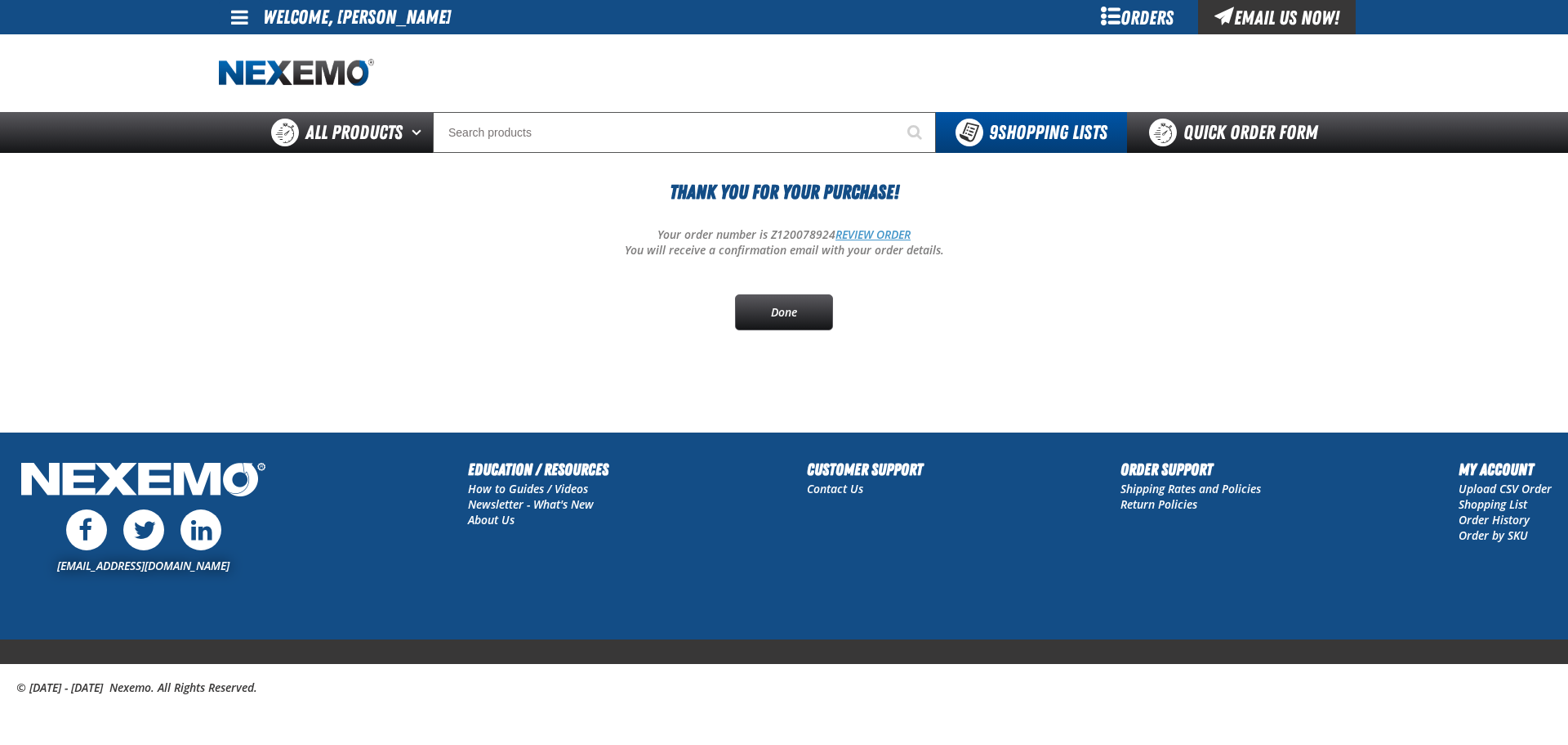
click at [876, 229] on link "REVIEW ORDER" at bounding box center [873, 234] width 75 height 15
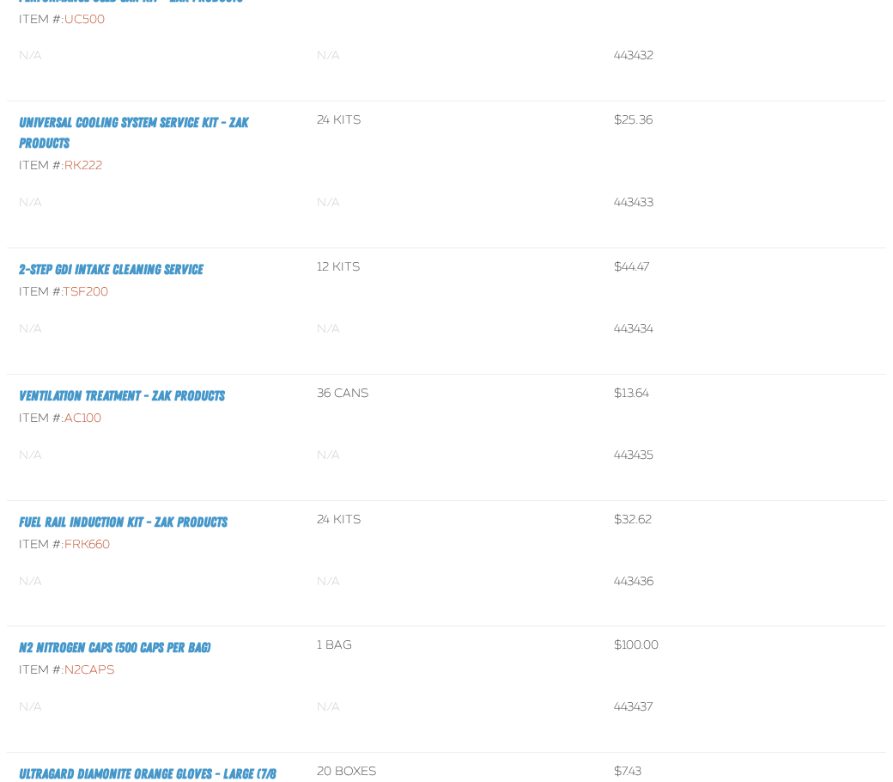
scroll to position [1347, 0]
